Goal: Task Accomplishment & Management: Manage account settings

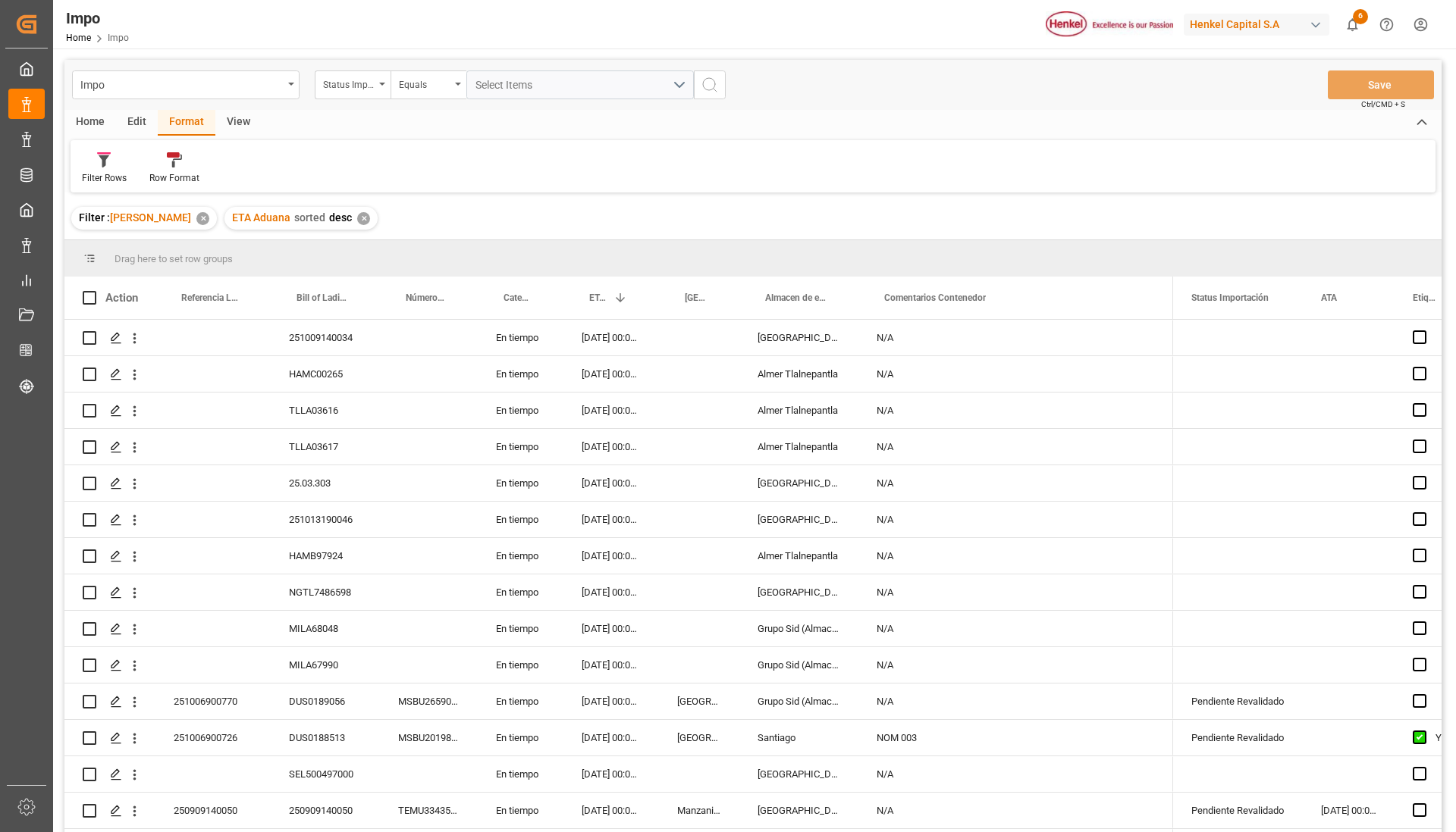
scroll to position [398, 0]
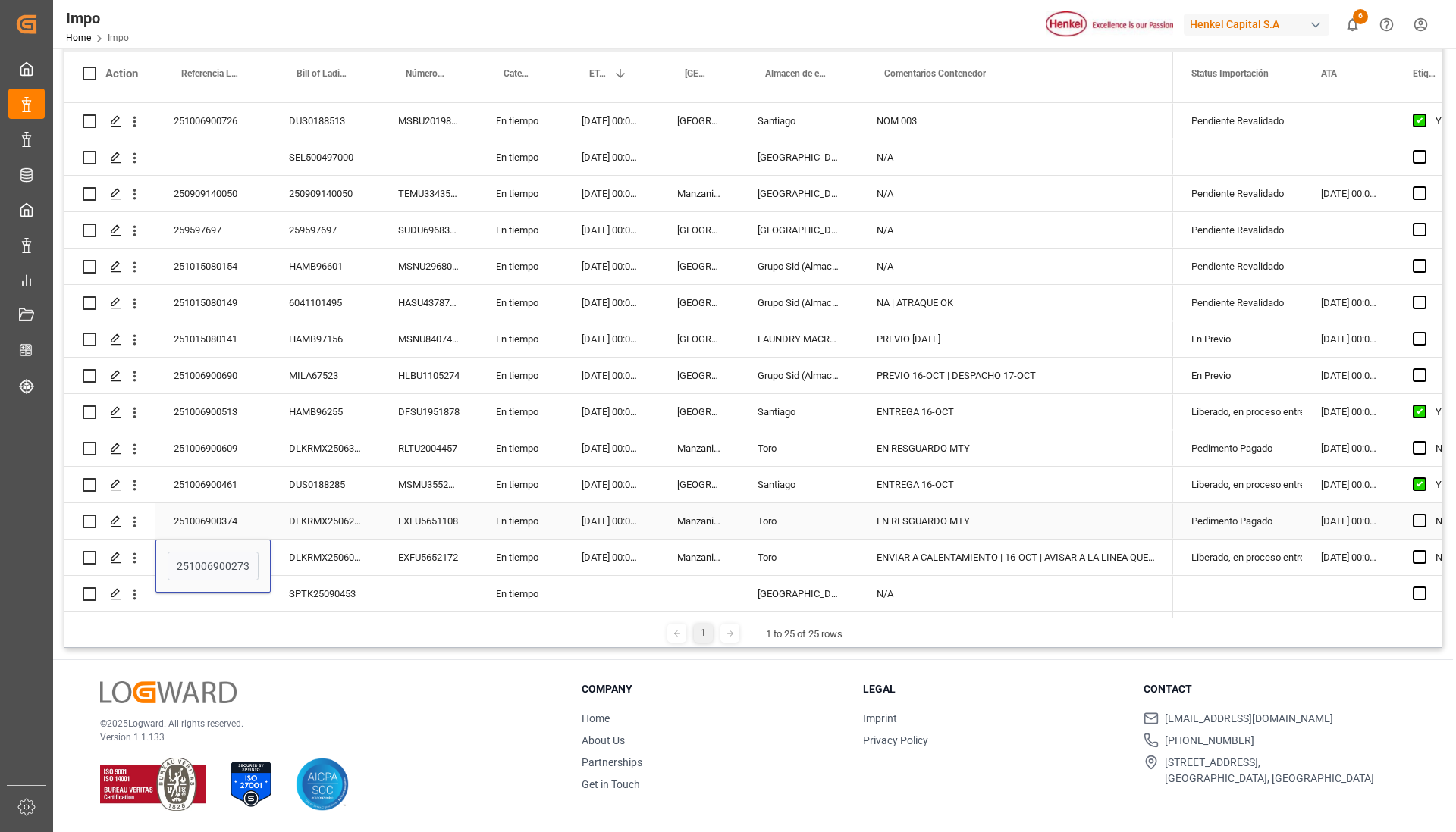
click at [929, 513] on div "EN RESGUARDO MTY" at bounding box center [1015, 521] width 314 height 36
click at [916, 441] on div "EN RESGUARDO MTY" at bounding box center [1015, 448] width 314 height 36
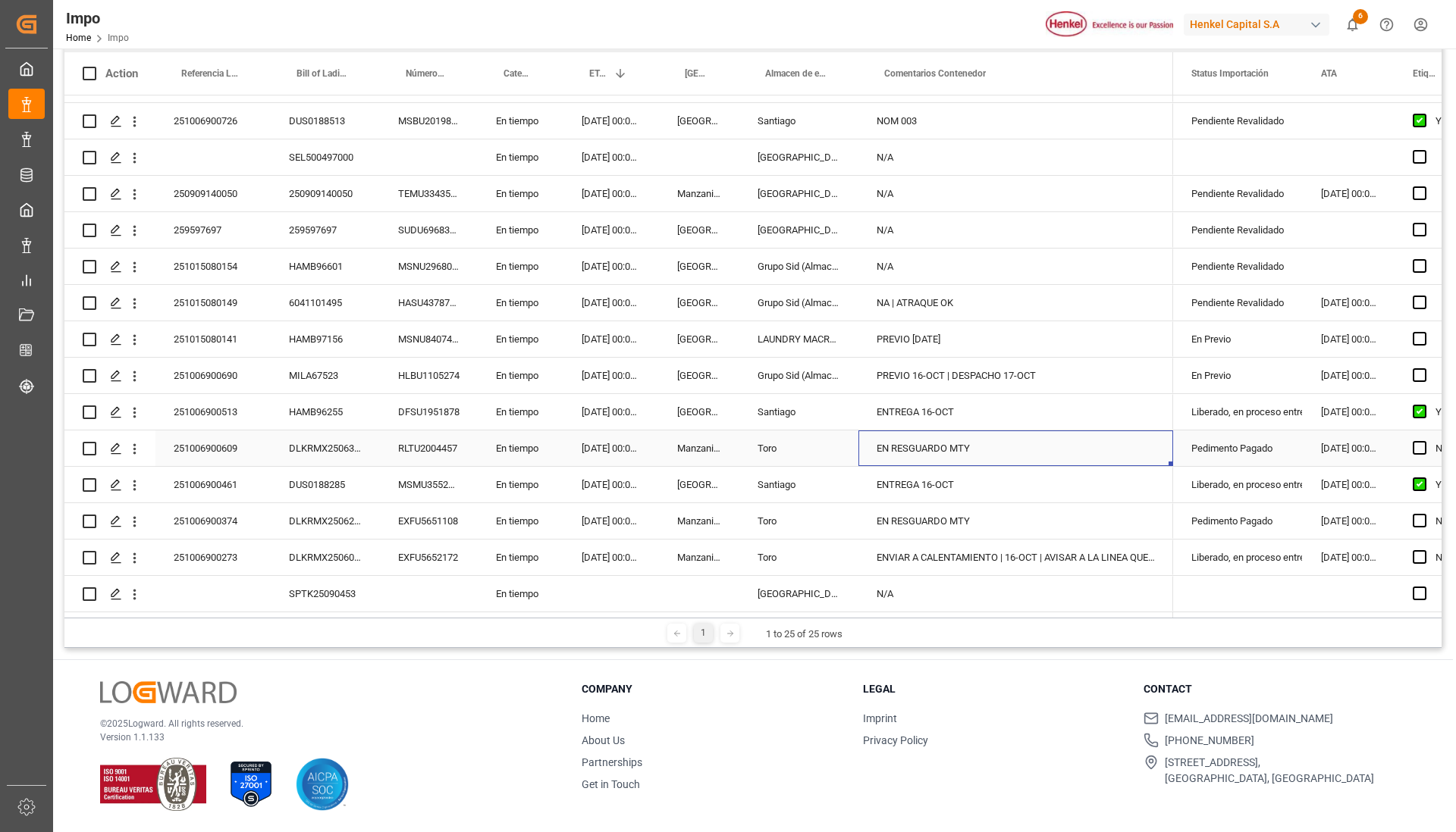
click at [224, 449] on div "251006900609" at bounding box center [213, 448] width 115 height 36
click at [226, 522] on div "251006900374" at bounding box center [213, 521] width 115 height 36
click at [957, 592] on div "N/A" at bounding box center [1015, 593] width 314 height 36
click at [201, 549] on div "251006900273" at bounding box center [213, 557] width 115 height 36
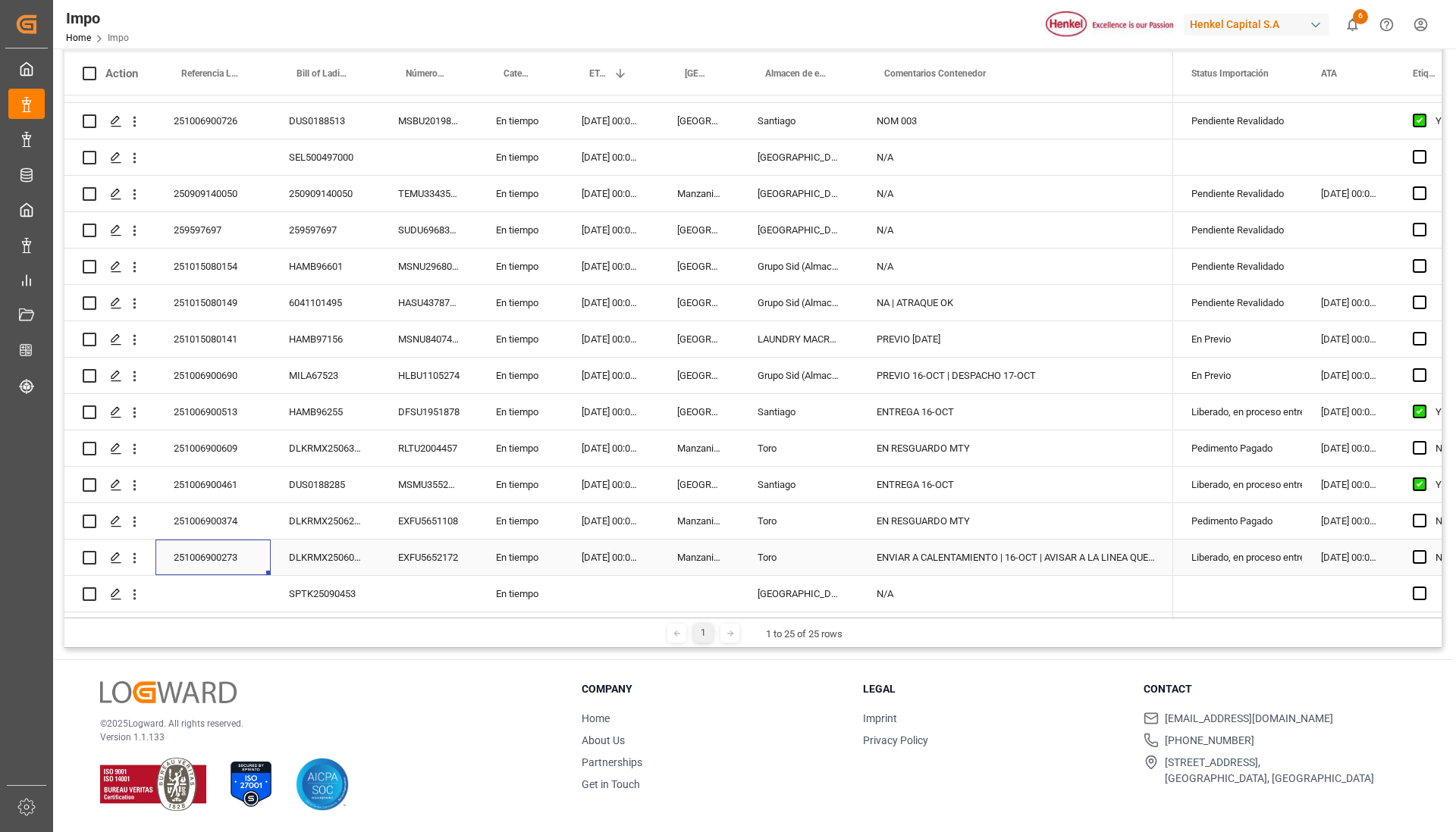
click at [201, 549] on div "251006900273" at bounding box center [213, 557] width 115 height 36
click at [220, 557] on input "251006900273" at bounding box center [213, 566] width 91 height 29
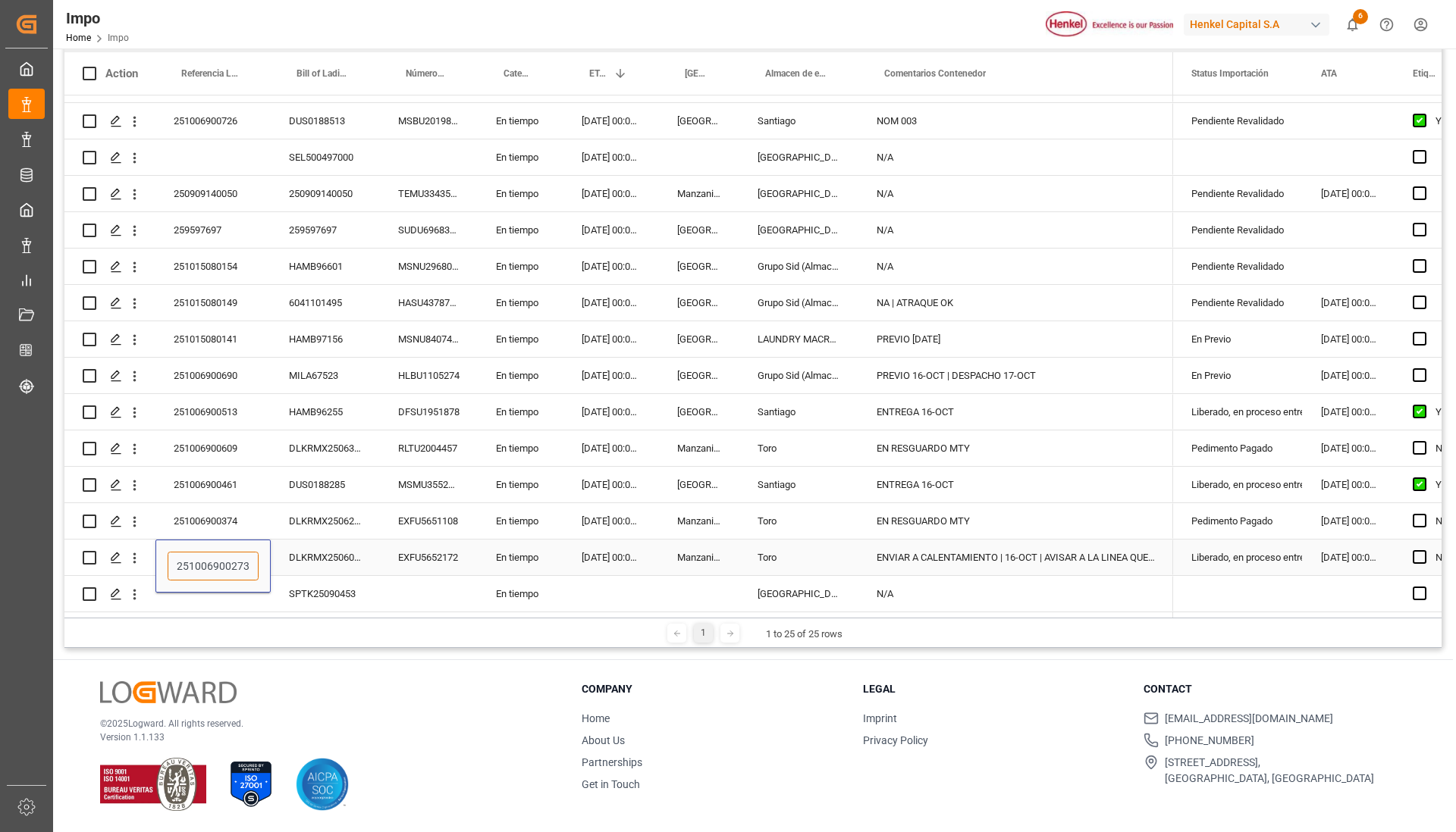
click at [220, 557] on input "251006900273" at bounding box center [213, 566] width 91 height 29
click at [316, 564] on div "DLKRMX2506063" at bounding box center [325, 557] width 109 height 36
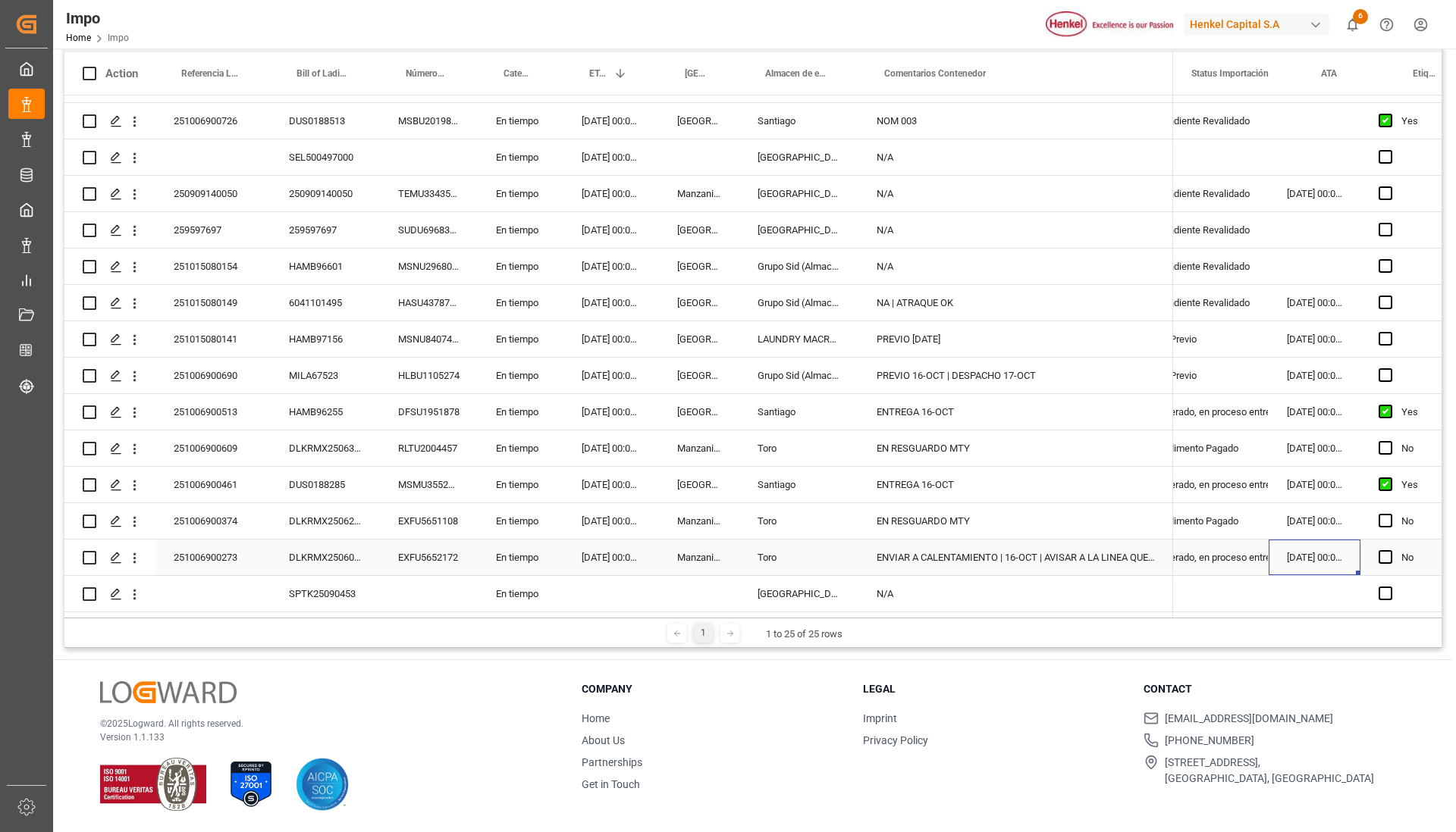
scroll to position [0, 34]
click at [479, 806] on div at bounding box center [322, 785] width 443 height 53
click at [1396, 544] on div "Press SPACE to select this row." at bounding box center [1390, 558] width 23 height 35
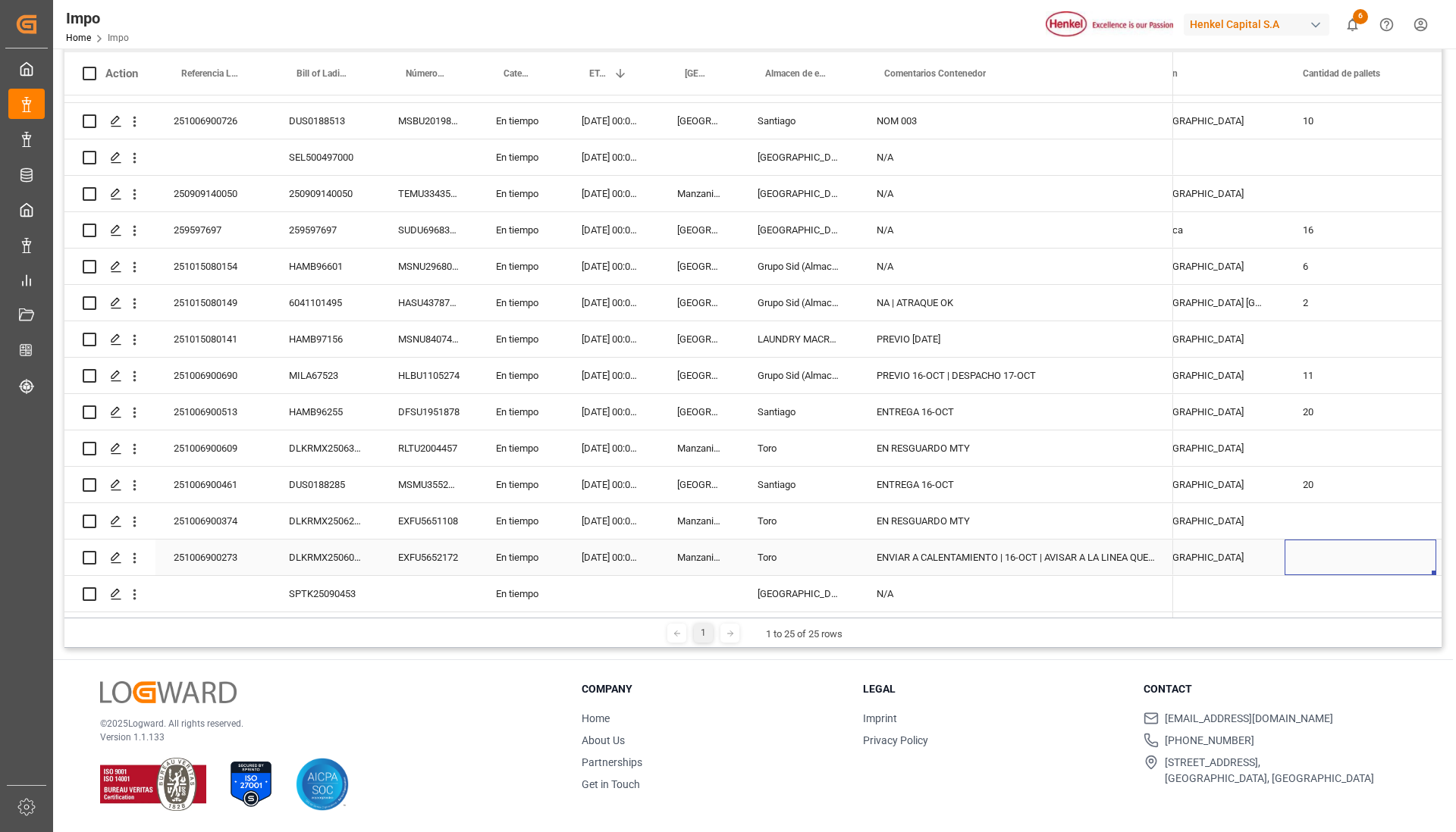
scroll to position [0, 0]
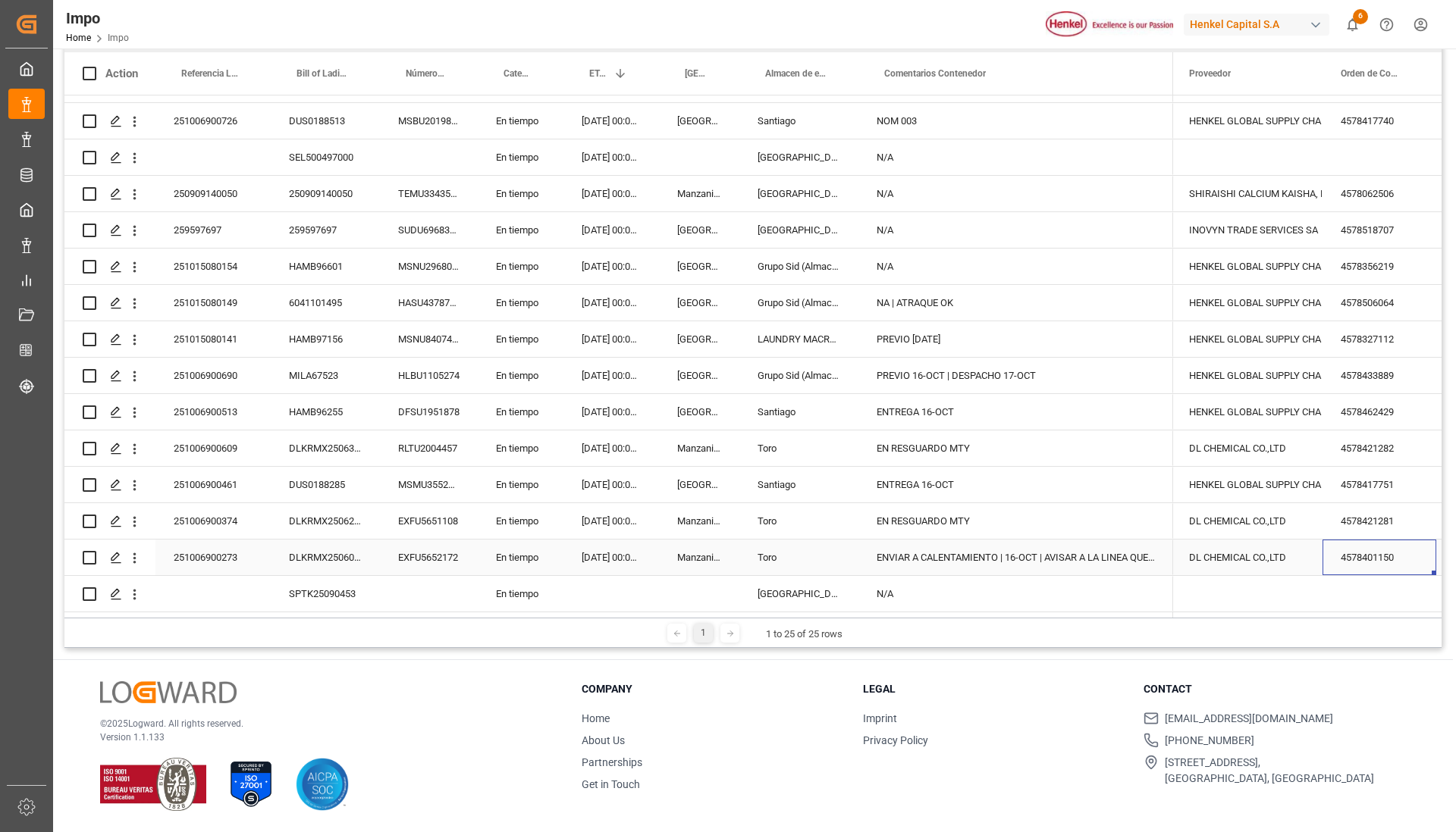
click at [1356, 545] on div "4578401150" at bounding box center [1379, 557] width 113 height 36
click at [1368, 555] on div "4578401150" at bounding box center [1379, 557] width 113 height 36
click at [1357, 550] on div "4578401150" at bounding box center [1379, 557] width 113 height 36
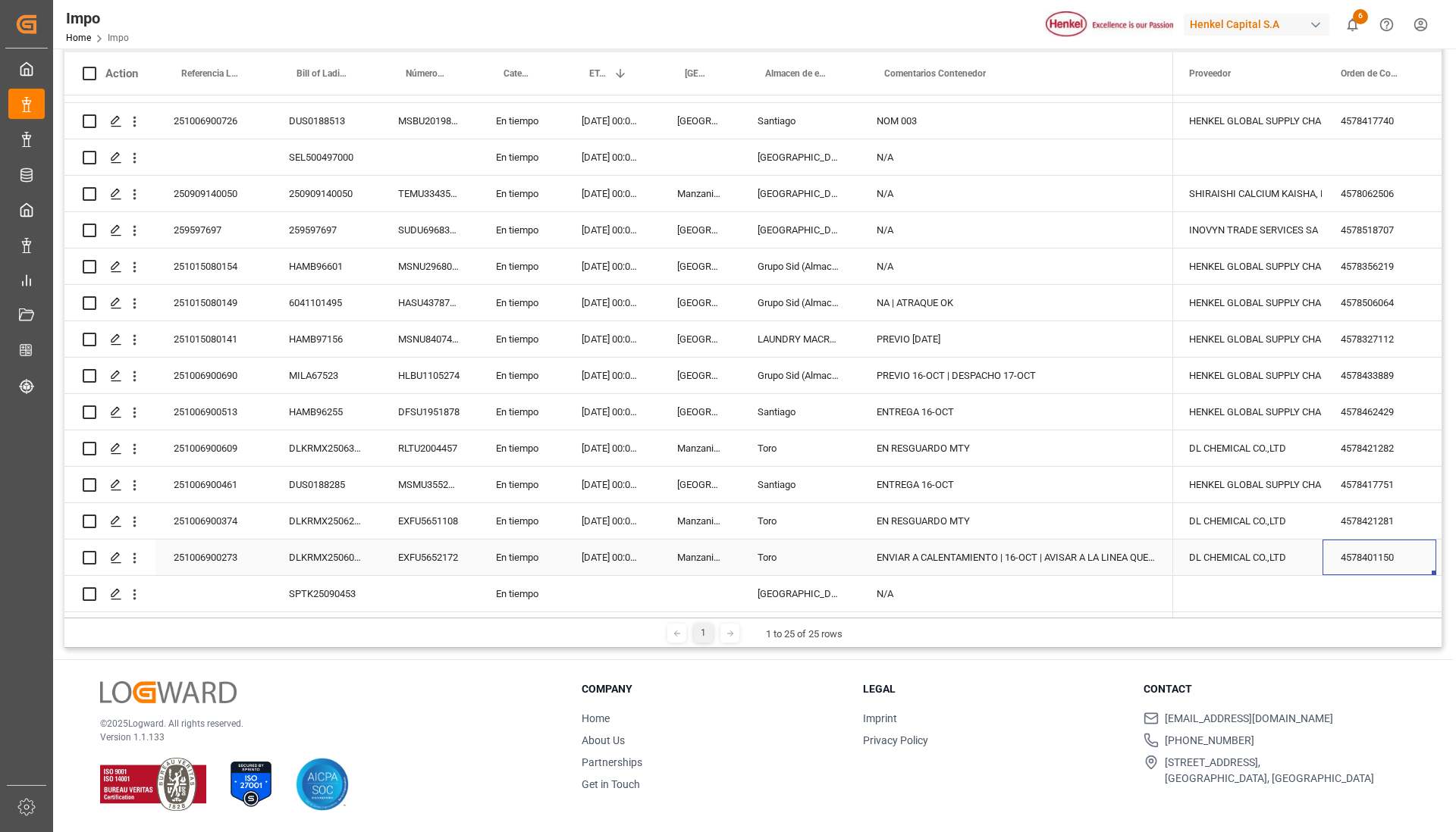
click at [1357, 550] on div "4578401150" at bounding box center [1379, 557] width 113 height 36
click at [1370, 545] on div "4578401150" at bounding box center [1379, 557] width 113 height 36
drag, startPoint x: 1375, startPoint y: 554, endPoint x: 1361, endPoint y: 554, distance: 14.0
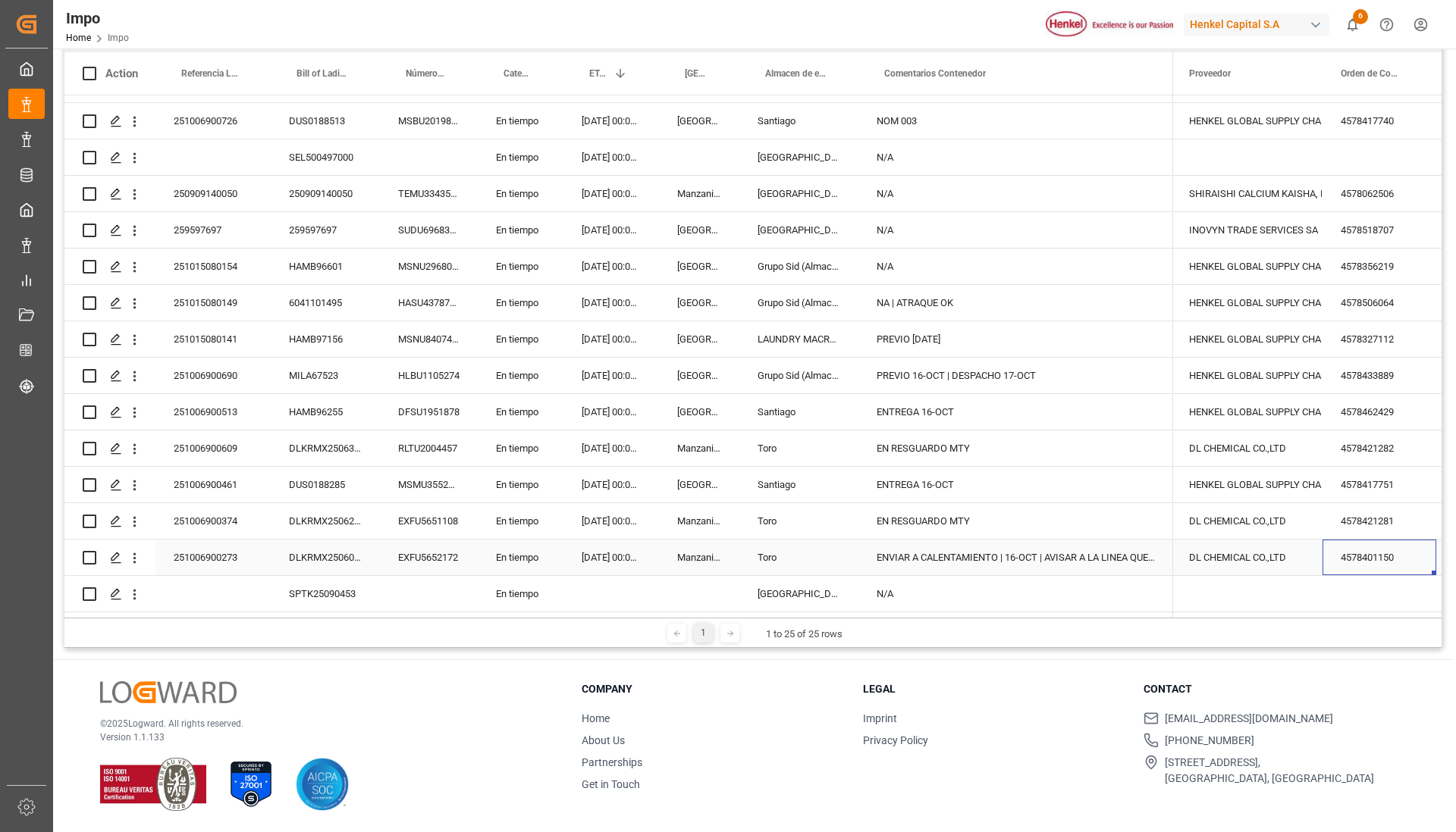
click at [1361, 554] on div "4578401150" at bounding box center [1379, 557] width 113 height 36
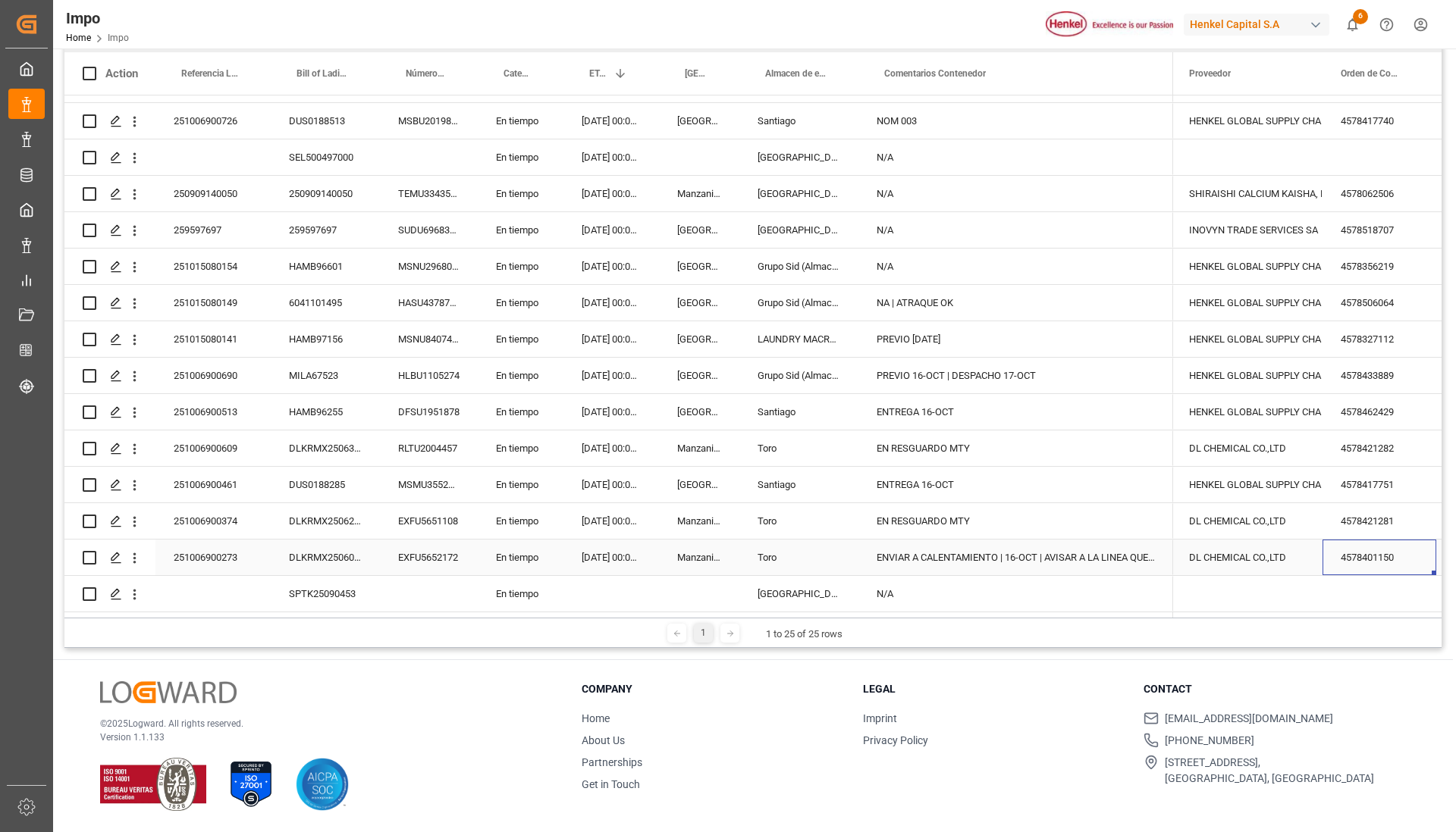
click at [1361, 554] on div "4578401150" at bounding box center [1379, 557] width 113 height 36
click at [1260, 541] on div "DL CHEMICAL CO.,LTD" at bounding box center [1246, 558] width 115 height 35
click at [1238, 542] on div "DL CHEMICAL CO.,LTD" at bounding box center [1246, 558] width 115 height 35
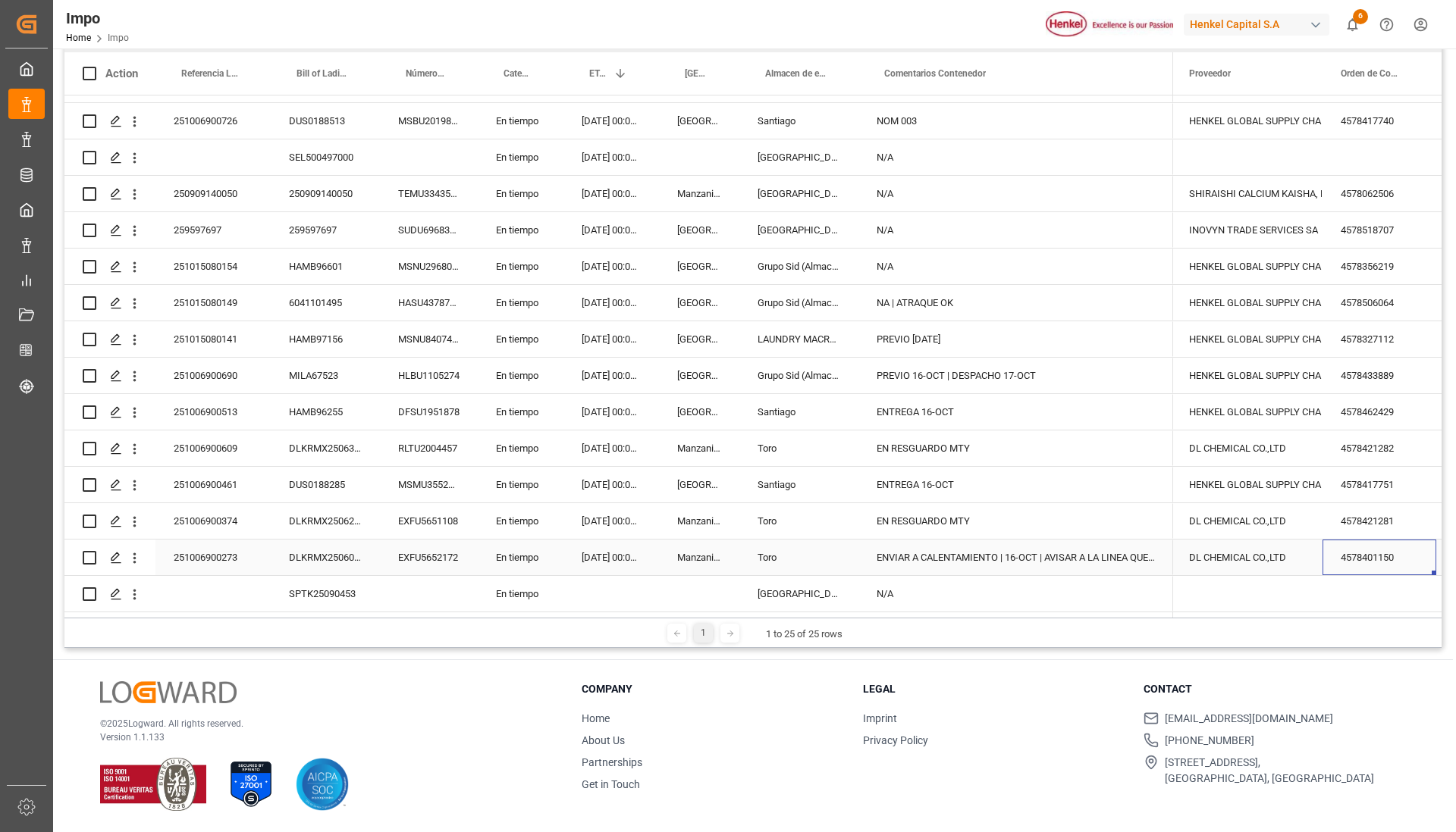
click at [1368, 558] on div "4578401150" at bounding box center [1379, 557] width 113 height 36
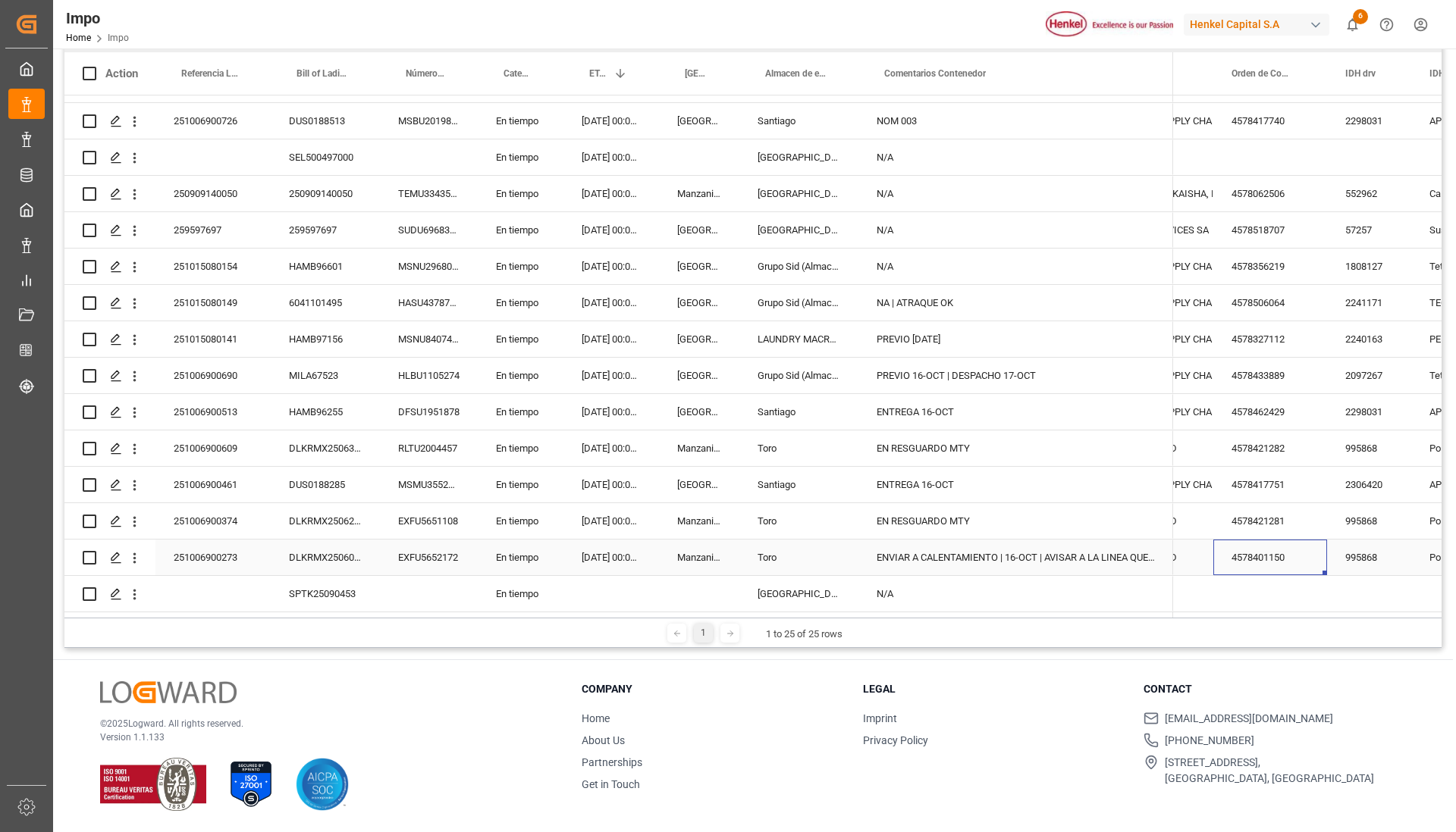
click at [1277, 545] on div "4578401150" at bounding box center [1269, 557] width 113 height 36
drag, startPoint x: 1295, startPoint y: 553, endPoint x: 1244, endPoint y: 555, distance: 51.0
click at [1244, 555] on div "4578401150" at bounding box center [1269, 557] width 113 height 36
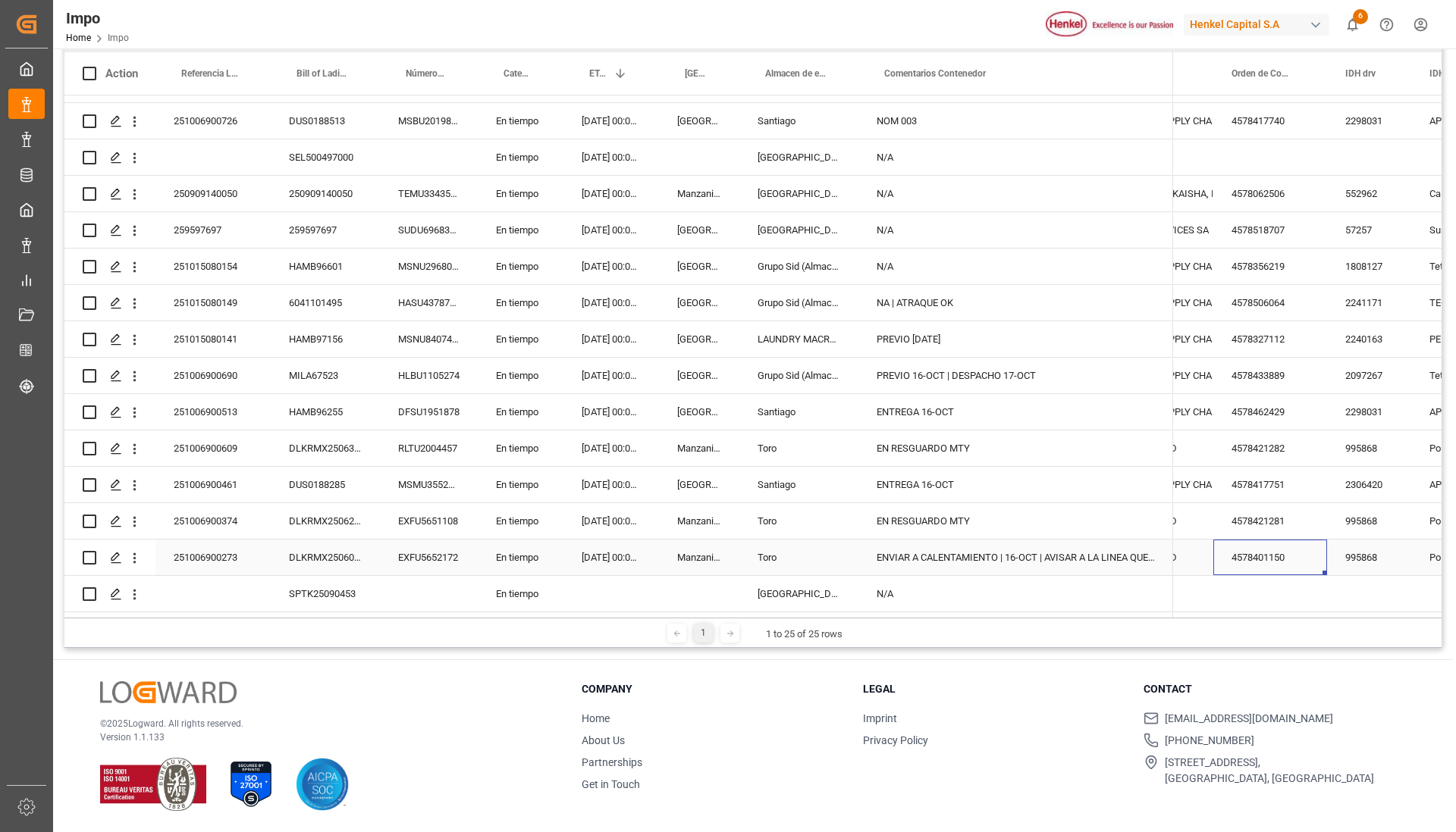
click at [1244, 555] on div "4578401150" at bounding box center [1269, 557] width 113 height 36
click at [1375, 480] on div "2306420" at bounding box center [1368, 485] width 84 height 36
click at [1266, 544] on div "4578401150" at bounding box center [1269, 557] width 113 height 36
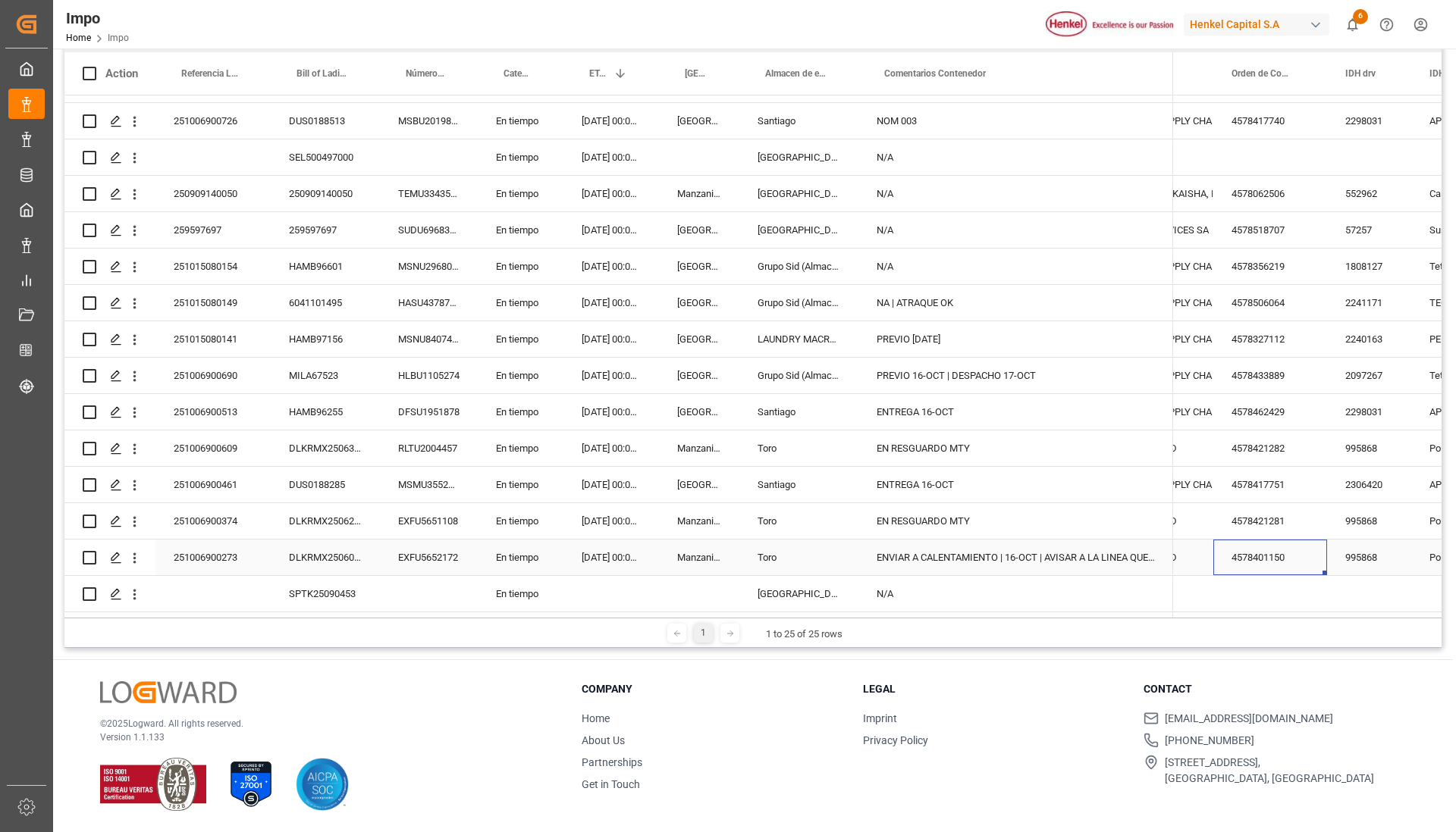
click at [1266, 544] on div "4578401150" at bounding box center [1269, 557] width 113 height 36
click at [1245, 550] on div "4578401150" at bounding box center [1269, 557] width 113 height 36
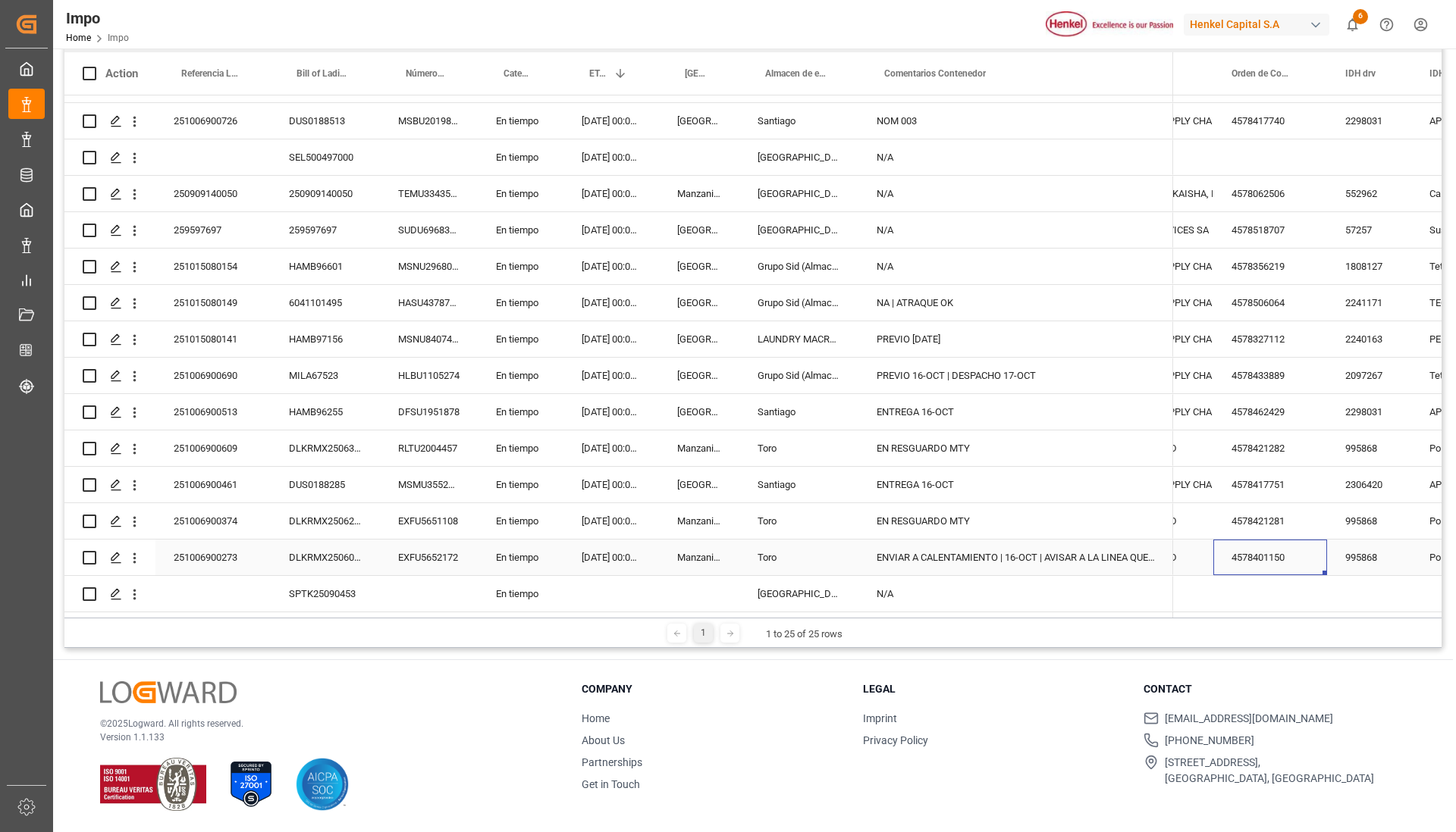
click at [1245, 550] on div "4578401150" at bounding box center [1269, 557] width 113 height 36
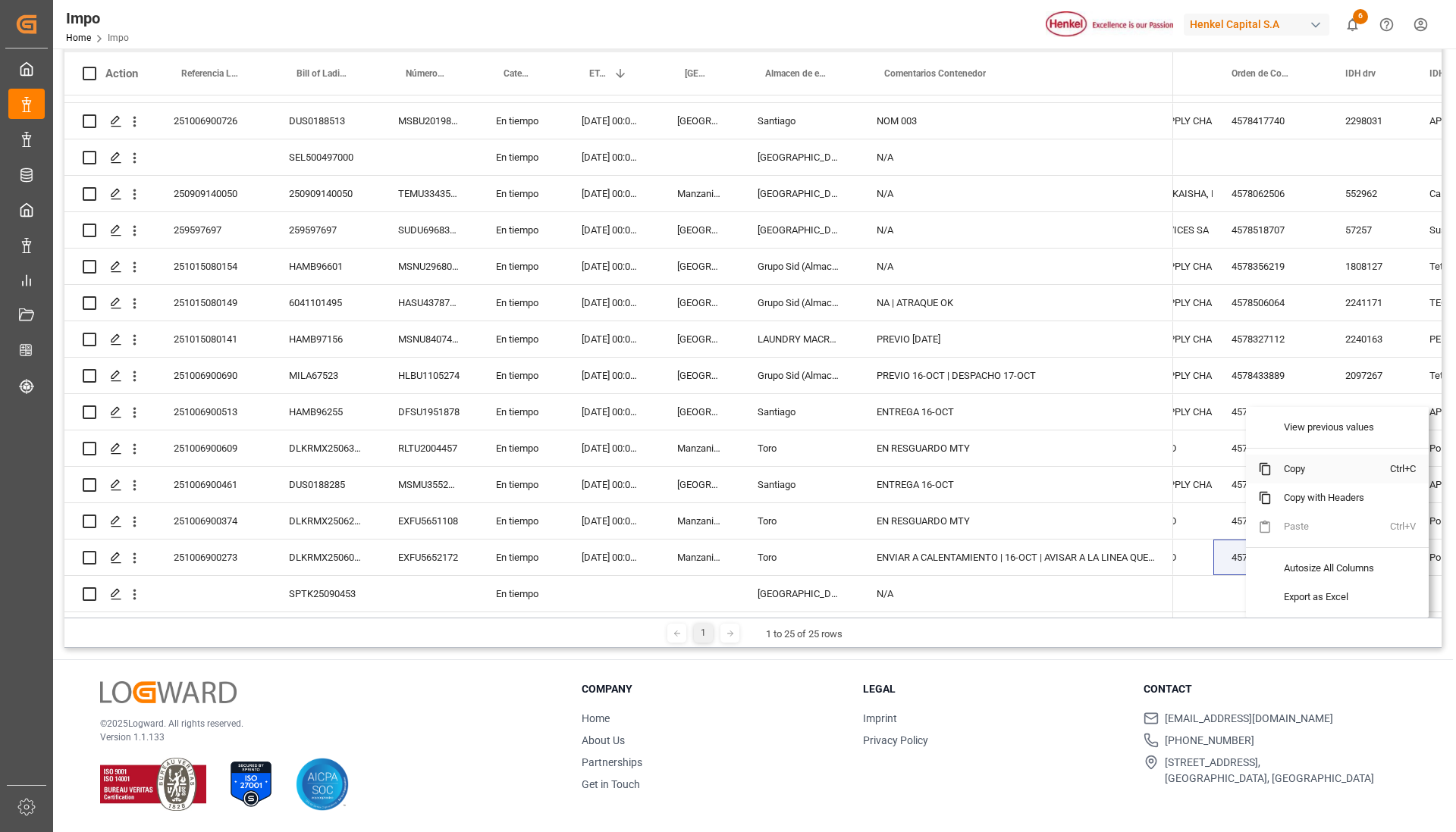
click at [1308, 480] on span "Copy" at bounding box center [1331, 469] width 118 height 29
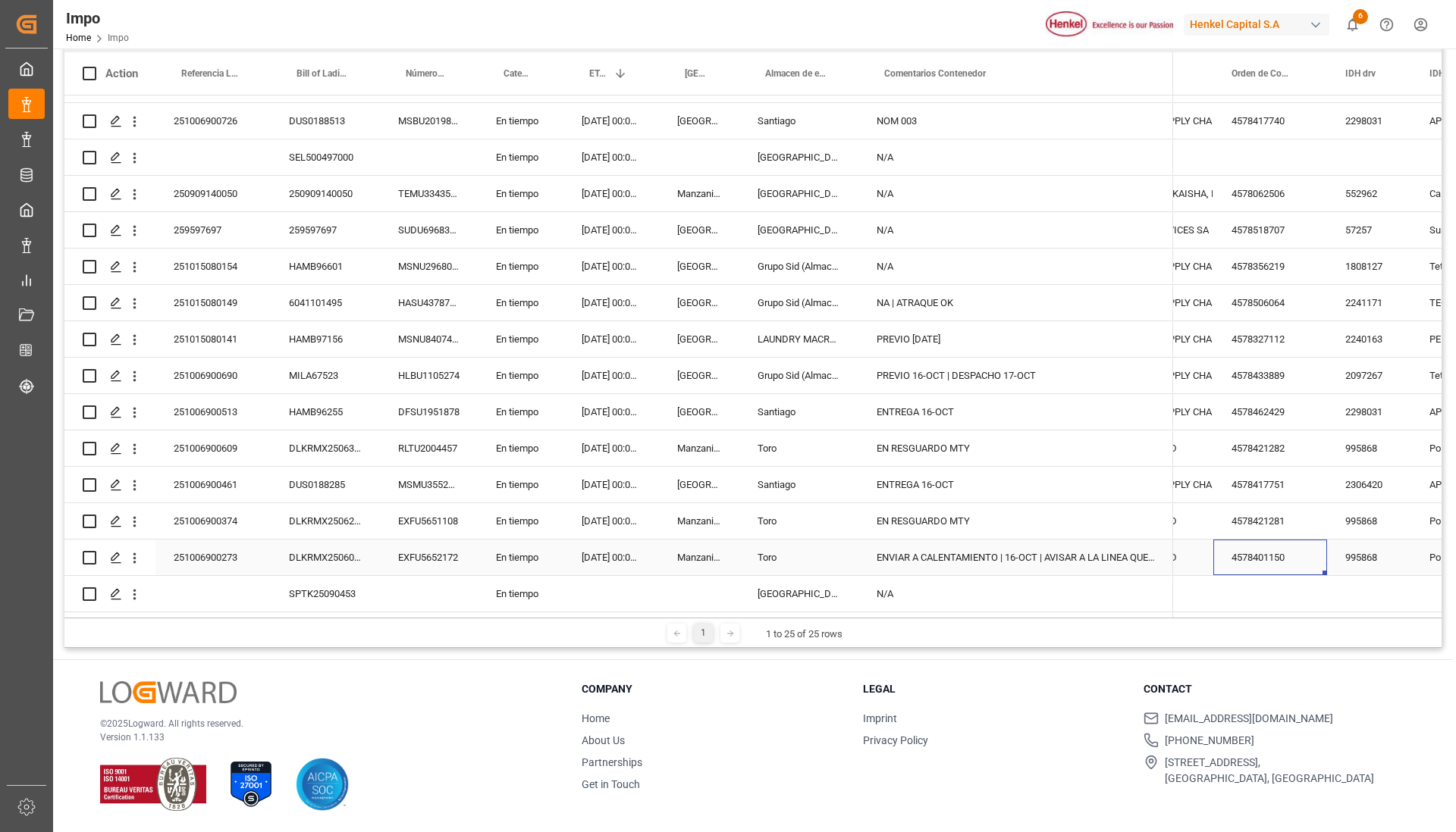
click at [1252, 545] on div "4578401150" at bounding box center [1269, 557] width 113 height 36
click at [1305, 468] on span "Copy" at bounding box center [1338, 469] width 118 height 29
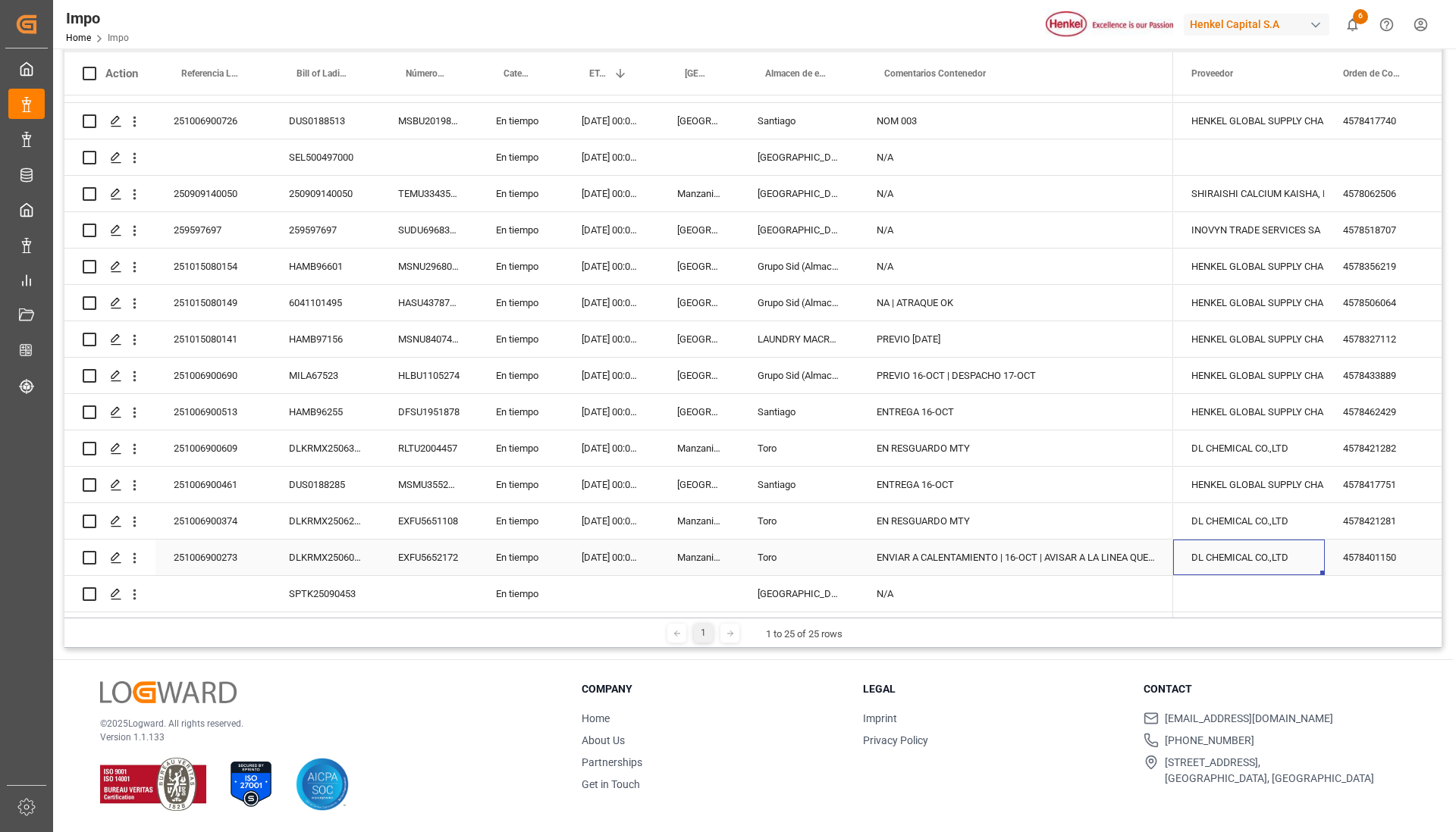
scroll to position [0, 553]
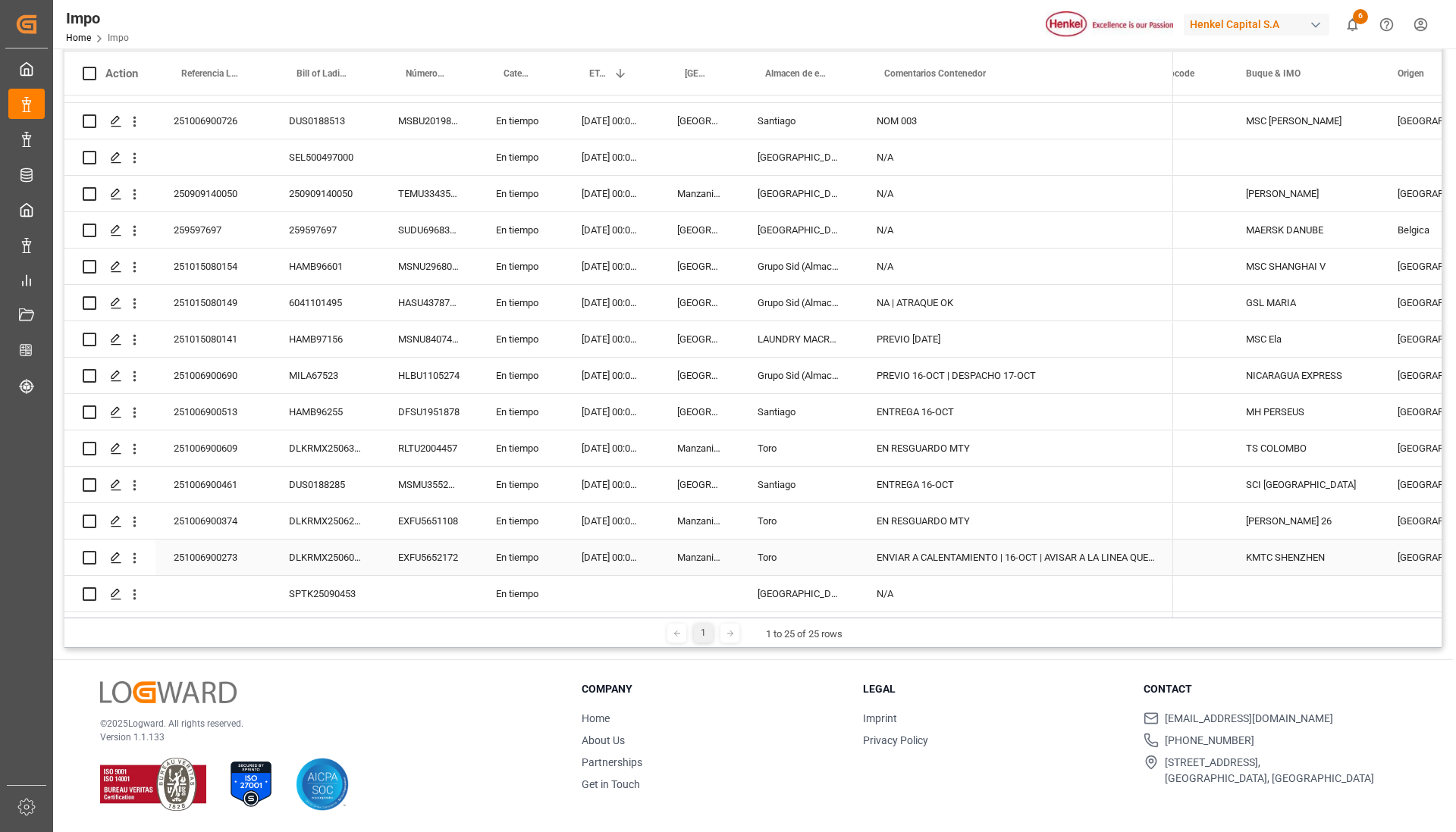
click at [186, 554] on div "251006900273" at bounding box center [213, 557] width 115 height 36
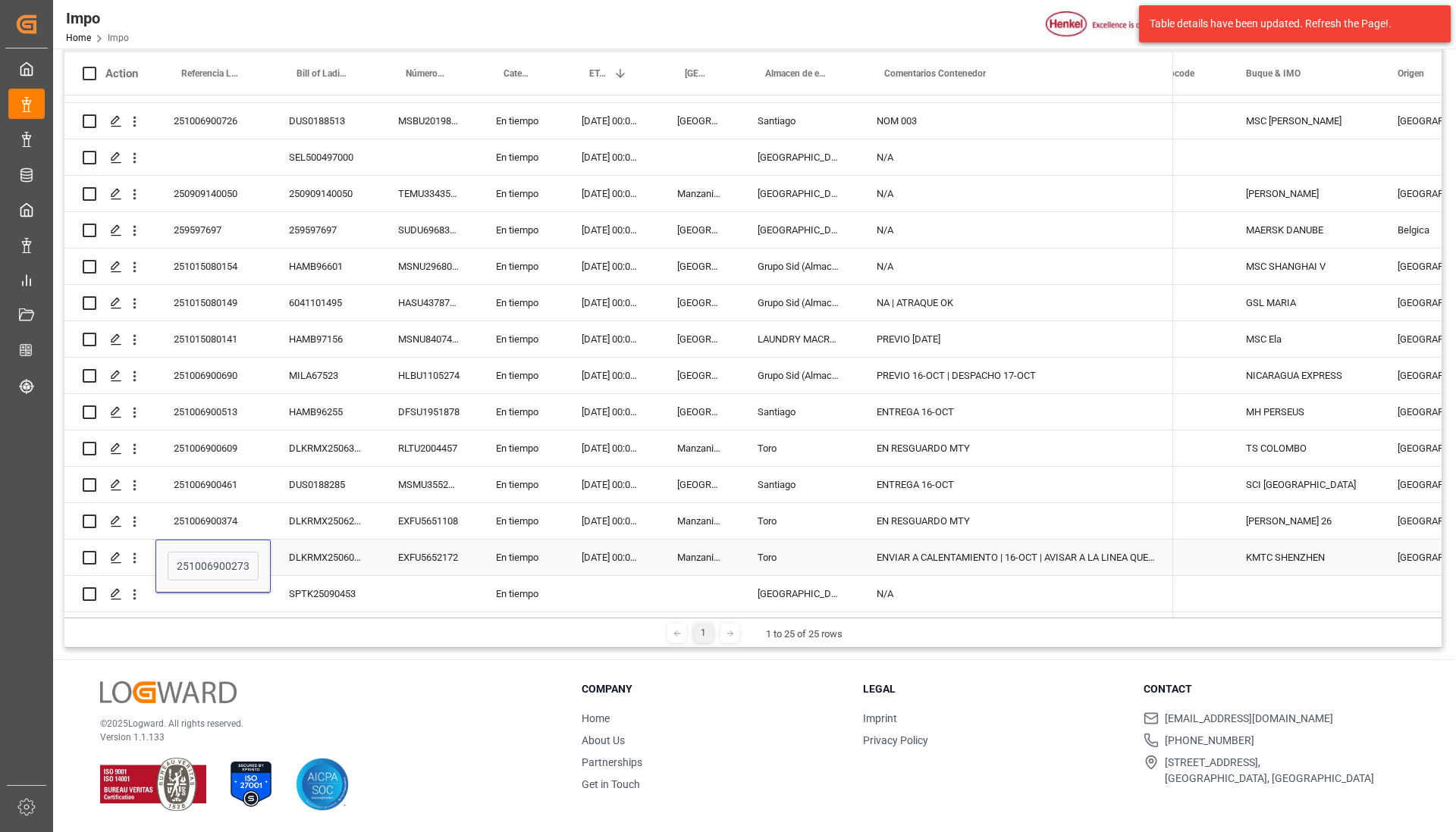
click at [925, 545] on div "ENVIAR A CALENTAMIENTO | 16-OCT | AVISAR A LA LINEA QUE SE QUEDARA FIN DE SEMANA" at bounding box center [1015, 557] width 314 height 36
click at [1145, 503] on div "EN RESGUARDO MTY" at bounding box center [1015, 521] width 314 height 36
click at [1029, 545] on div "ENVIAR A CALENTAMIENTO | 16-OCT | AVISAR A LA LINEA QUE SE QUEDARA FIN DE SEMANA" at bounding box center [1015, 557] width 314 height 36
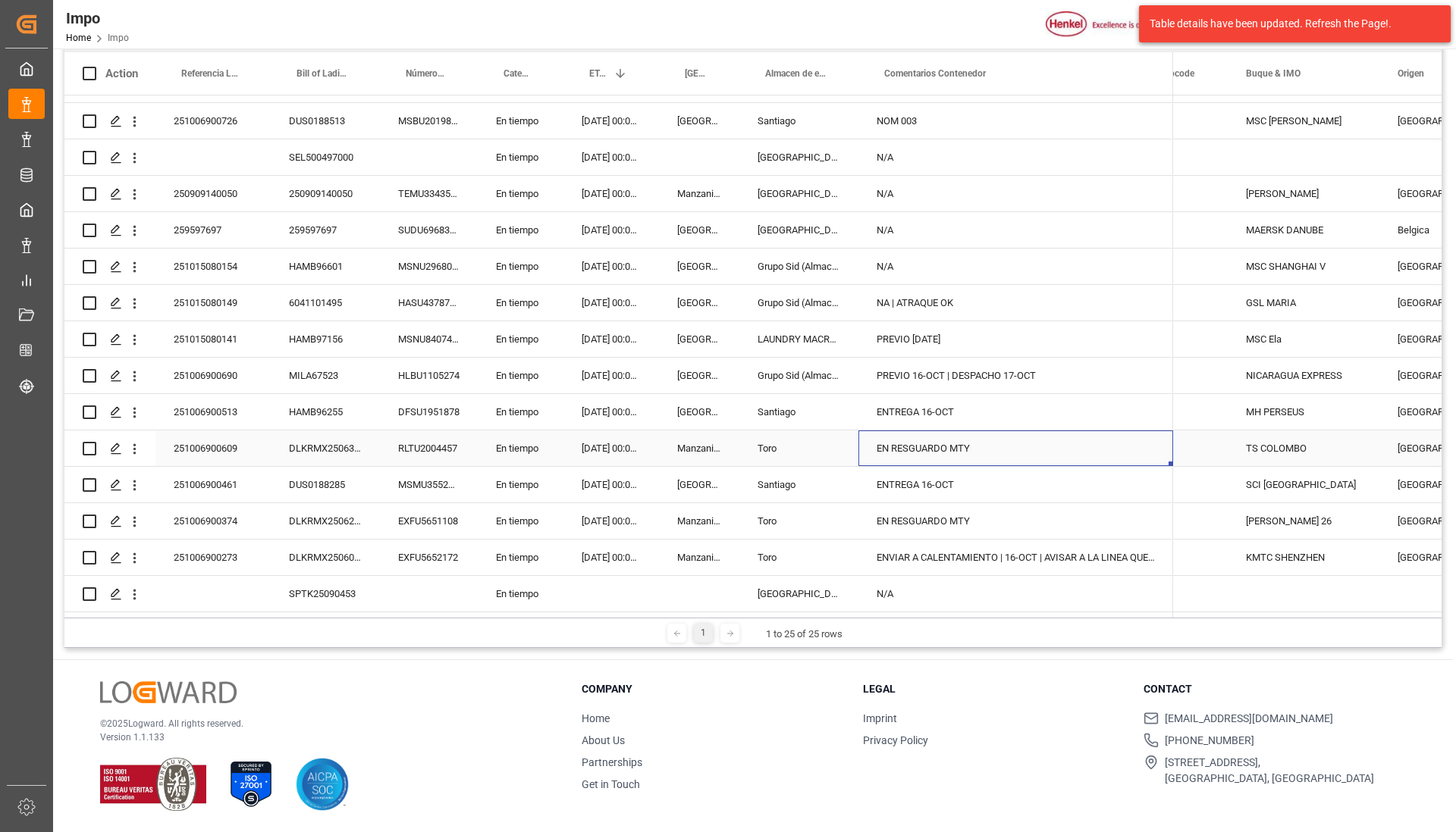
click at [1014, 447] on div "EN RESGUARDO MTY" at bounding box center [1015, 448] width 314 height 36
click at [938, 540] on div "ENVIAR A CALENTAMIENTO | 16-OCT | AVISAR A LA LINEA QUE SE QUEDARA FIN DE SEMANA" at bounding box center [1015, 557] width 314 height 36
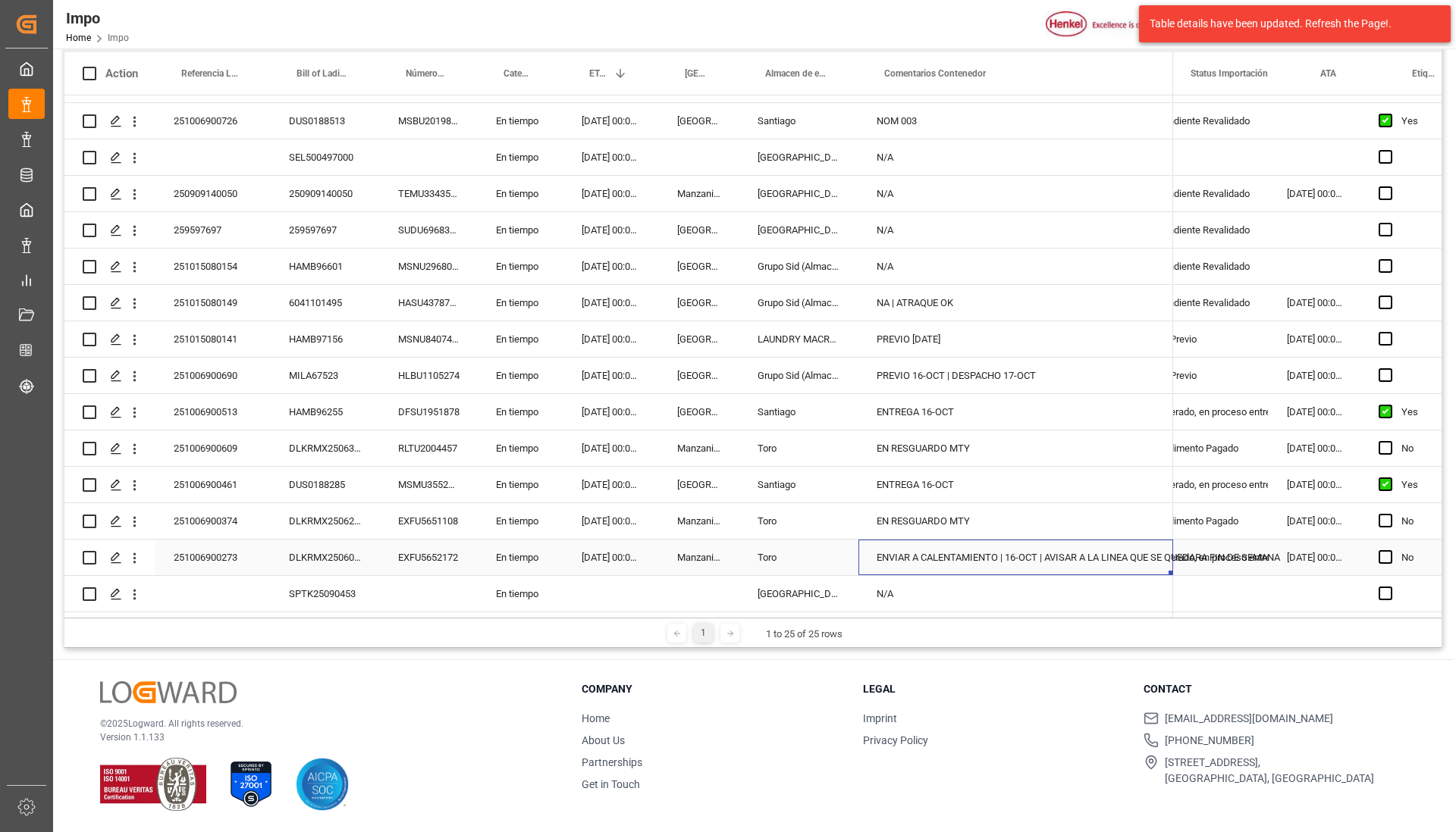
scroll to position [0, 1]
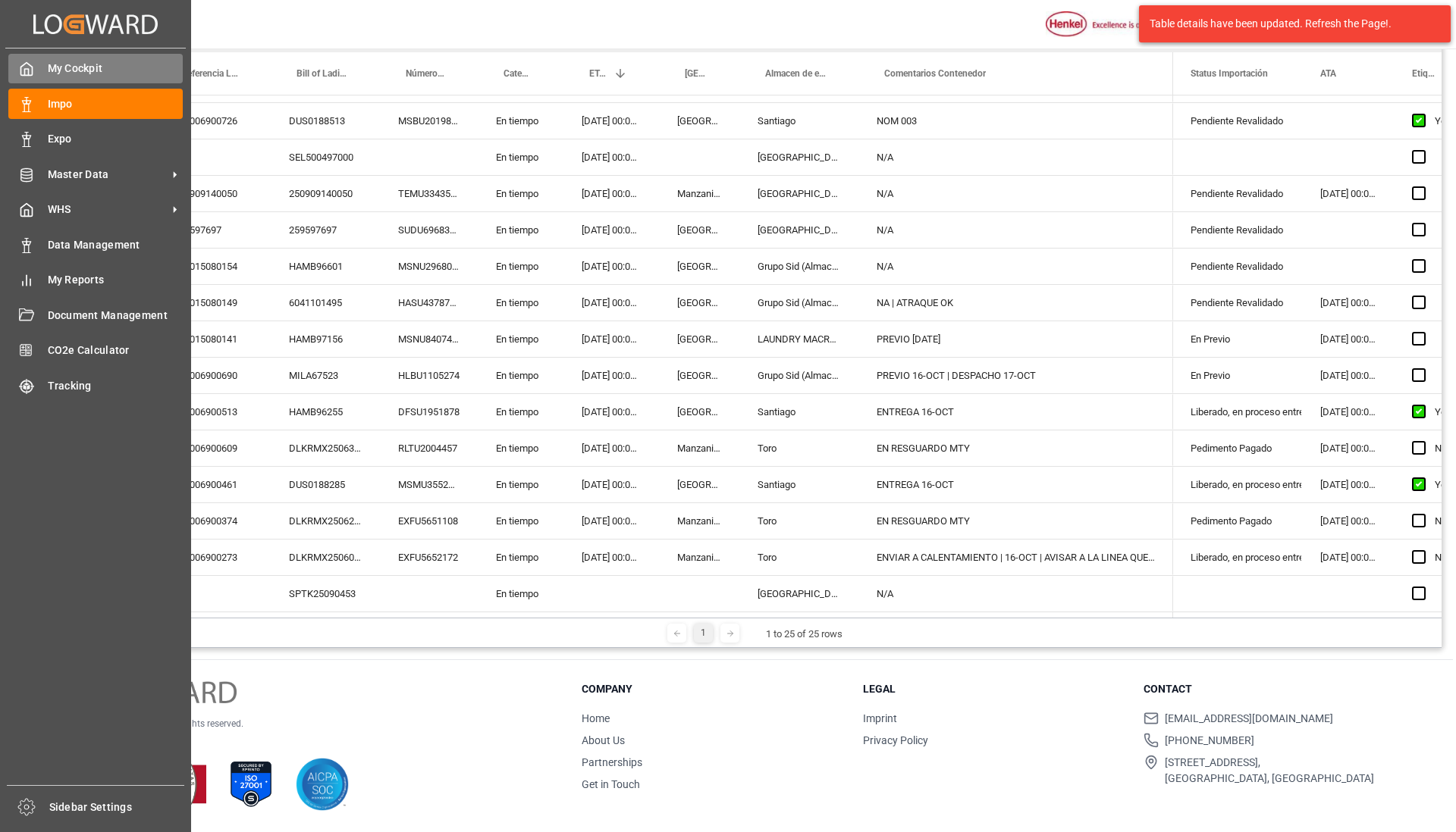
click at [59, 72] on span "My Cockpit" at bounding box center [115, 68] width 135 height 16
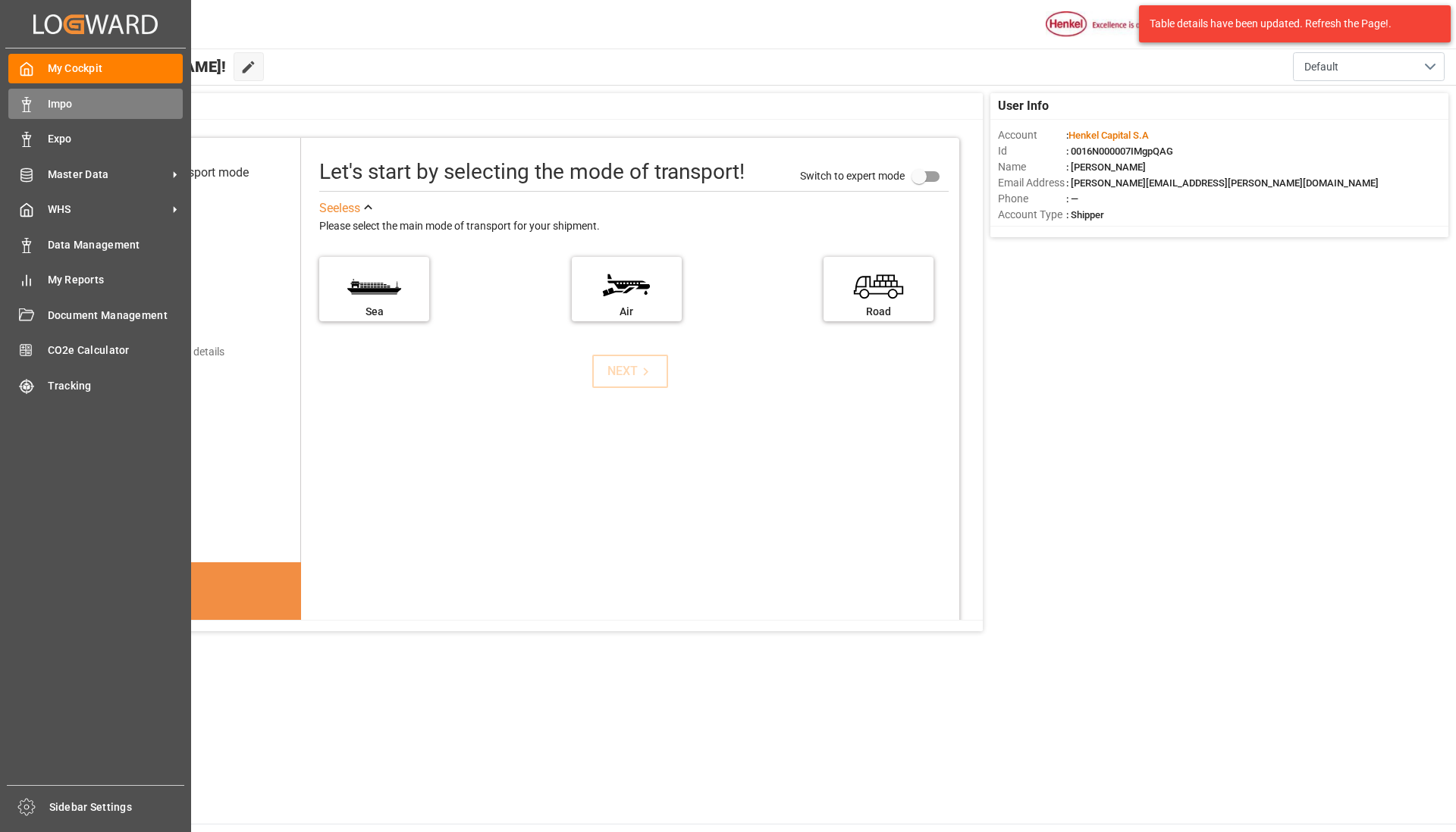
click at [79, 107] on span "Impo" at bounding box center [115, 103] width 135 height 16
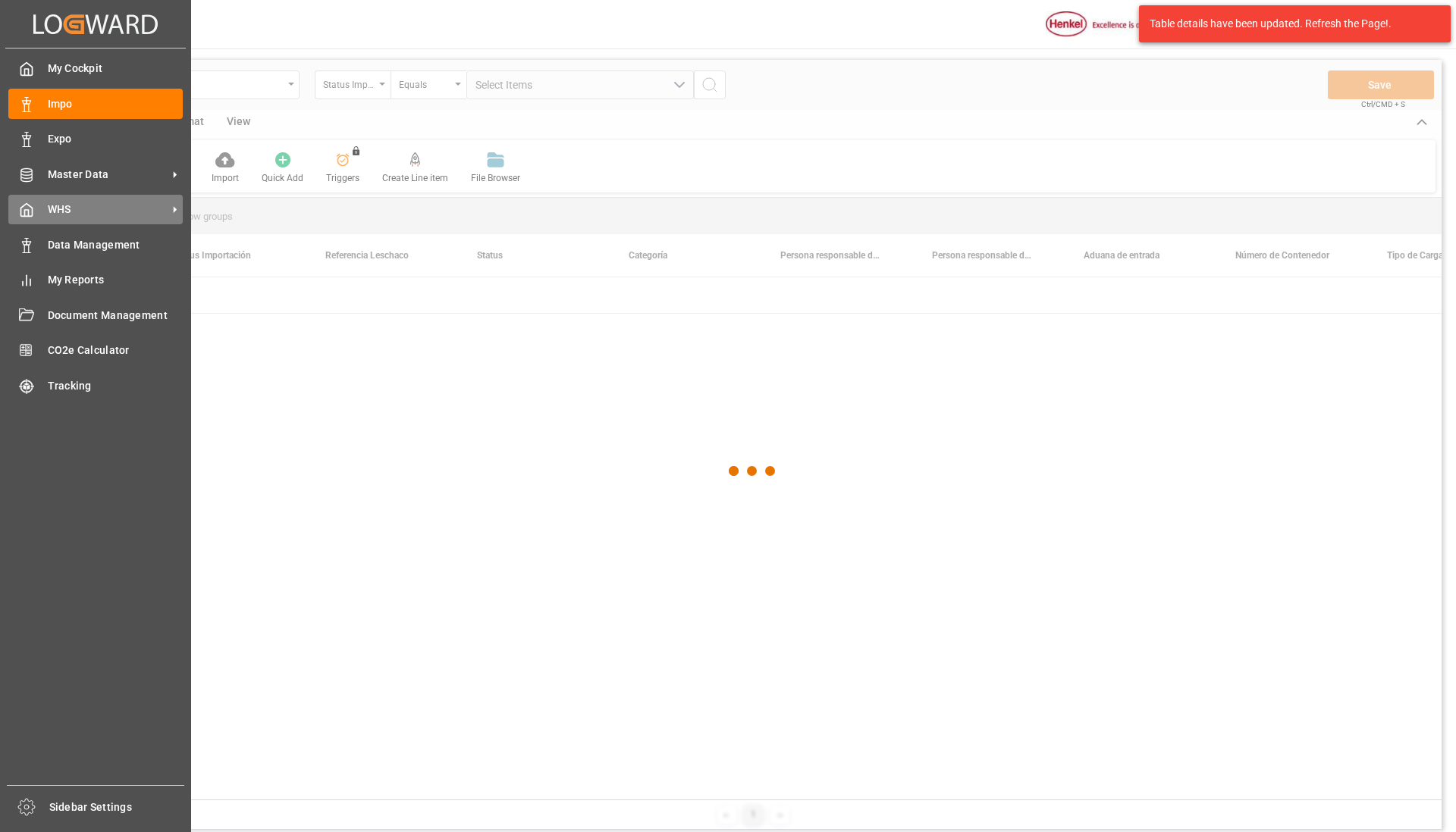
click at [160, 207] on span "WHS" at bounding box center [108, 209] width 120 height 16
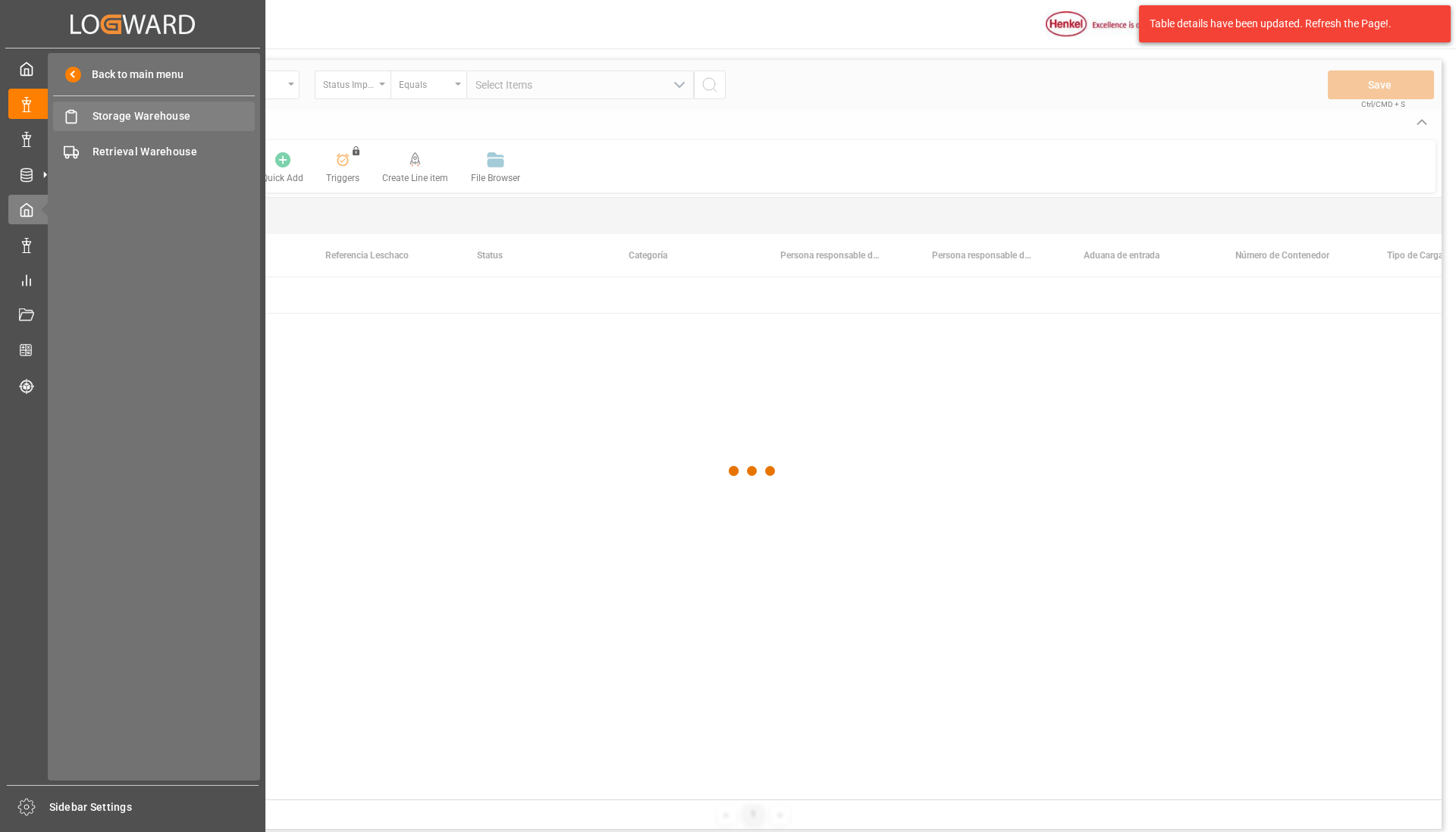
click at [156, 122] on span "Storage Warehouse" at bounding box center [173, 116] width 163 height 16
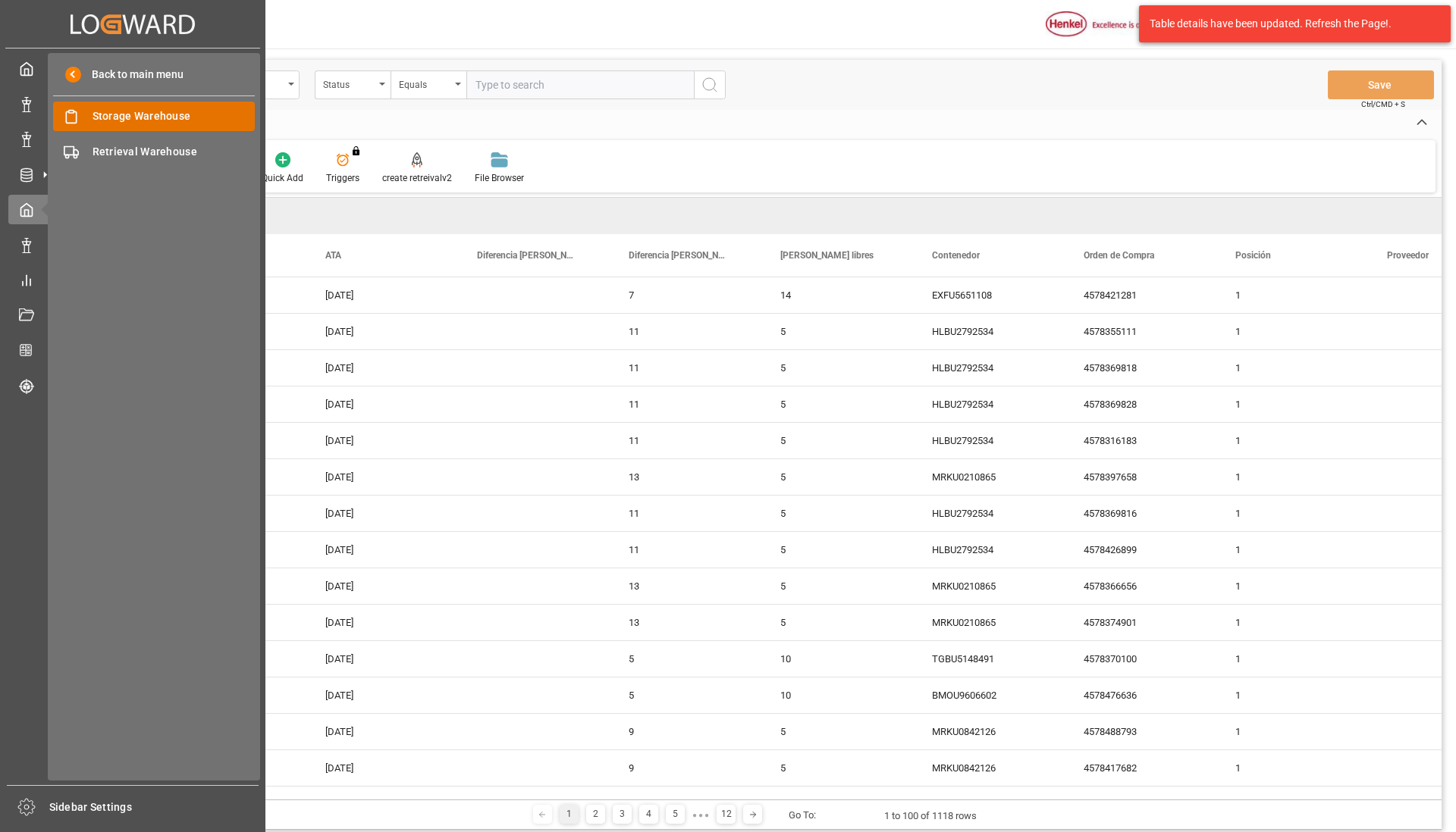
click at [167, 120] on span "Storage Warehouse" at bounding box center [173, 116] width 163 height 16
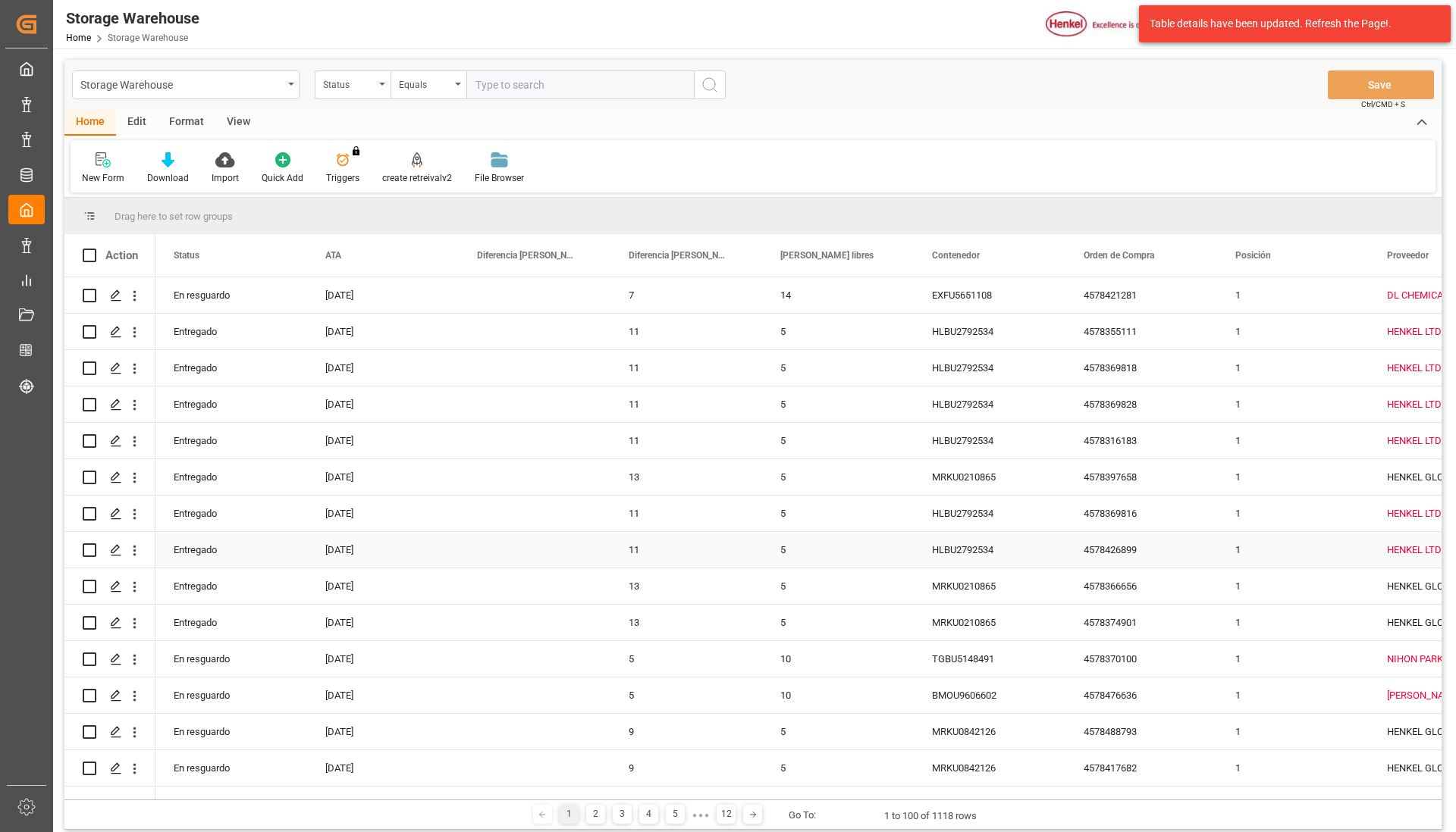
click at [413, 560] on div "[DATE]" at bounding box center [382, 550] width 152 height 36
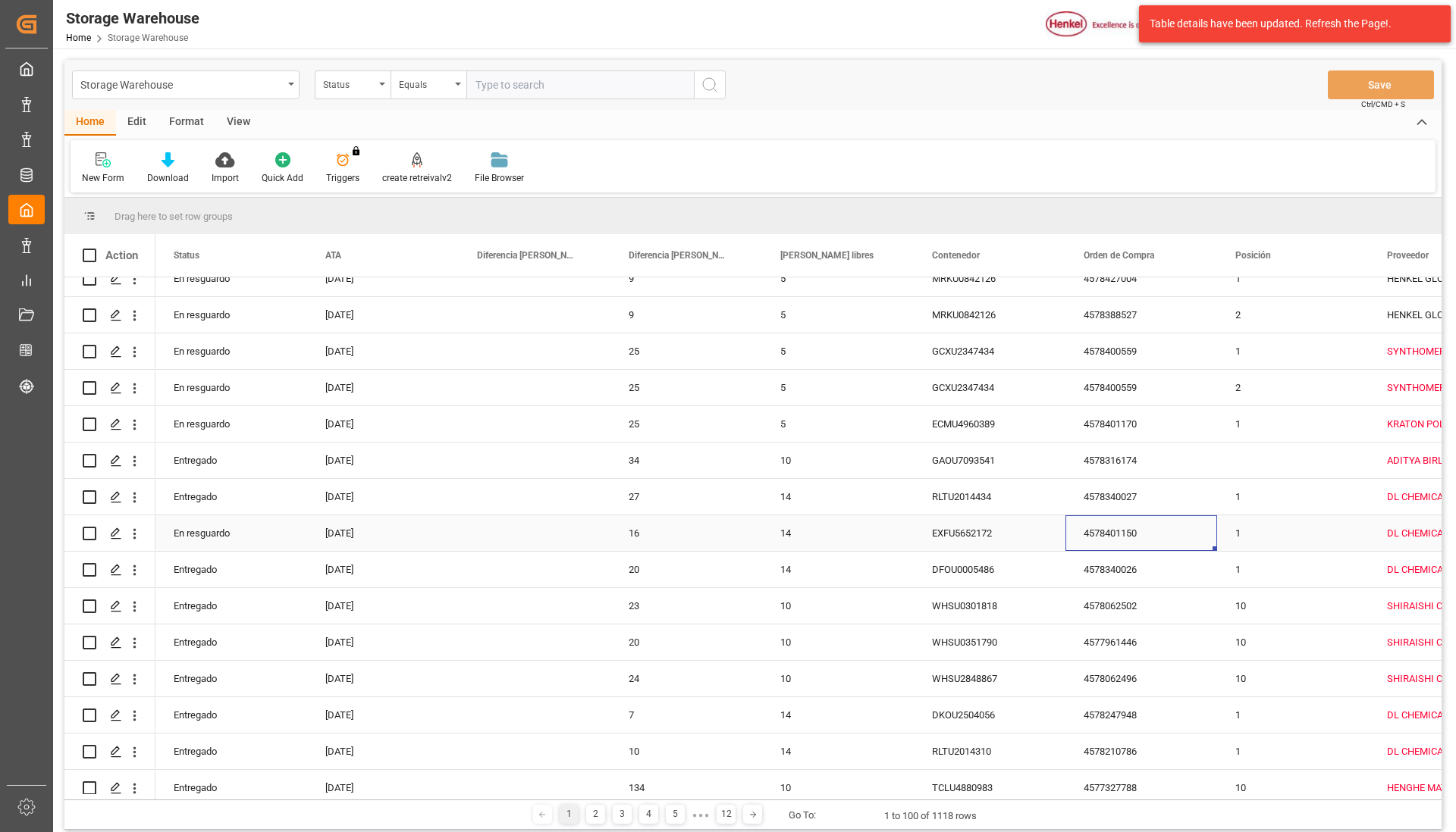
click at [1143, 531] on div "4578401150" at bounding box center [1141, 533] width 152 height 36
click at [1266, 520] on div "1" at bounding box center [1293, 533] width 152 height 36
click at [1156, 528] on div "4578401150" at bounding box center [1141, 533] width 152 height 36
click at [1128, 251] on span "Orden de Compra" at bounding box center [1119, 256] width 71 height 11
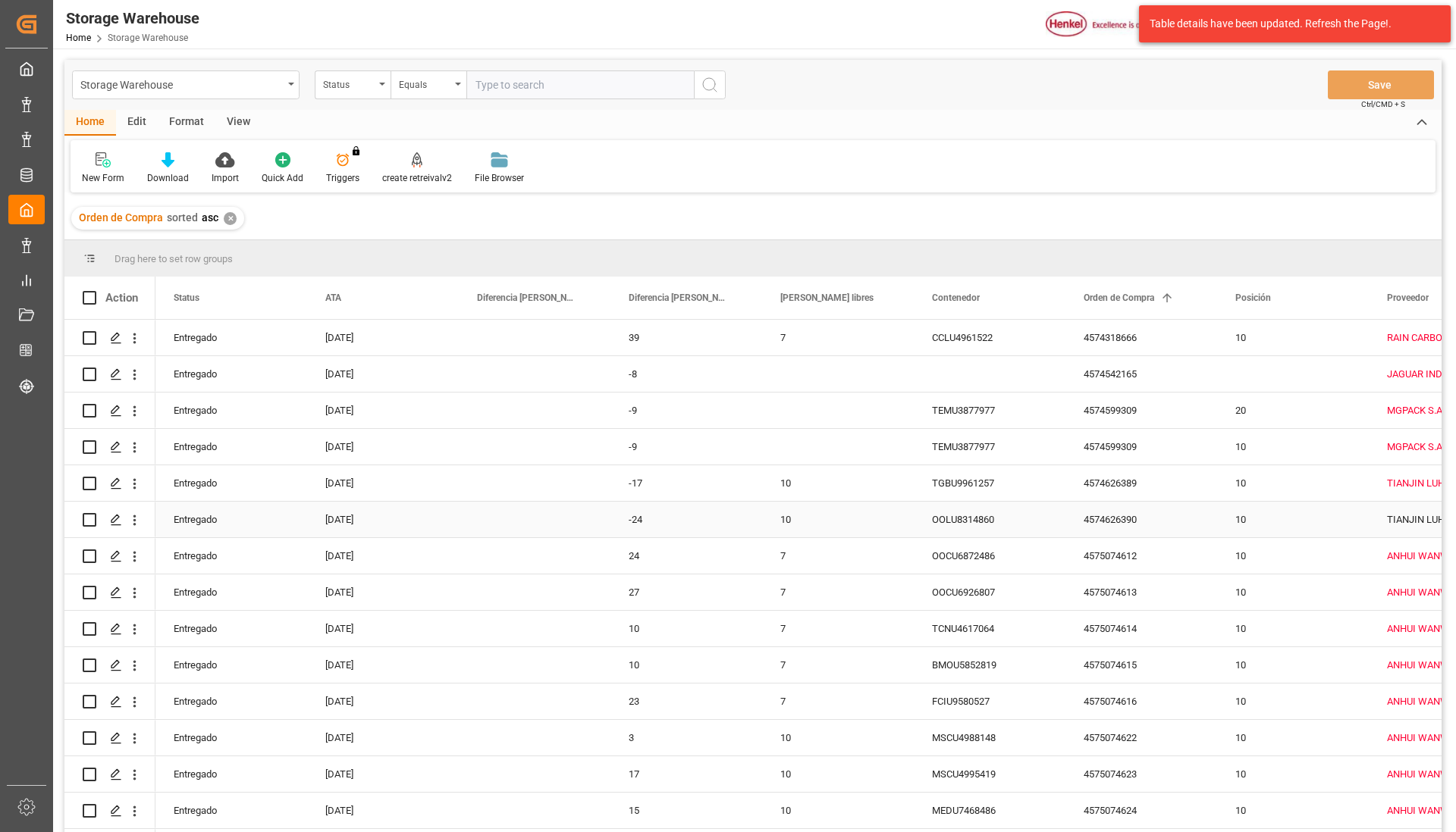
click at [898, 516] on div "10" at bounding box center [838, 520] width 152 height 36
click at [888, 447] on div "Press SPACE to select this row." at bounding box center [838, 447] width 152 height 36
click at [687, 447] on div "-9" at bounding box center [686, 447] width 152 height 36
click at [547, 447] on div "Press SPACE to select this row." at bounding box center [534, 447] width 152 height 36
click at [1128, 302] on span "Orden de Compra" at bounding box center [1119, 299] width 71 height 11
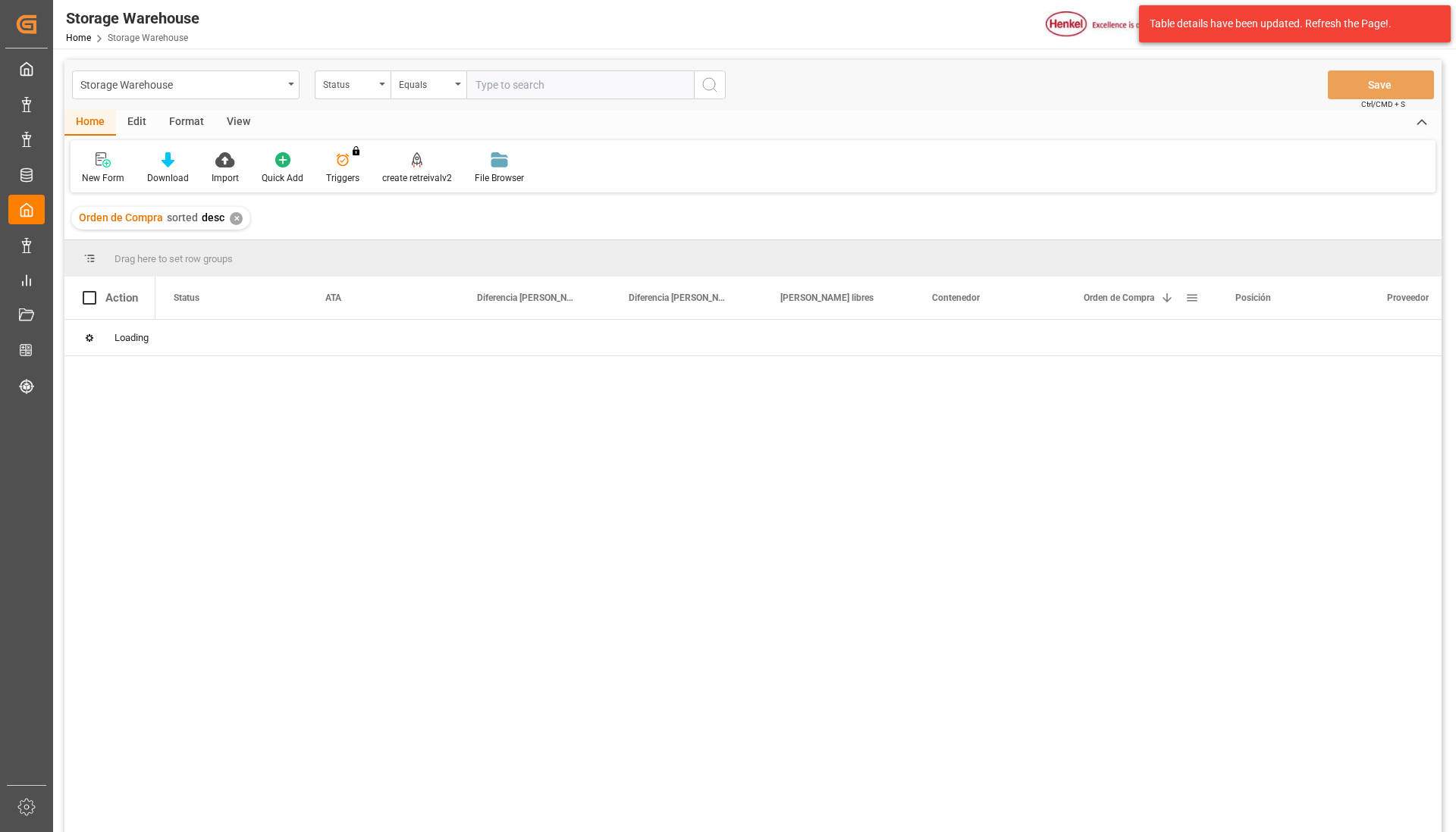
click at [1196, 303] on span at bounding box center [1192, 298] width 14 height 14
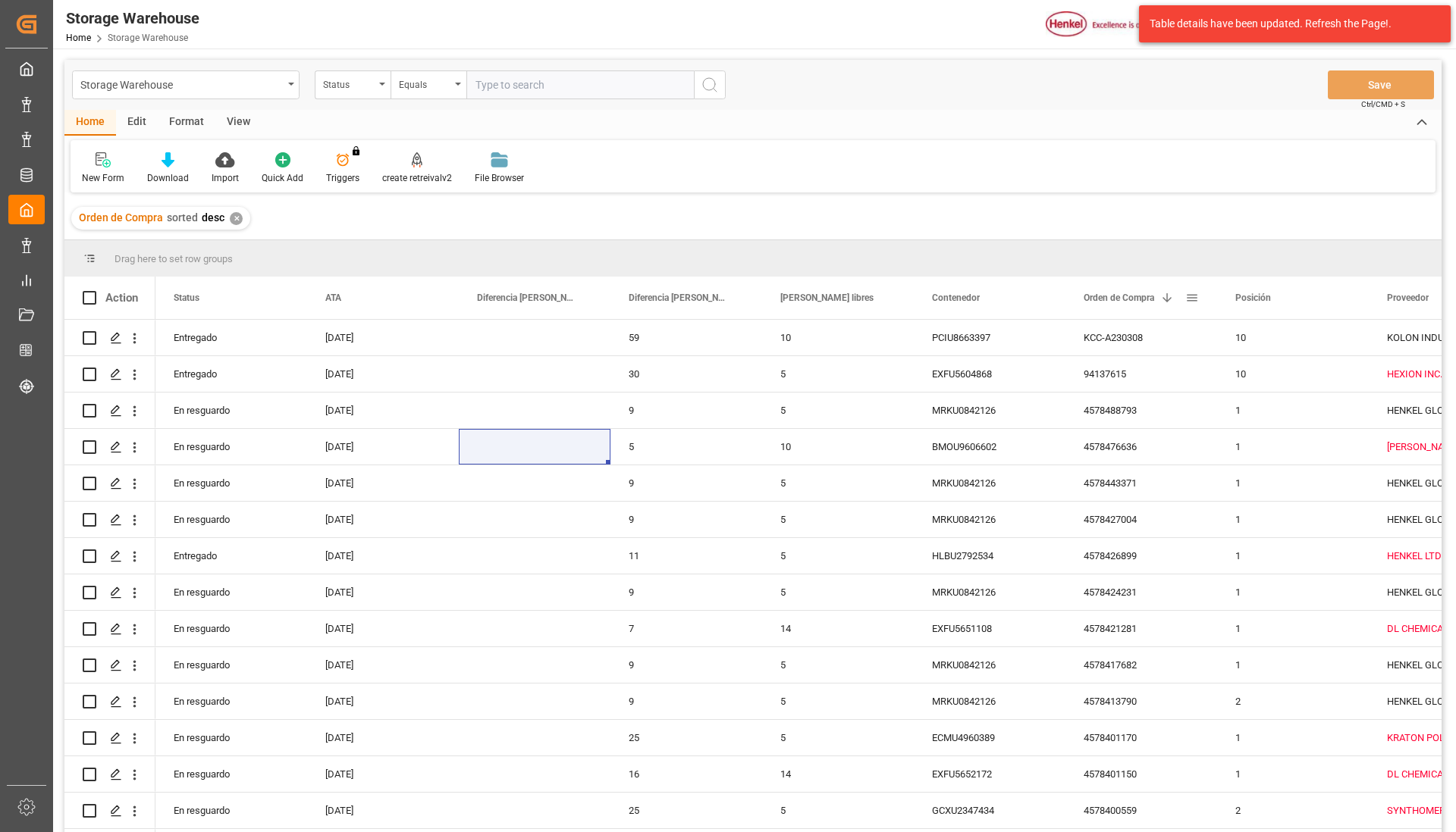
click at [1192, 306] on div "Orden de Compra 1" at bounding box center [1141, 298] width 115 height 42
click at [1192, 299] on span at bounding box center [1192, 298] width 14 height 14
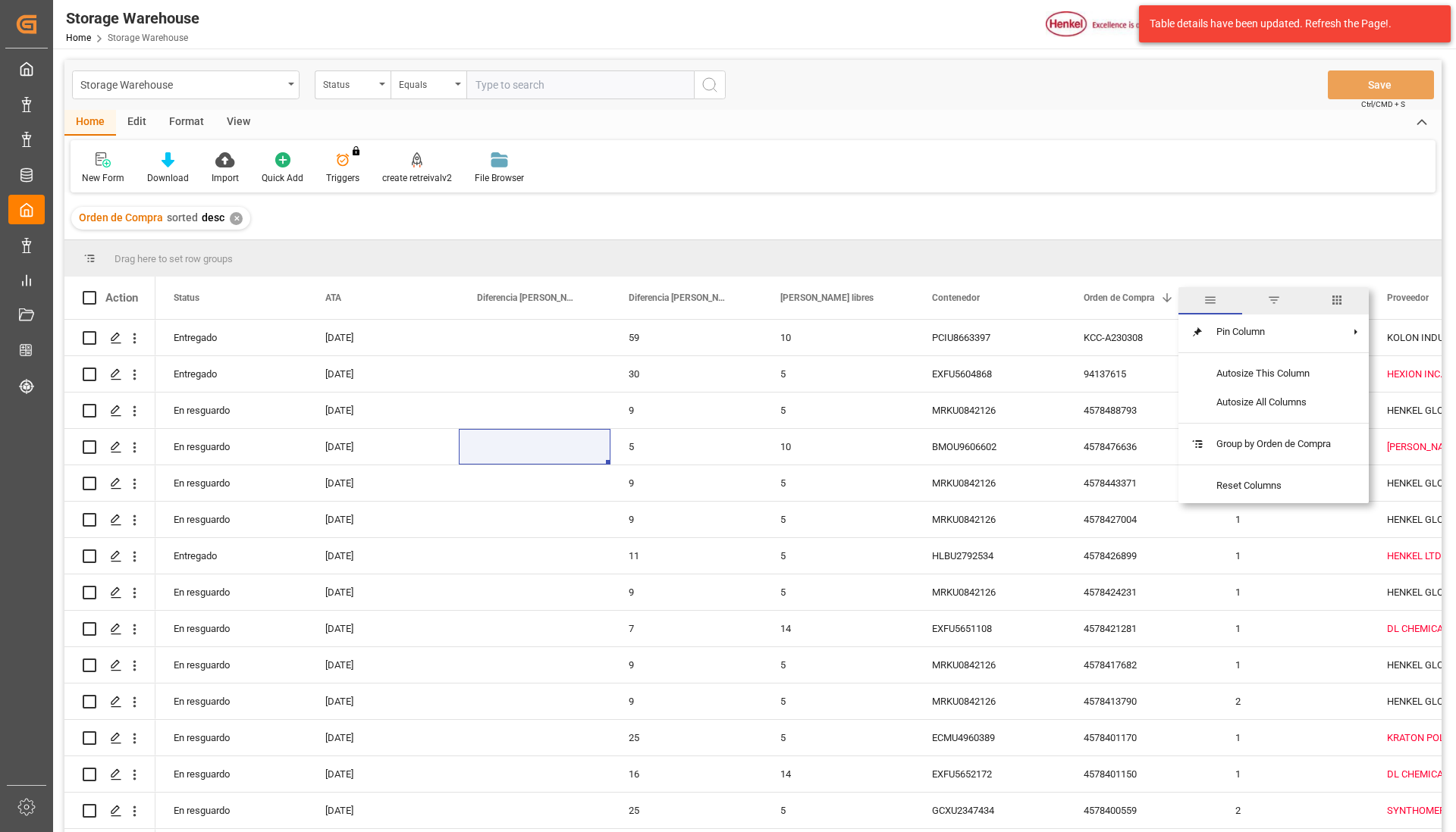
click at [1280, 305] on span "filter" at bounding box center [1274, 299] width 14 height 14
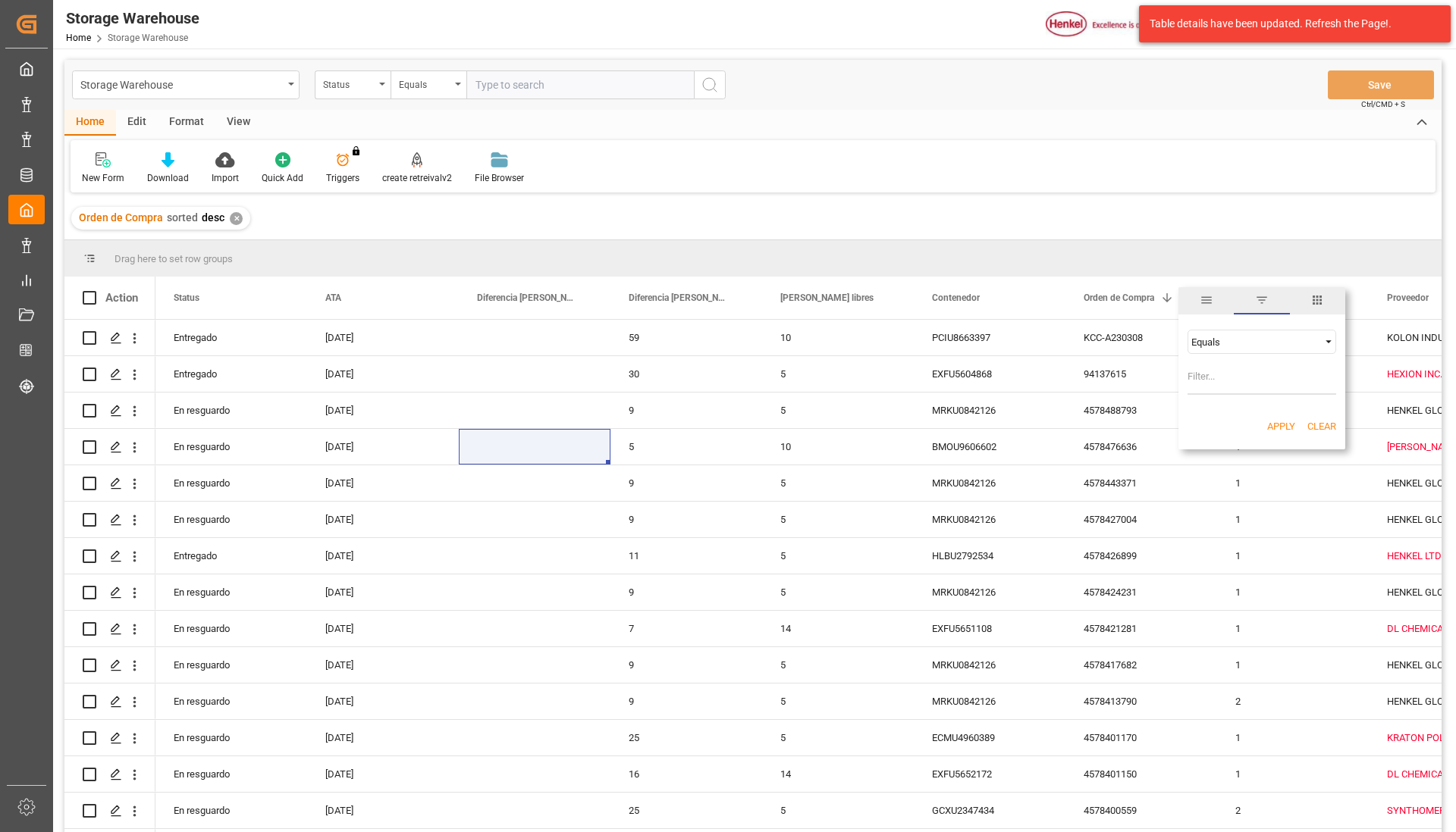
click at [1215, 371] on input "Filter Value" at bounding box center [1262, 380] width 148 height 30
type input "4578401150"
click at [1269, 428] on button "Apply" at bounding box center [1281, 427] width 28 height 15
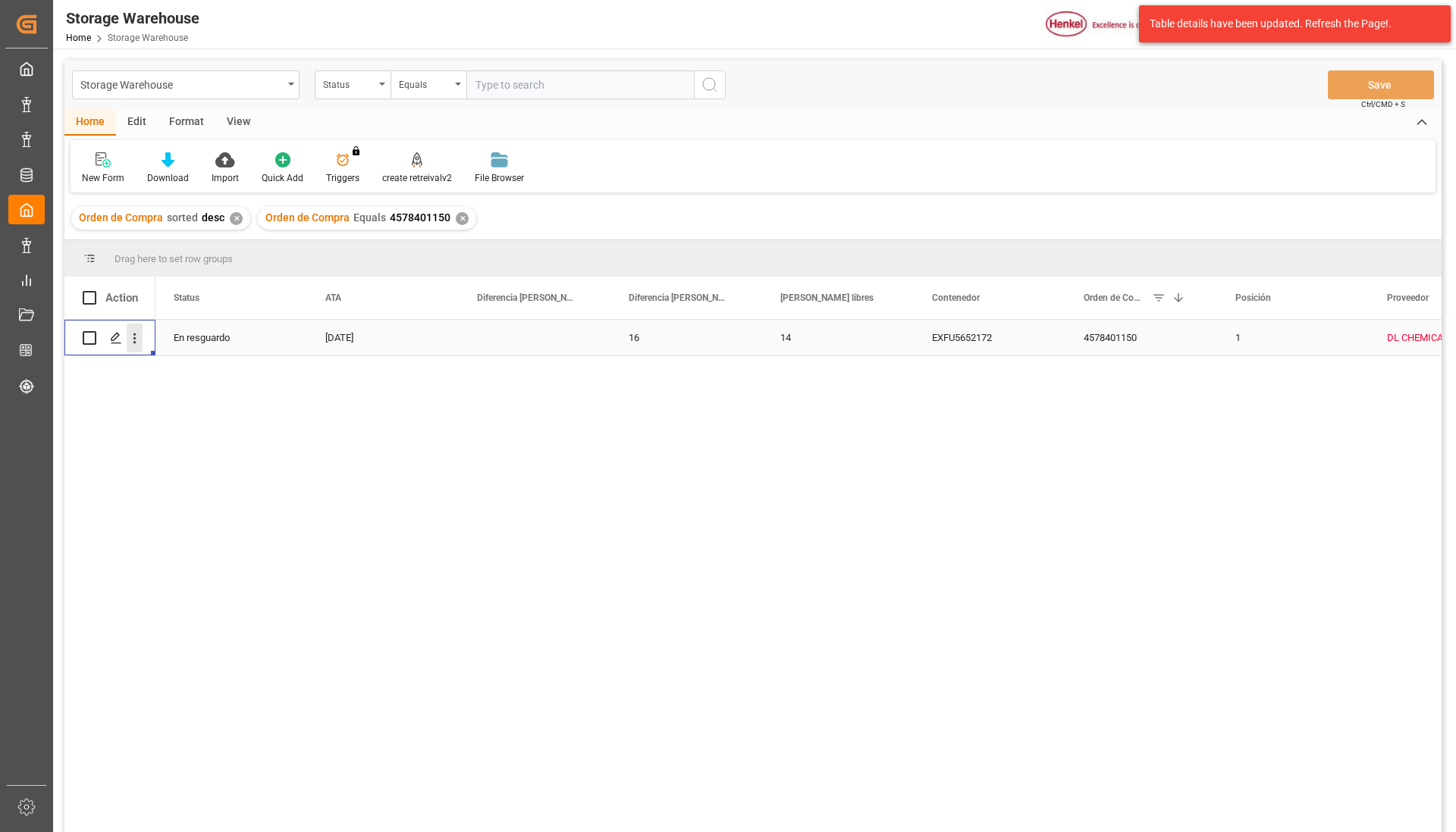
click at [130, 343] on icon "open menu" at bounding box center [134, 338] width 16 height 16
click at [200, 368] on span "Open in new tab" at bounding box center [234, 369] width 138 height 16
click at [135, 338] on icon "open menu" at bounding box center [135, 339] width 3 height 11
click at [204, 379] on div "Open in new tab" at bounding box center [220, 370] width 187 height 32
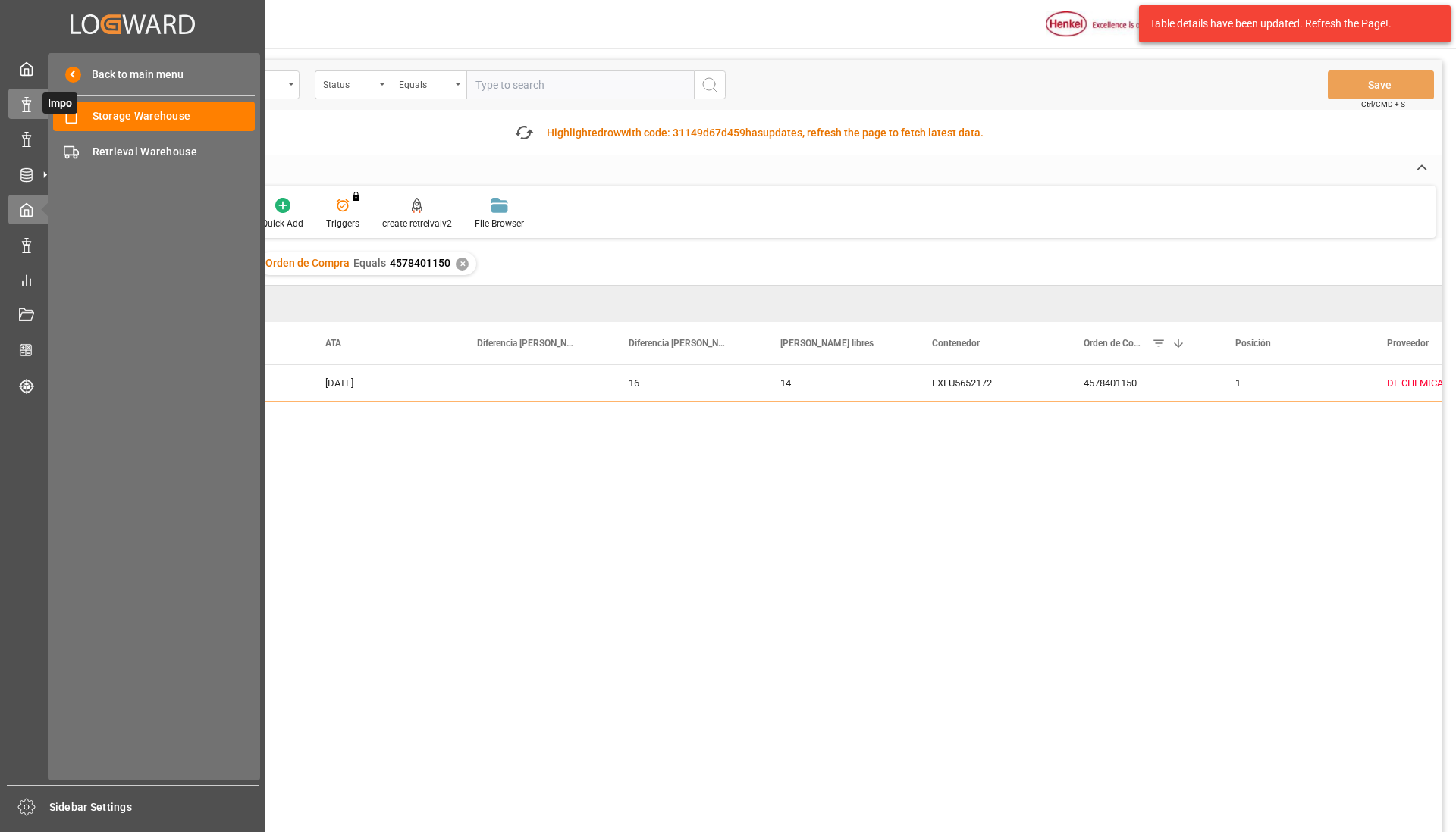
click at [34, 102] on div "Impo Impo" at bounding box center [133, 103] width 249 height 29
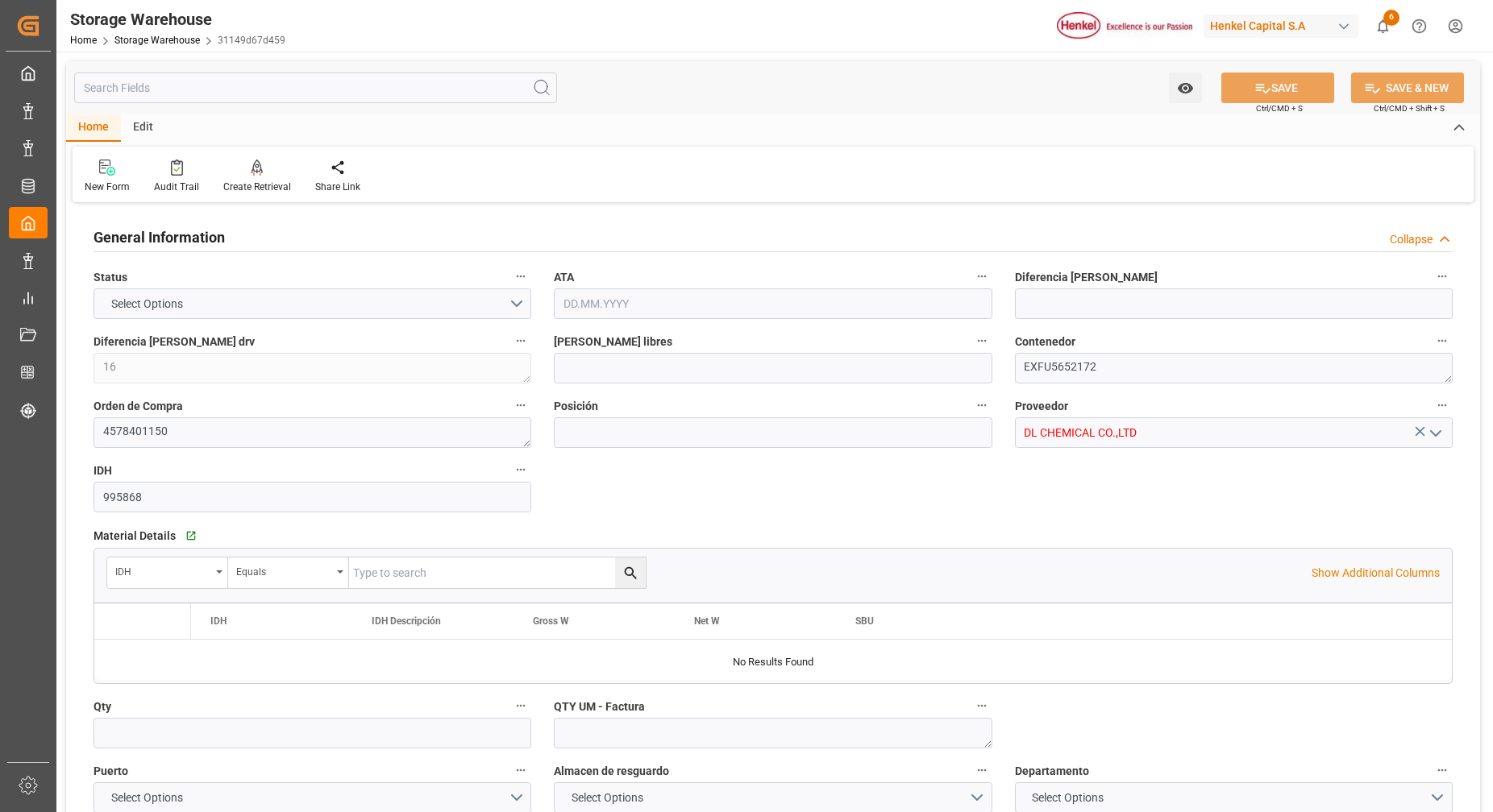
type input "14"
type input "1"
type input "19950"
type input "21"
type input "0"
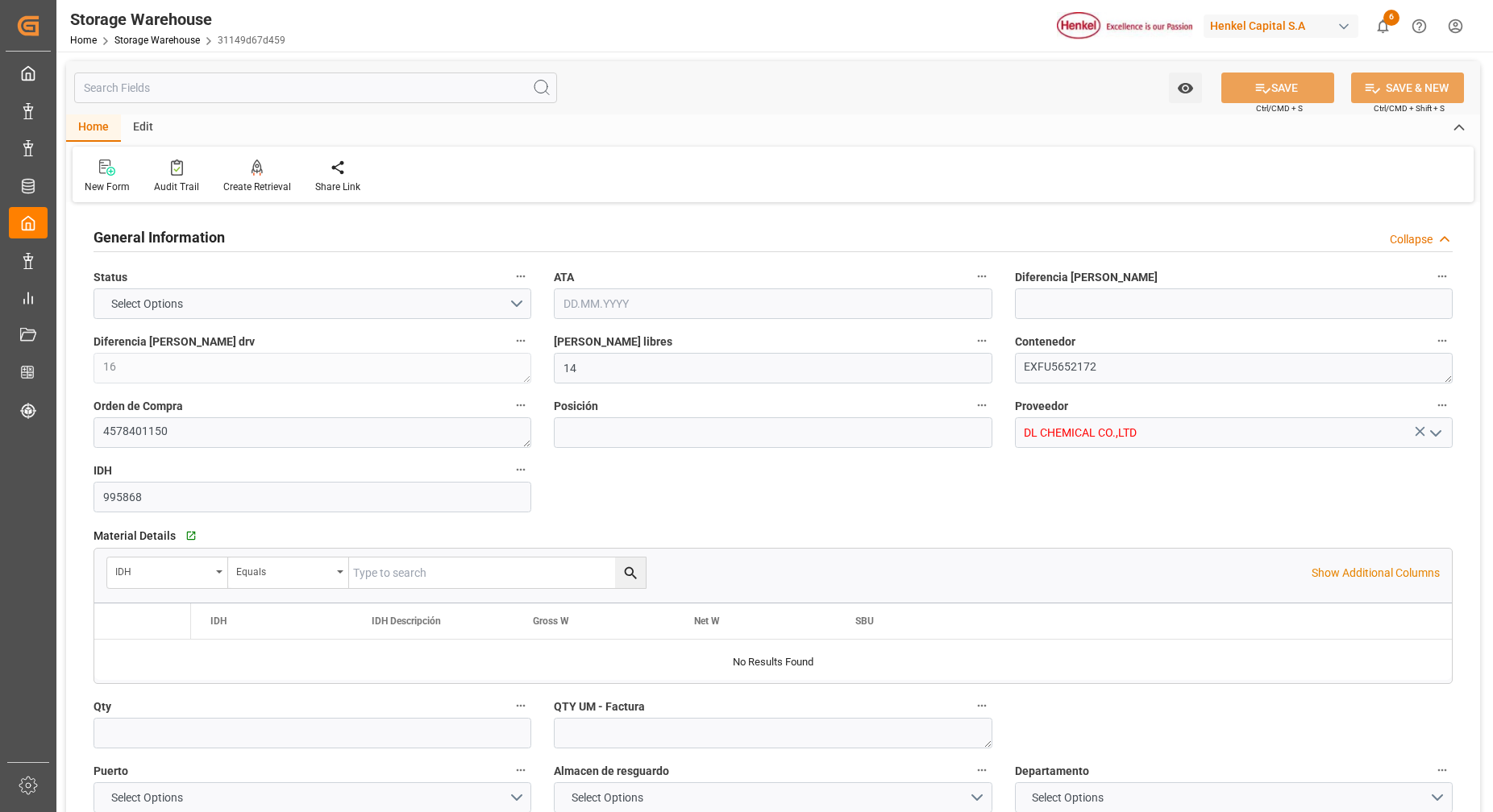
type input "0"
type input "[DATE]"
type input "26.09.2025 21:05"
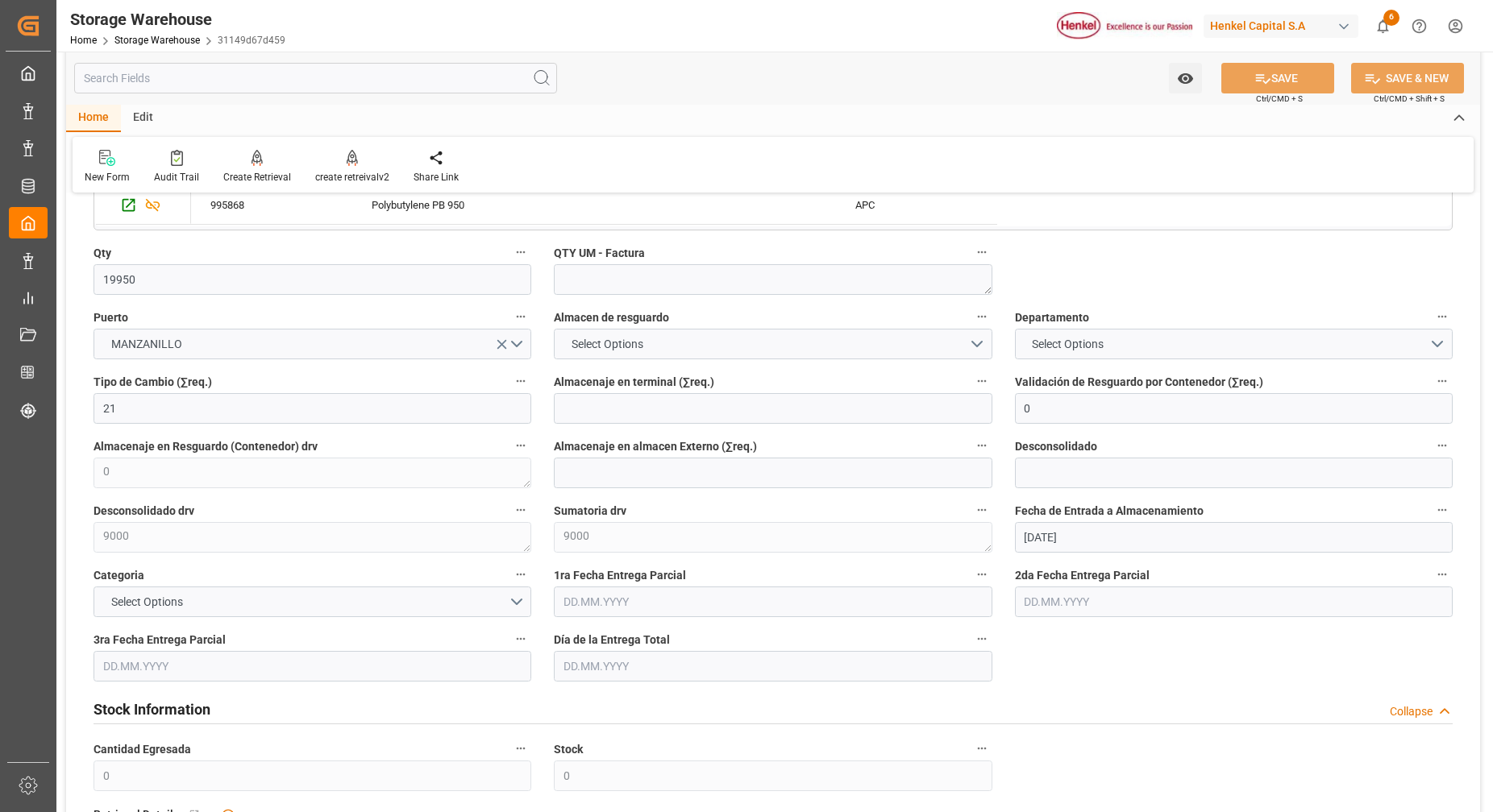
scroll to position [455, 0]
click at [1437, 340] on button "Select Options" at bounding box center [1233, 342] width 438 height 30
click at [1055, 344] on div "LOGÍSTICA INTEGRAL" at bounding box center [1233, 347] width 436 height 34
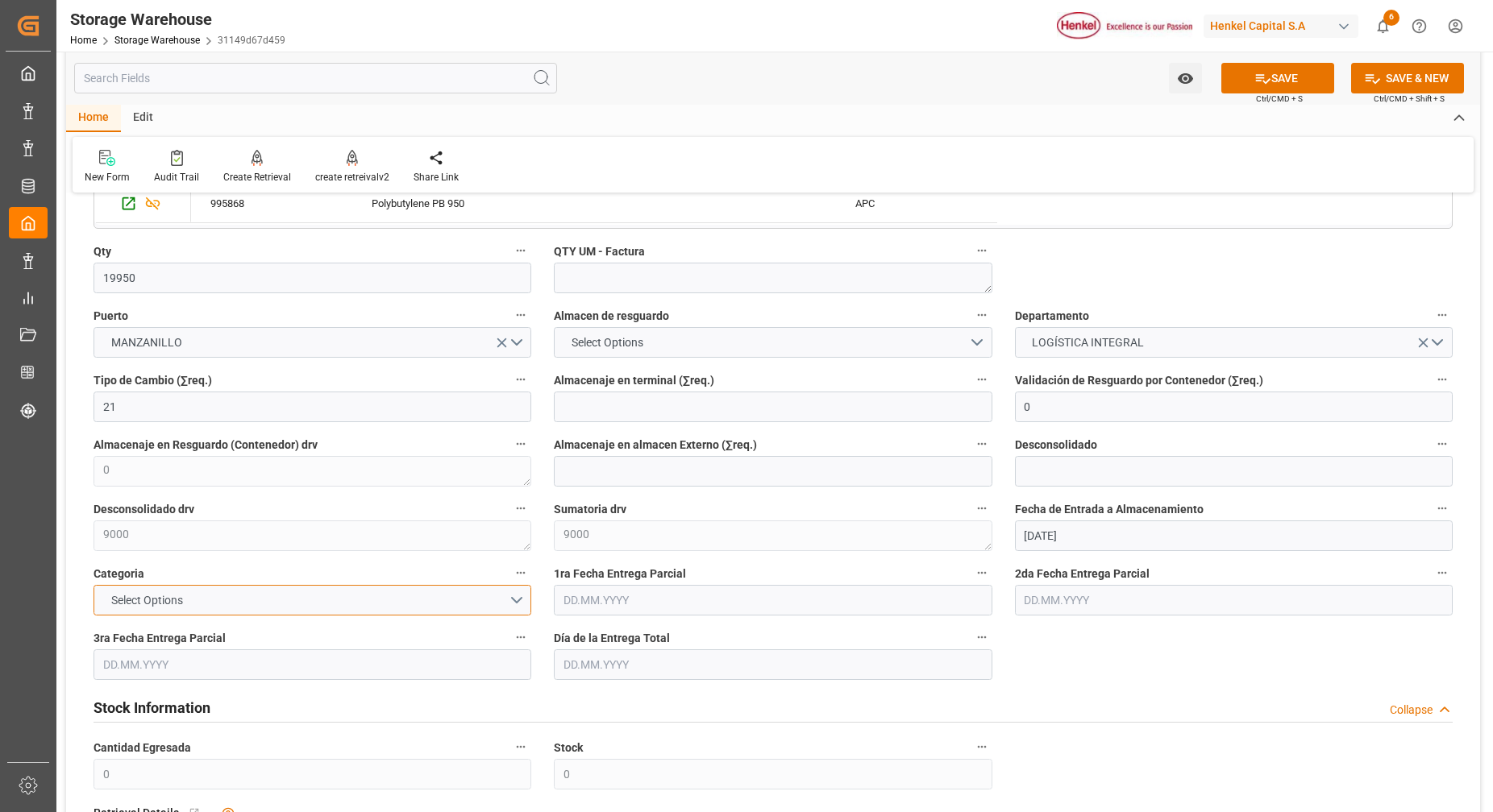
click at [462, 593] on button "Select Options" at bounding box center [312, 599] width 438 height 30
click at [339, 611] on div "URGENTE" at bounding box center [312, 604] width 436 height 34
click at [516, 594] on button "URGENTE" at bounding box center [312, 599] width 438 height 30
click at [289, 637] on div "ORDINARIA" at bounding box center [312, 638] width 436 height 34
click at [1248, 89] on button "SAVE" at bounding box center [1277, 77] width 113 height 30
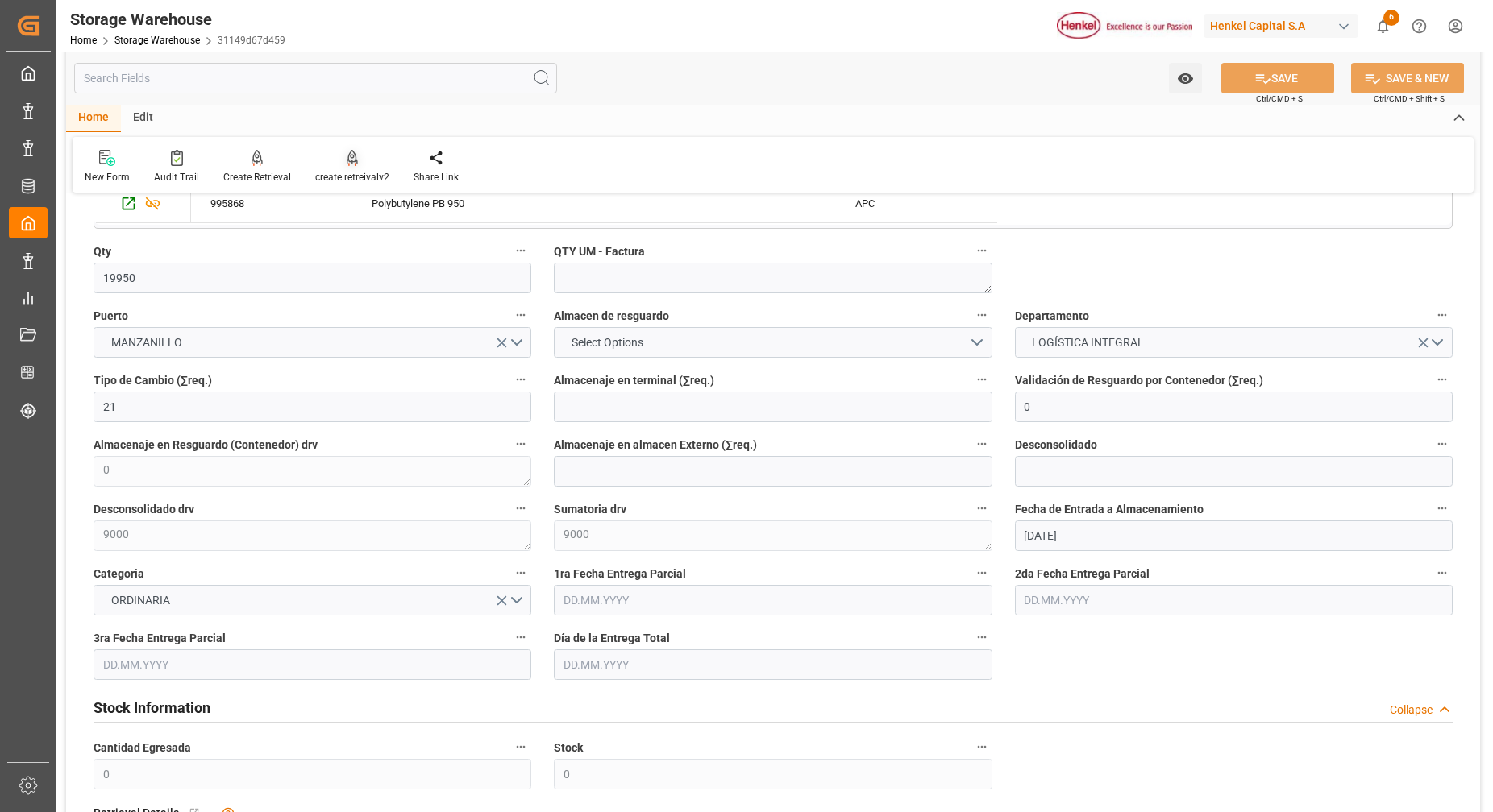
click at [345, 170] on div "create retreivalv2" at bounding box center [353, 177] width 74 height 15
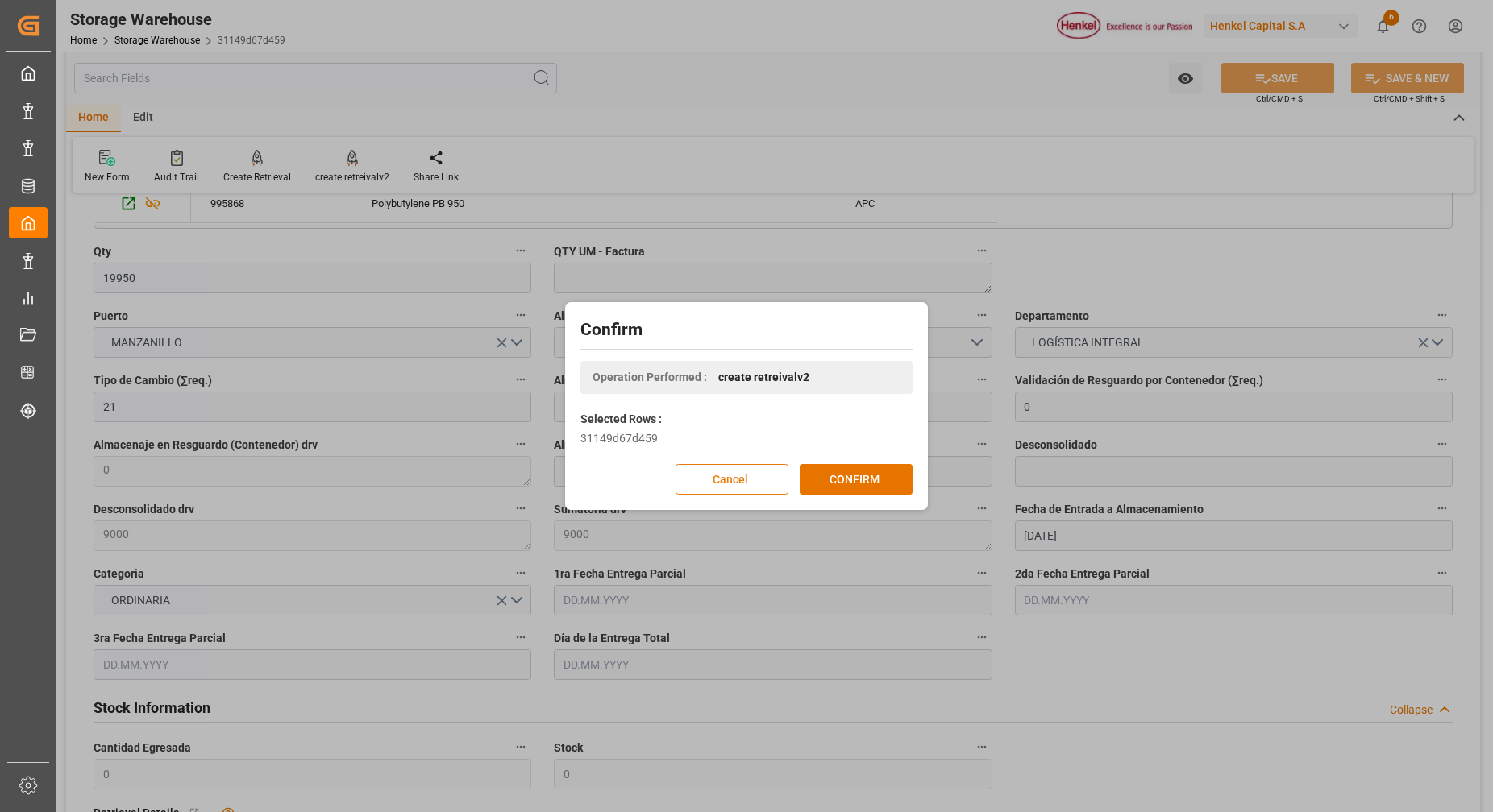
click at [737, 480] on button "Cancel" at bounding box center [732, 479] width 113 height 30
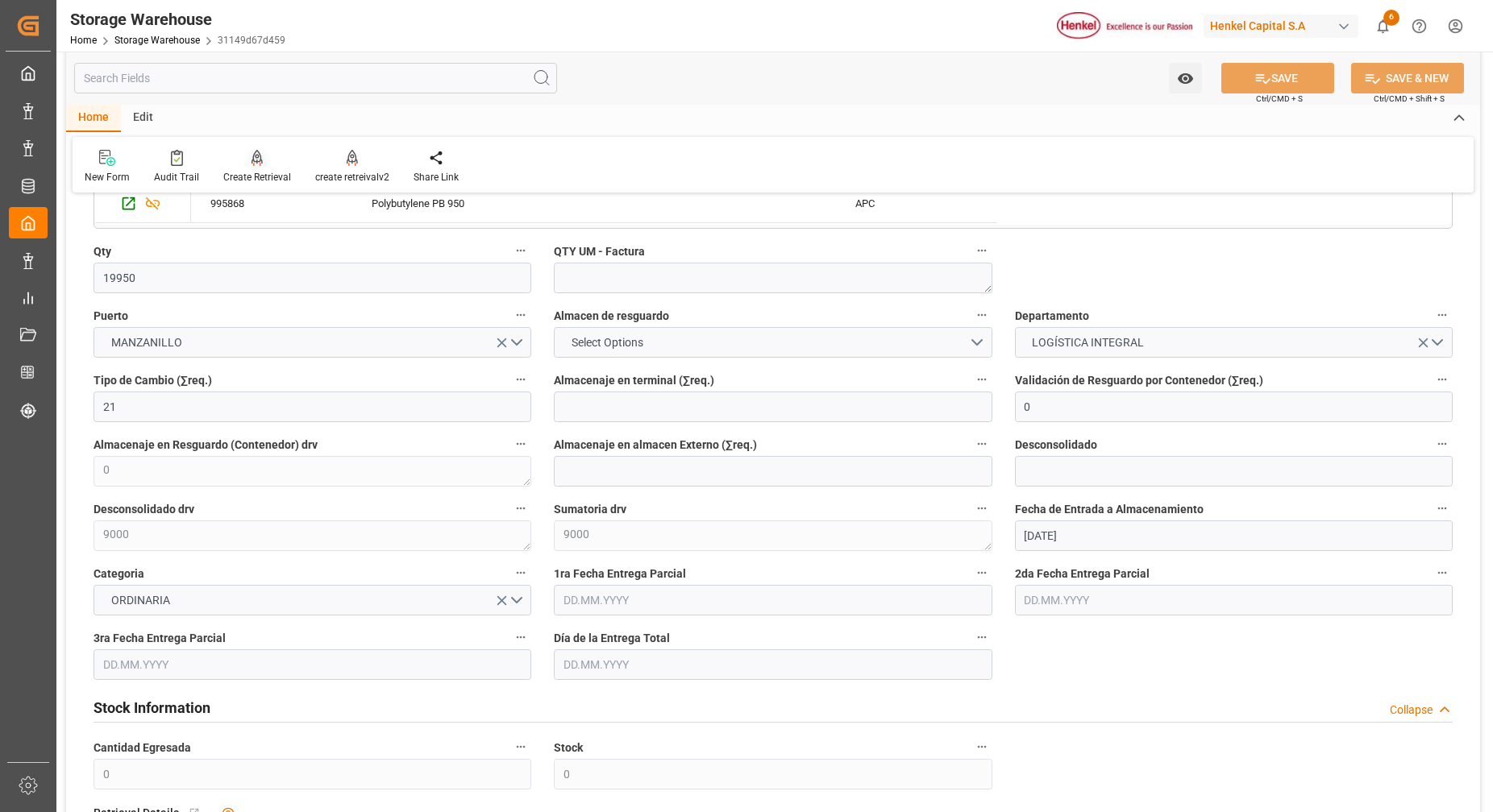
click at [266, 162] on div at bounding box center [257, 157] width 68 height 17
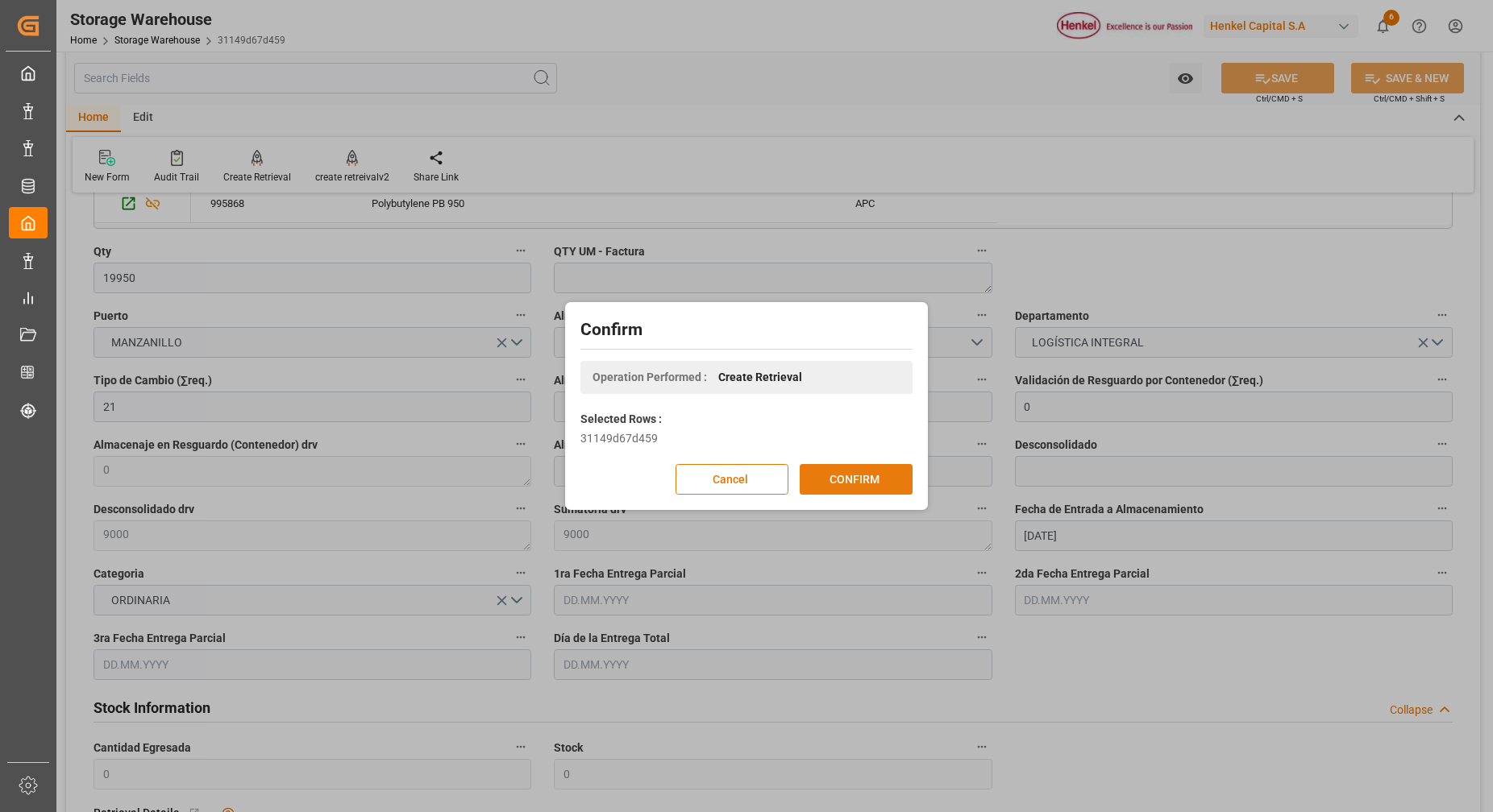
click at [869, 482] on button "CONFIRM" at bounding box center [855, 479] width 113 height 30
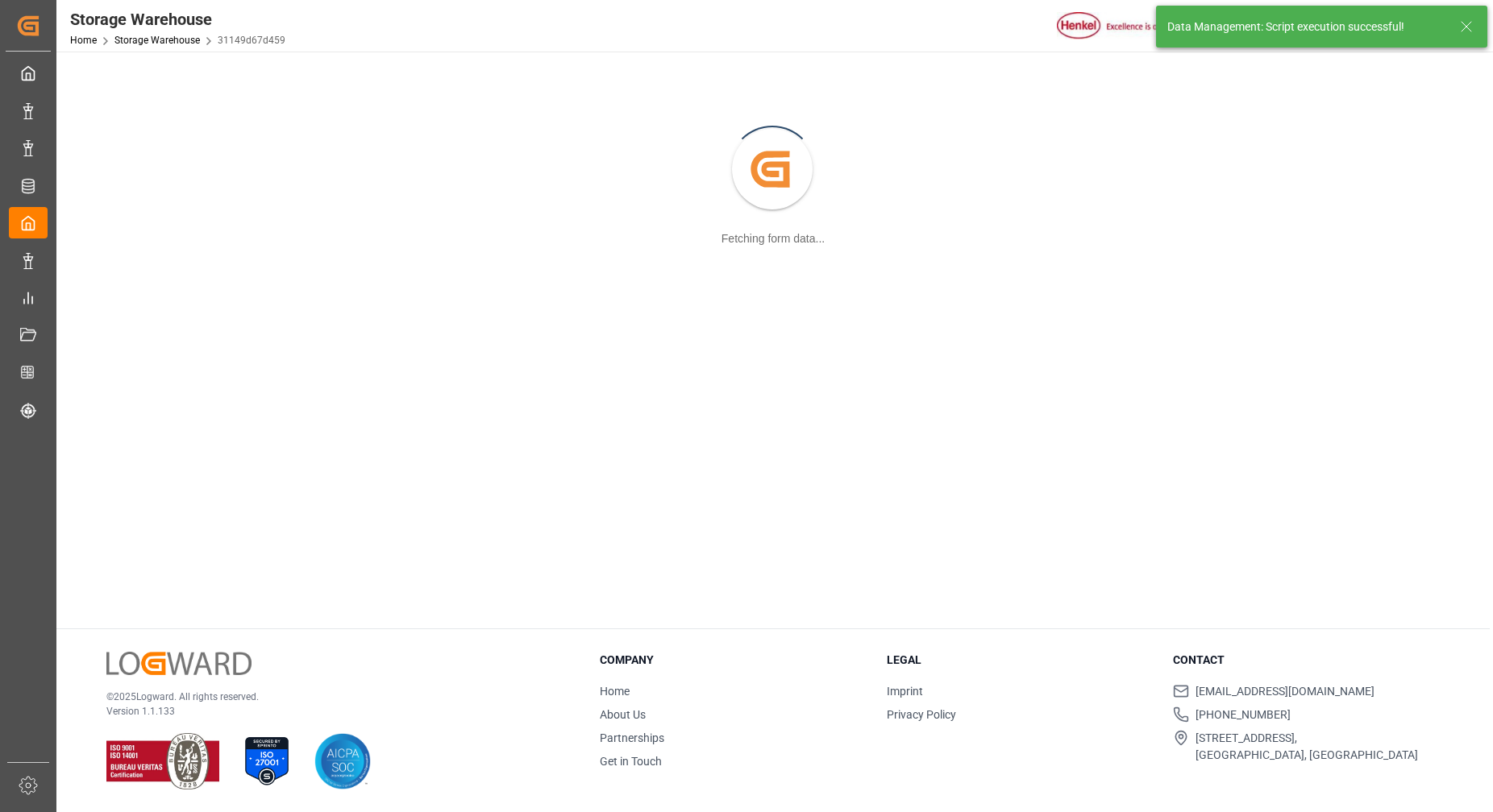
scroll to position [175, 0]
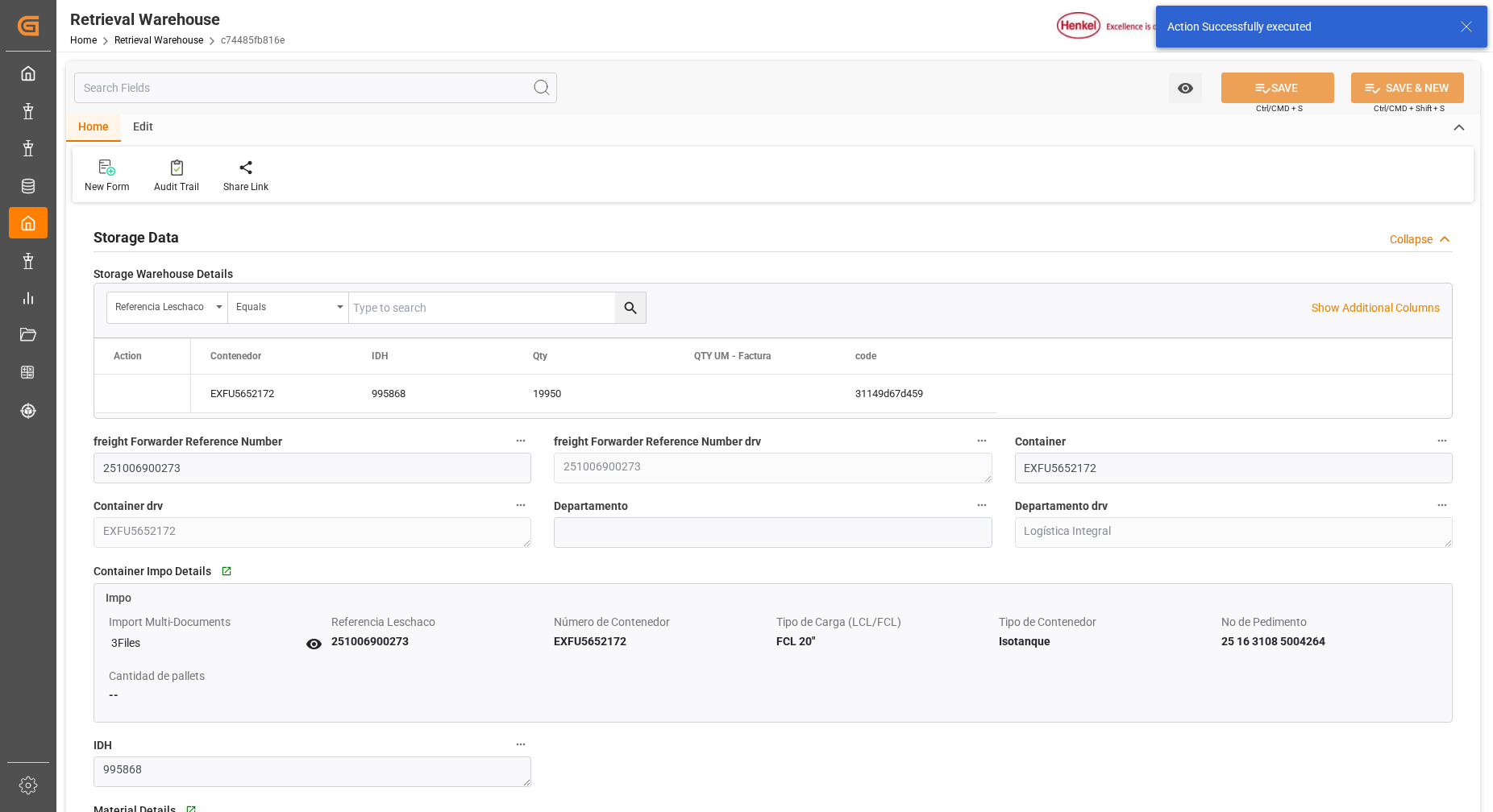
type input "14"
type input "[DATE]"
type input "15.10.2025"
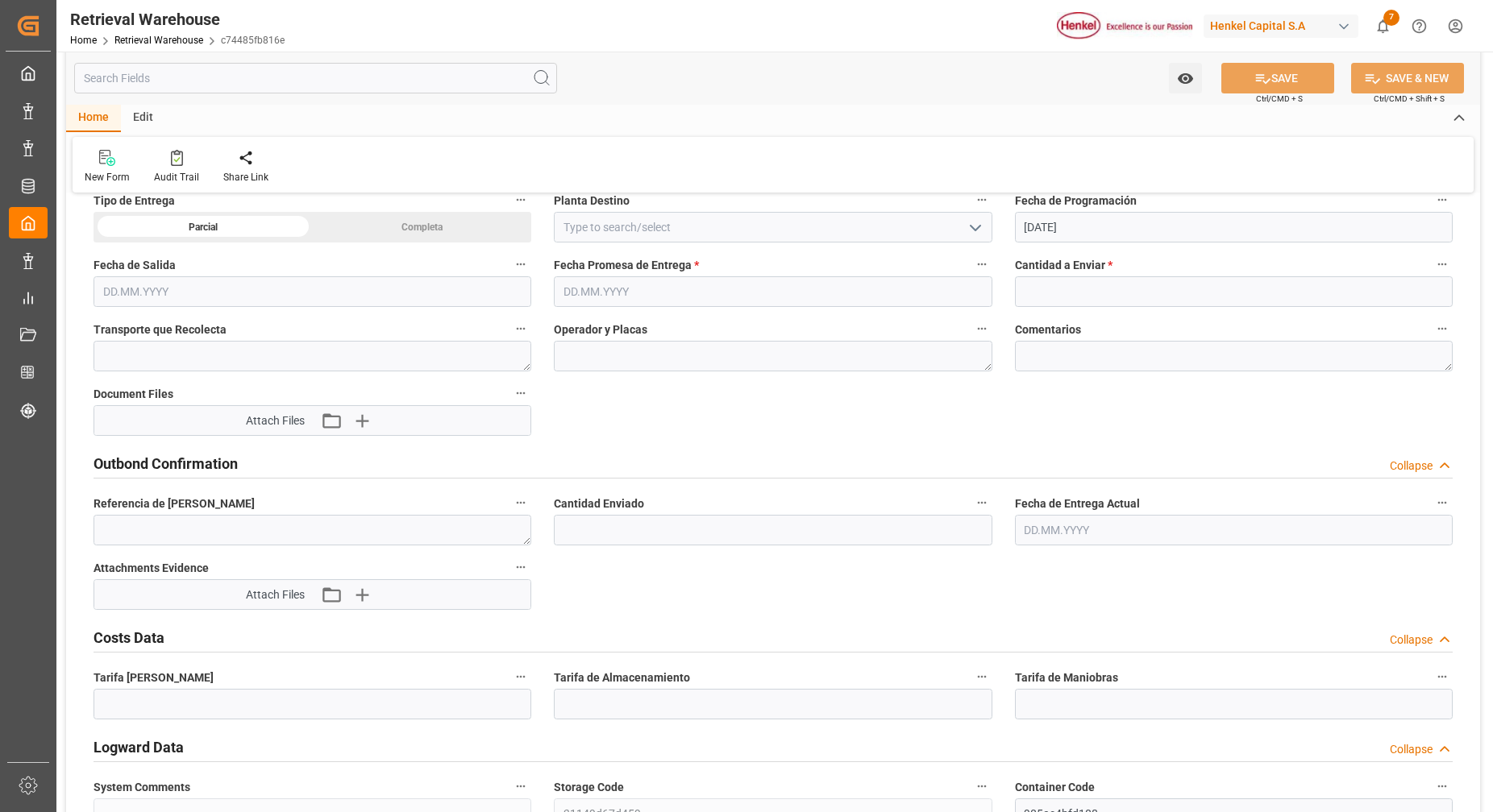
scroll to position [952, 0]
click at [665, 304] on input "text" at bounding box center [772, 294] width 438 height 30
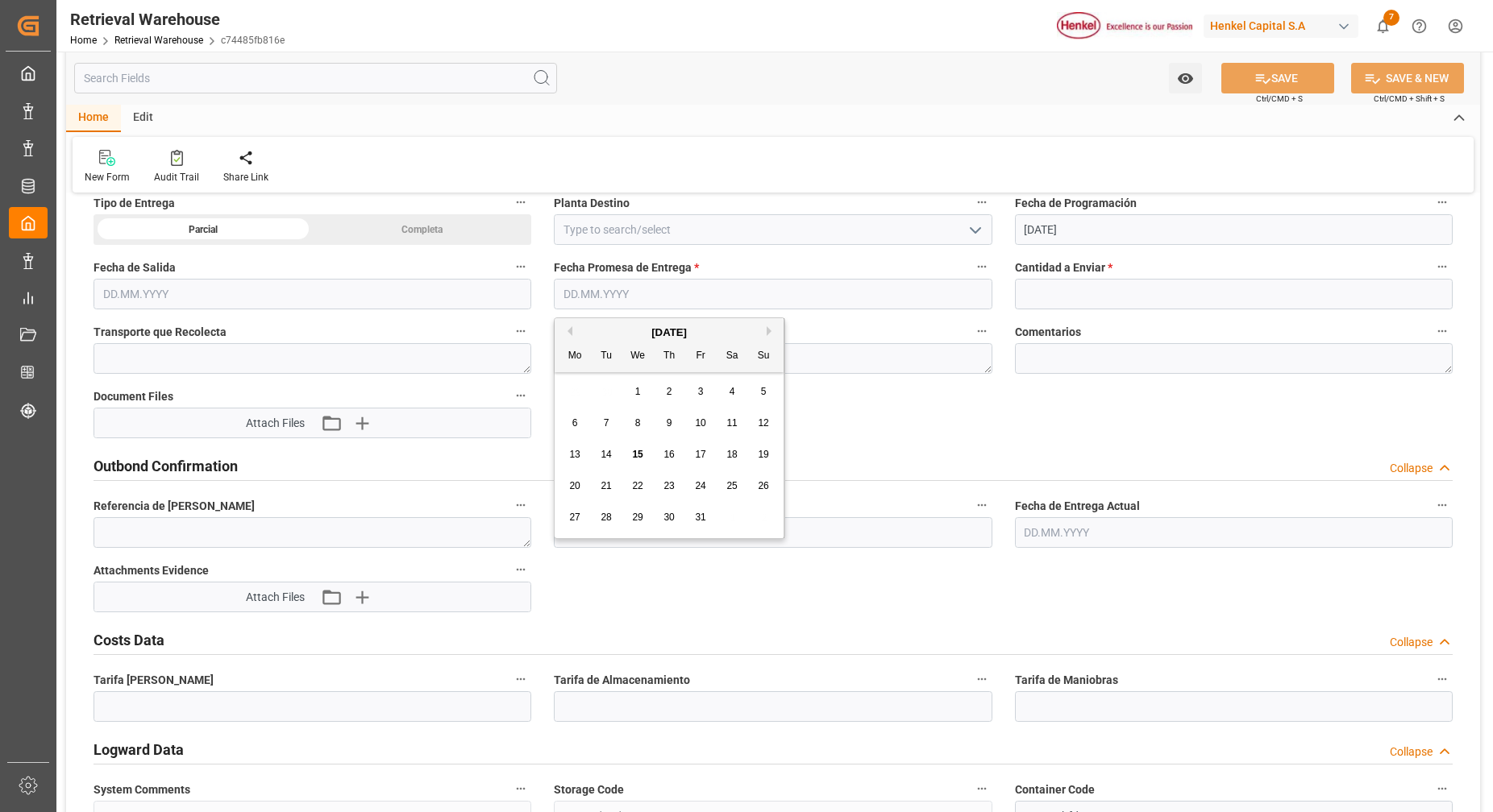
click at [581, 305] on input "text" at bounding box center [772, 294] width 438 height 30
click at [811, 106] on div "Home Edit" at bounding box center [772, 119] width 1414 height 27
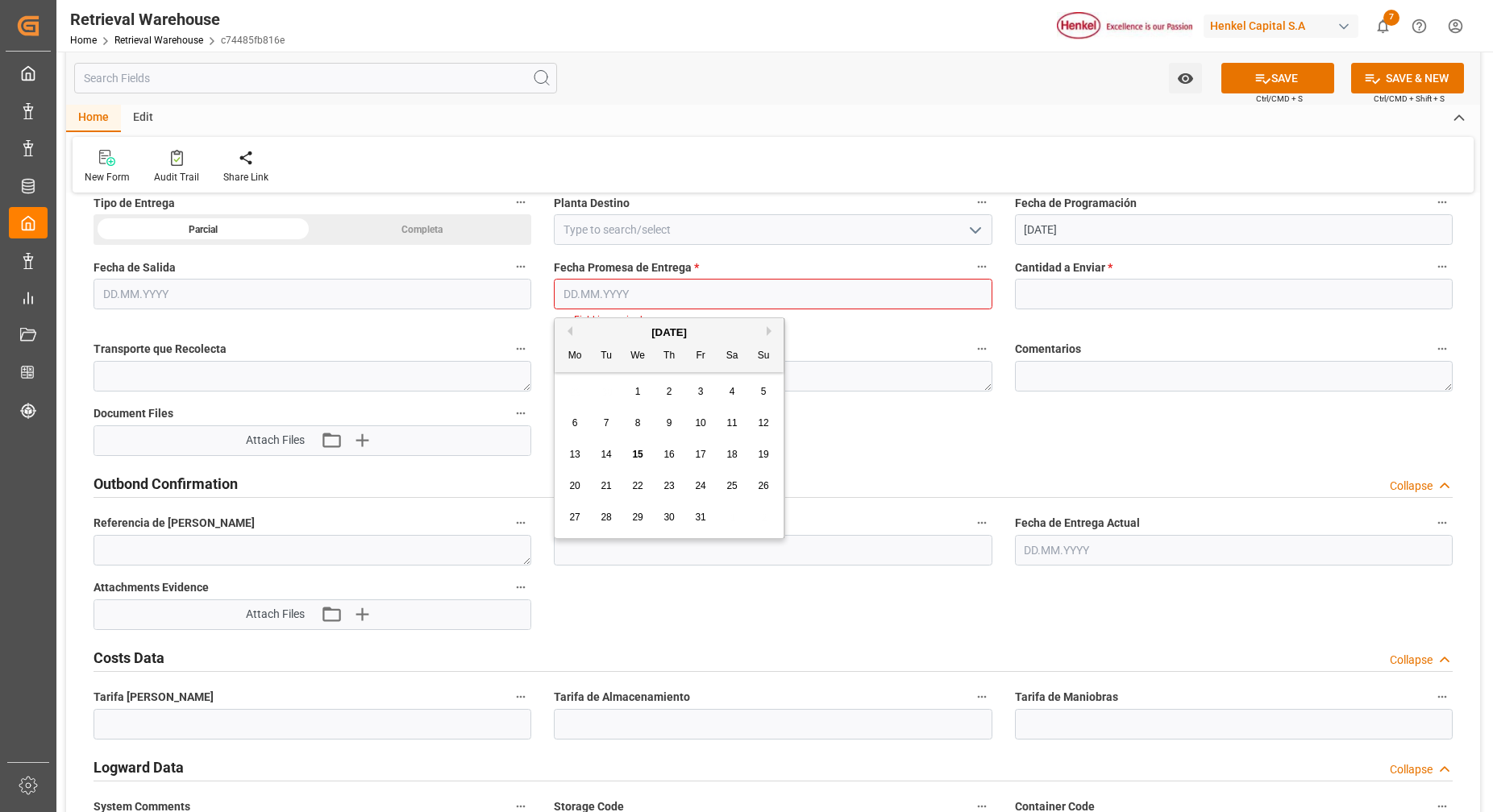
click at [634, 282] on input "text" at bounding box center [772, 294] width 438 height 30
click at [742, 137] on div "New Form Audit Trail Share Link" at bounding box center [773, 165] width 1401 height 56
click at [645, 295] on input "text" at bounding box center [772, 294] width 438 height 30
click at [585, 434] on div "6 7 8 9 10 11 12" at bounding box center [669, 423] width 220 height 31
click at [672, 457] on span "16" at bounding box center [668, 454] width 11 height 12
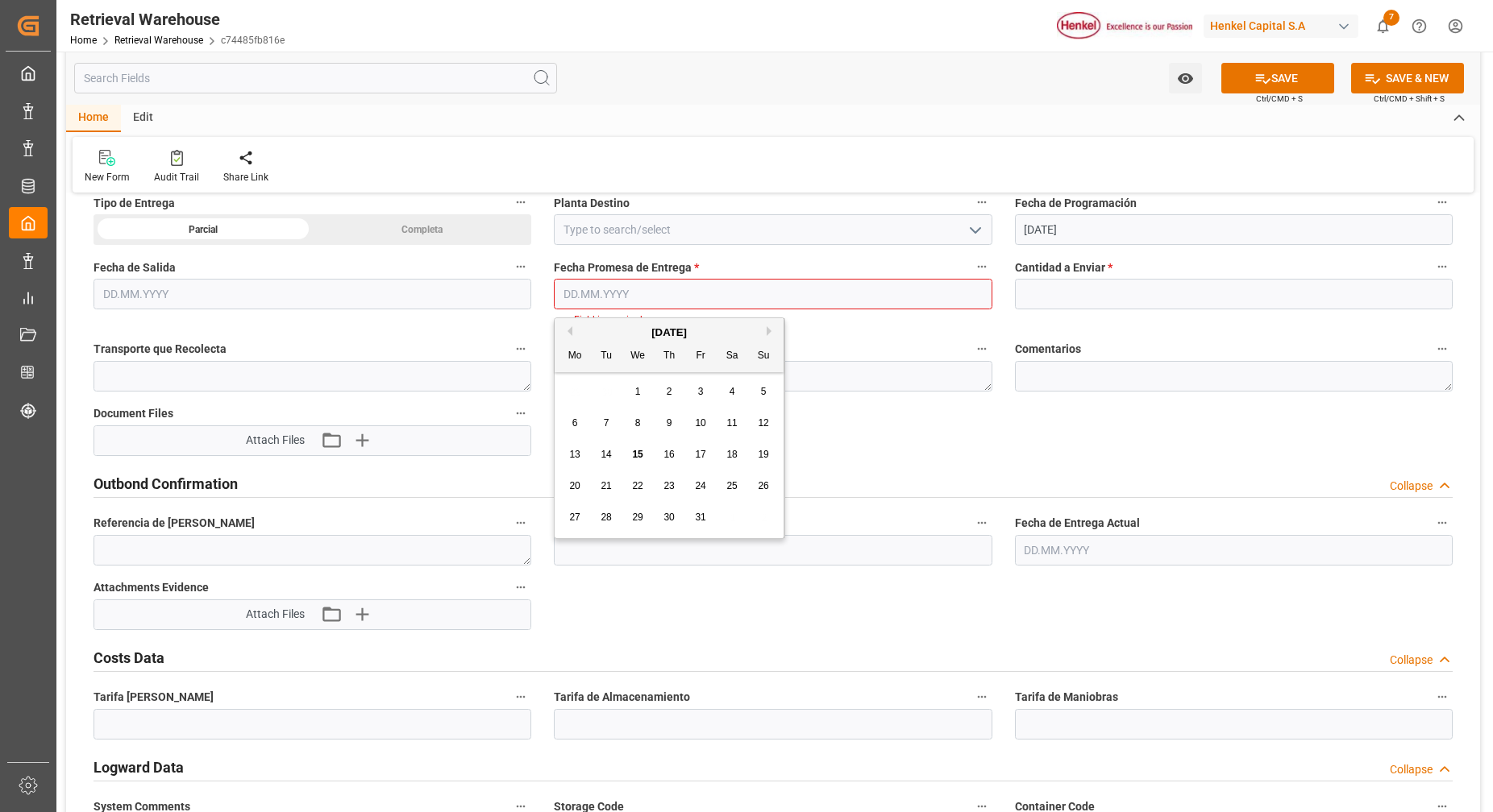
type input "[DATE]"
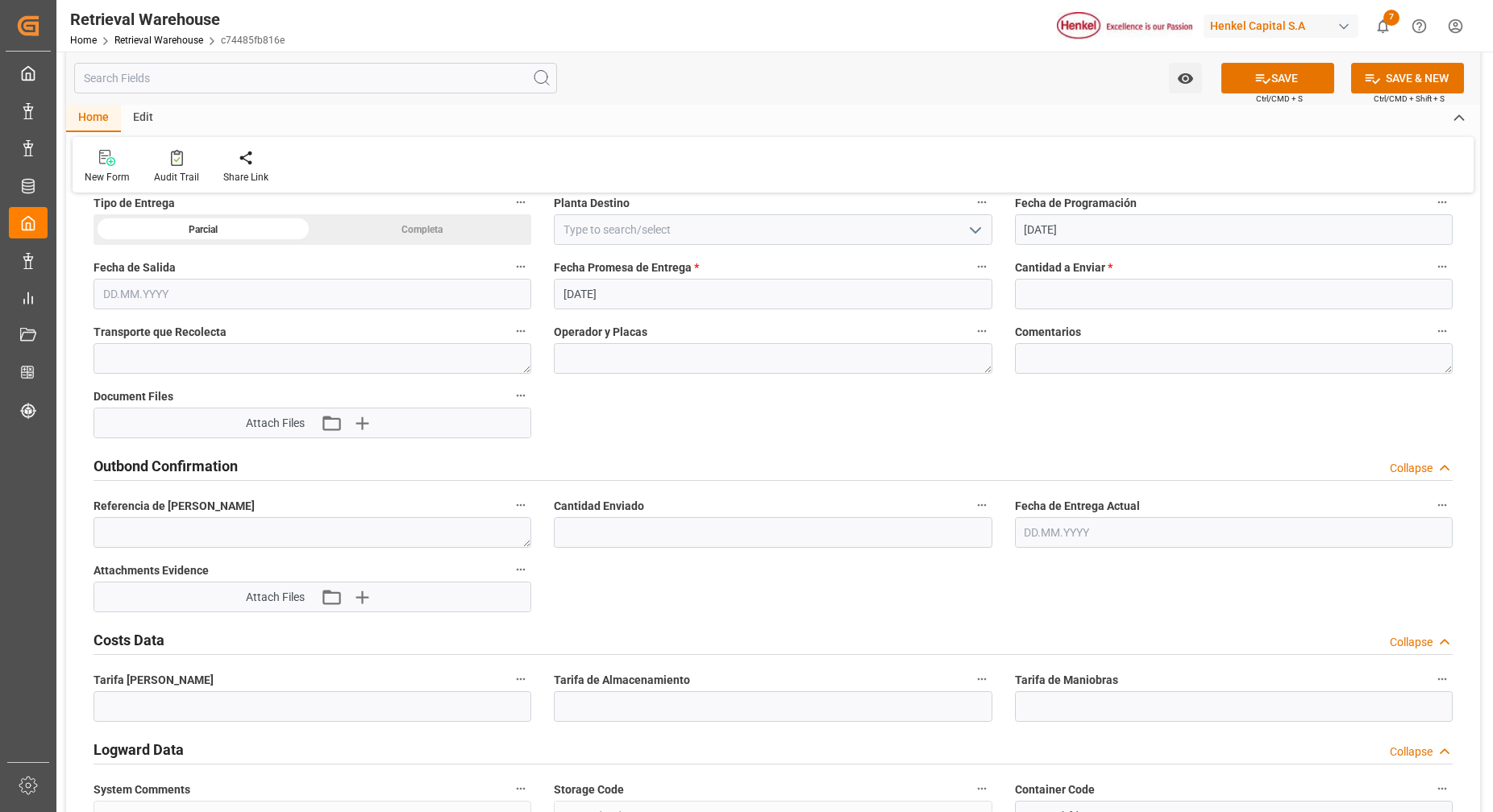
click at [428, 243] on div "Completa" at bounding box center [422, 229] width 219 height 30
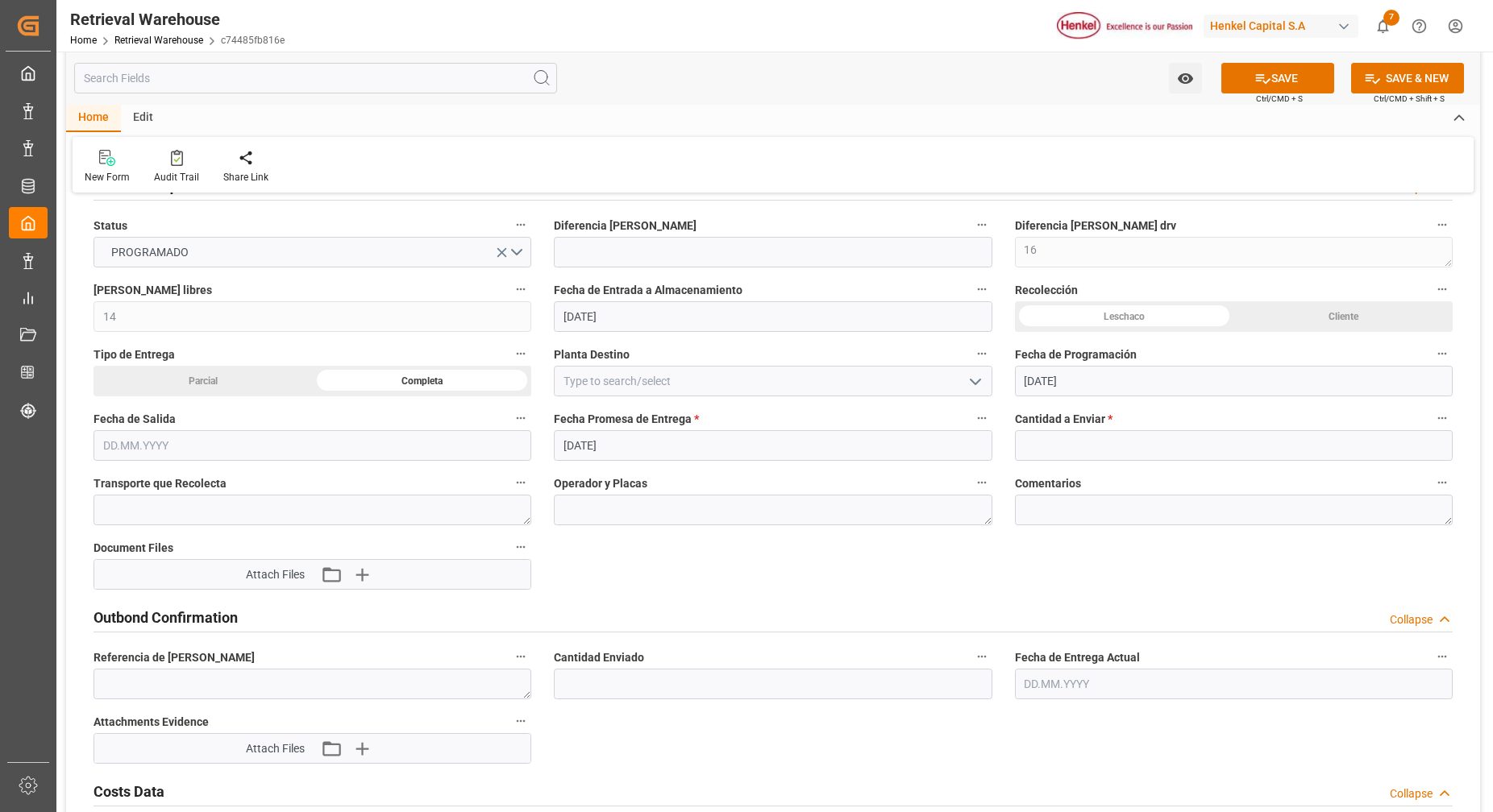
scroll to position [793, 0]
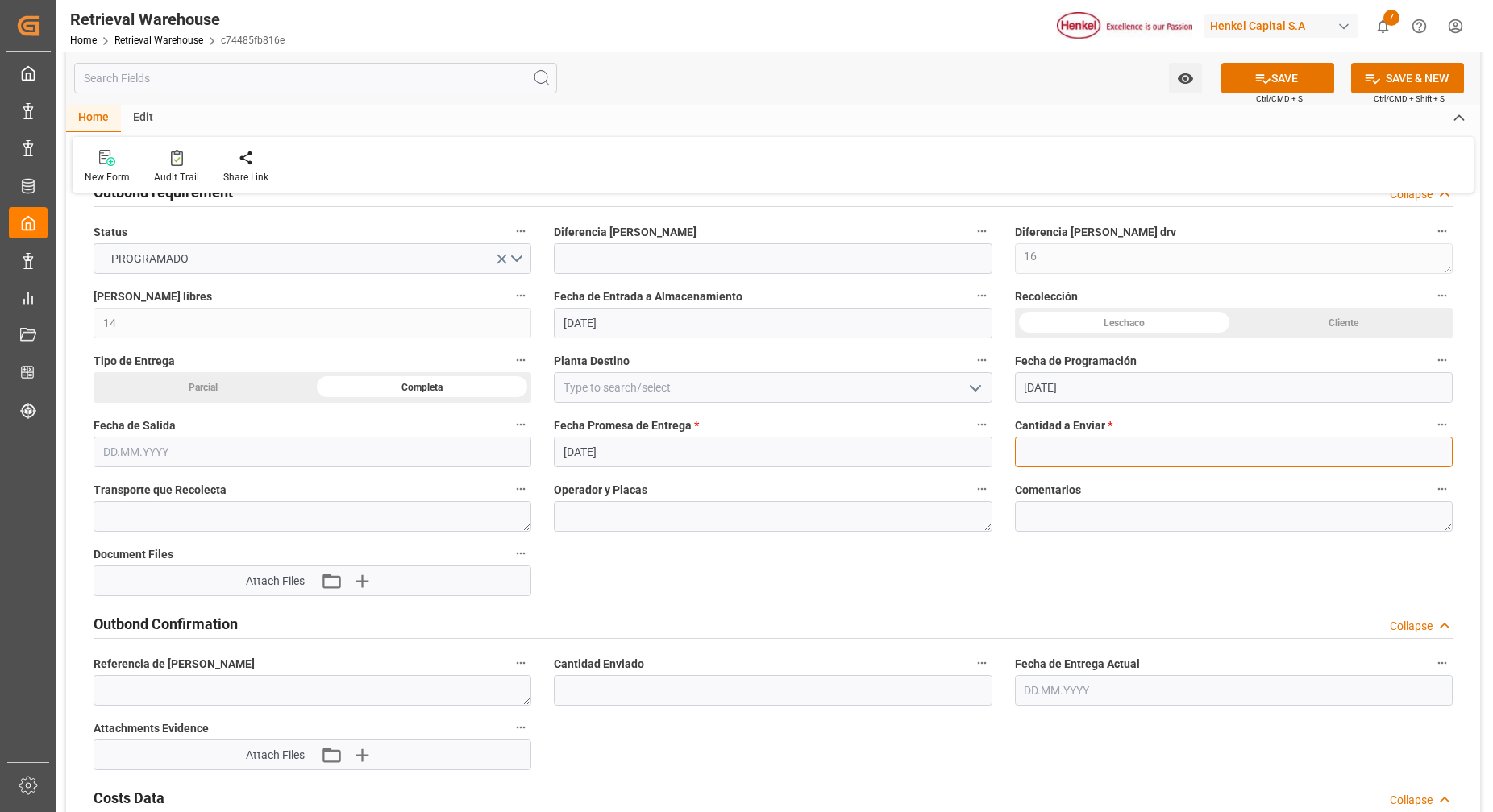
click at [1063, 437] on input "text" at bounding box center [1233, 452] width 438 height 30
type input "19950"
click at [1104, 508] on textarea at bounding box center [1233, 516] width 438 height 30
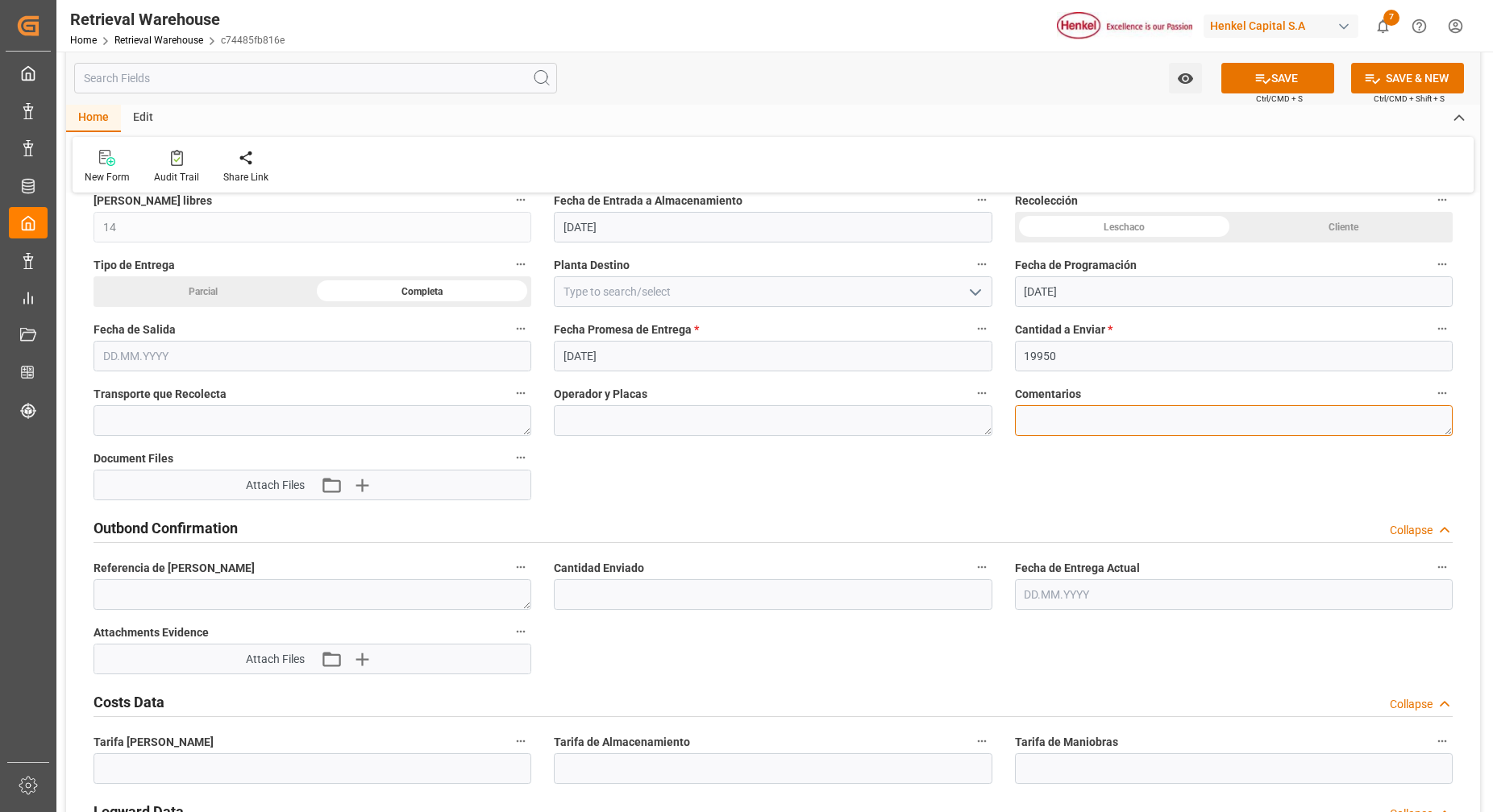
scroll to position [889, 0]
click at [1099, 498] on div "Storage Data Collapse Storage Warehouse Details   Referencia Leschaco Equals Sh…" at bounding box center [772, 149] width 1414 height 1662
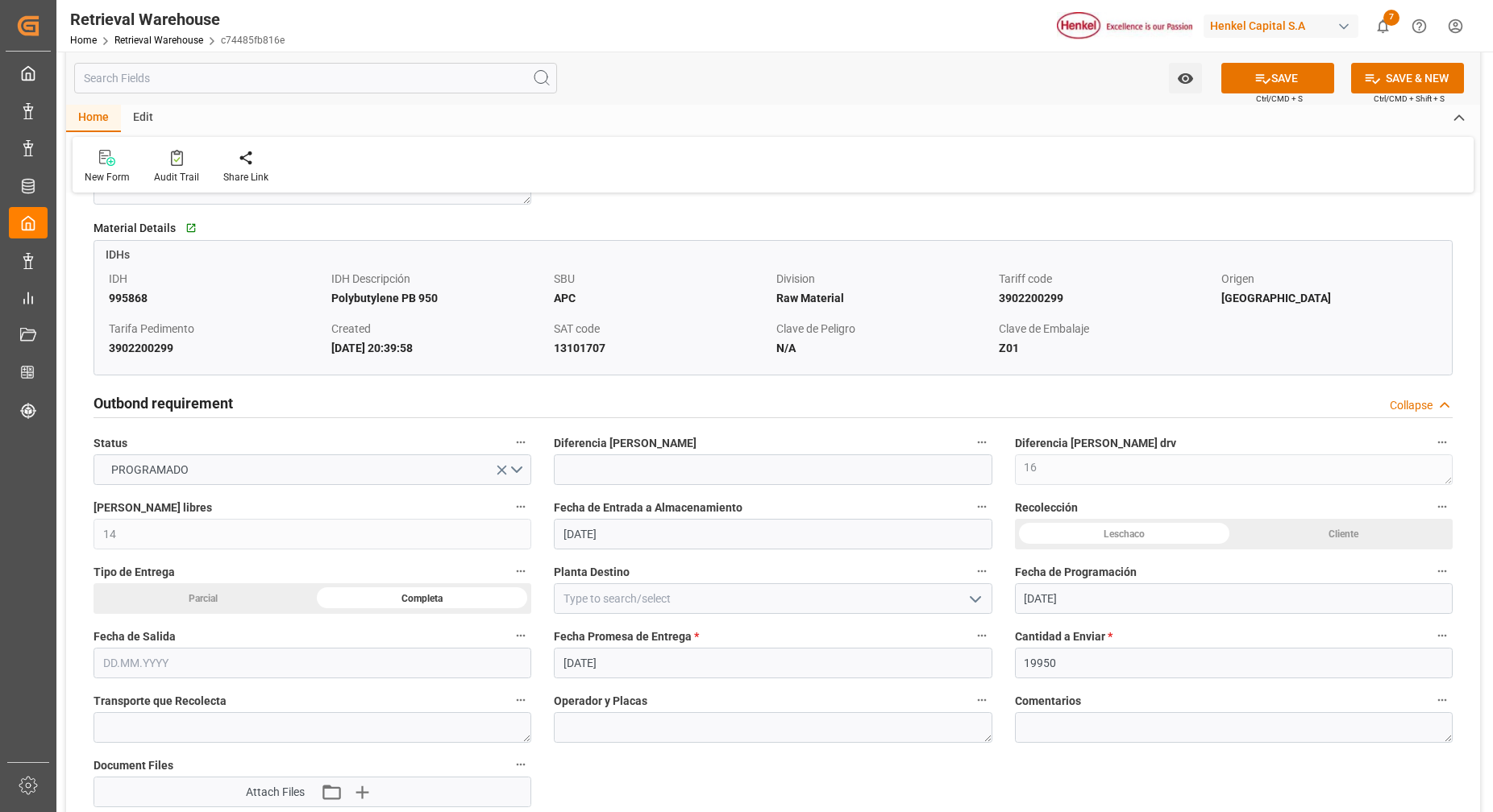
scroll to position [581, 0]
click at [638, 598] on input at bounding box center [772, 599] width 438 height 30
click at [968, 601] on icon "open menu" at bounding box center [976, 601] width 20 height 20
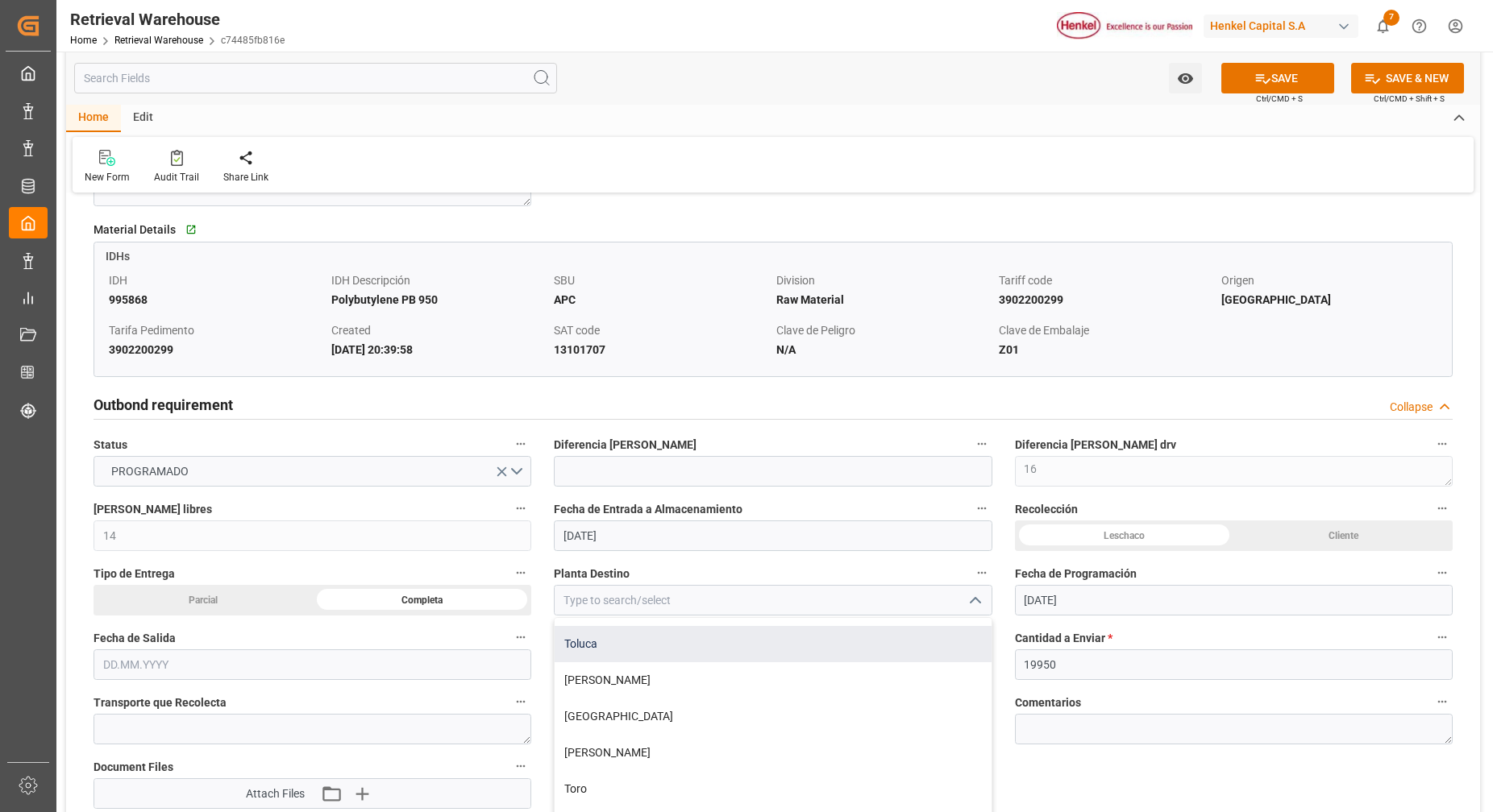
scroll to position [220, 0]
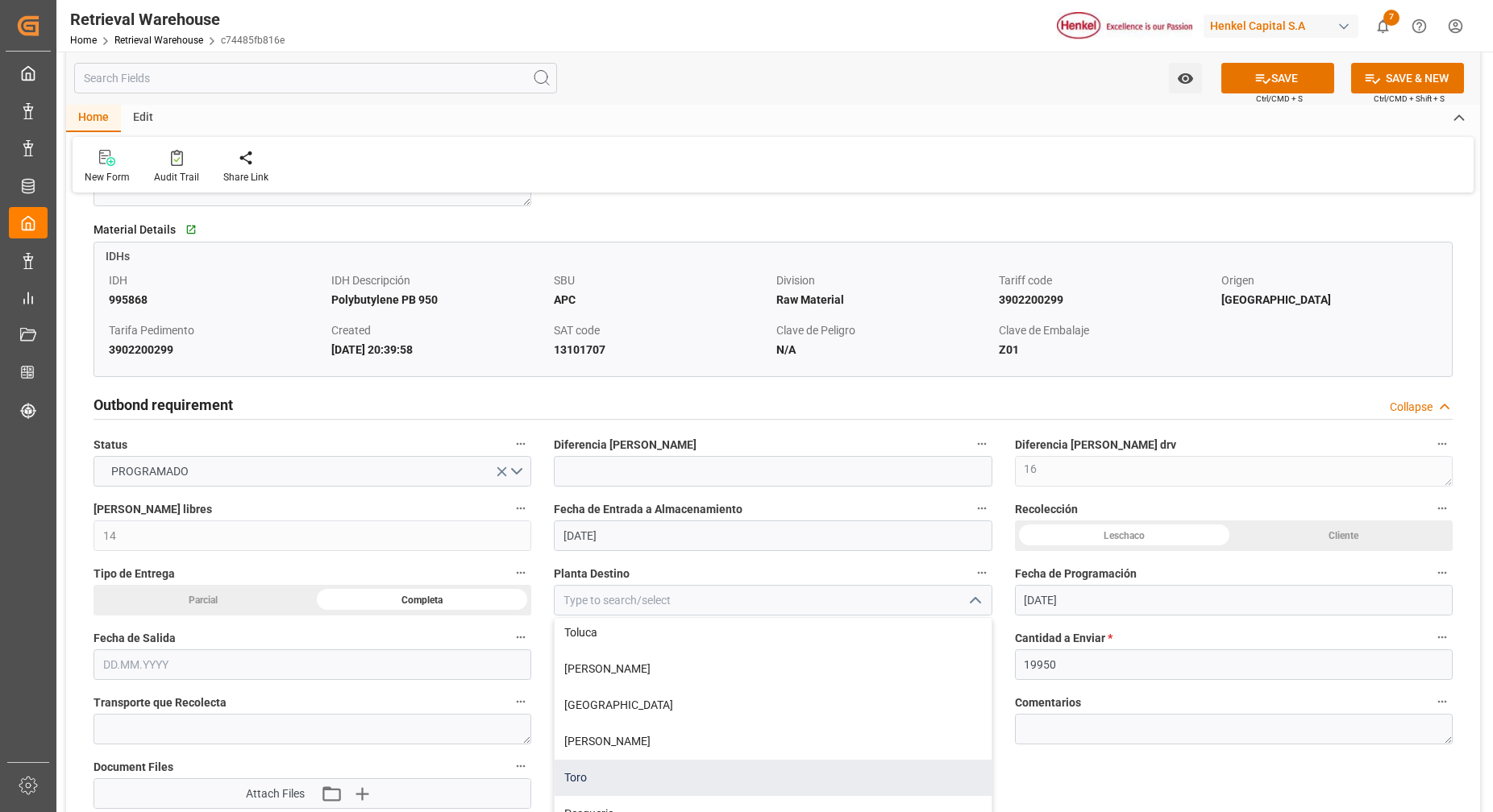
click at [611, 766] on div "Toro" at bounding box center [772, 778] width 436 height 36
type input "Toro"
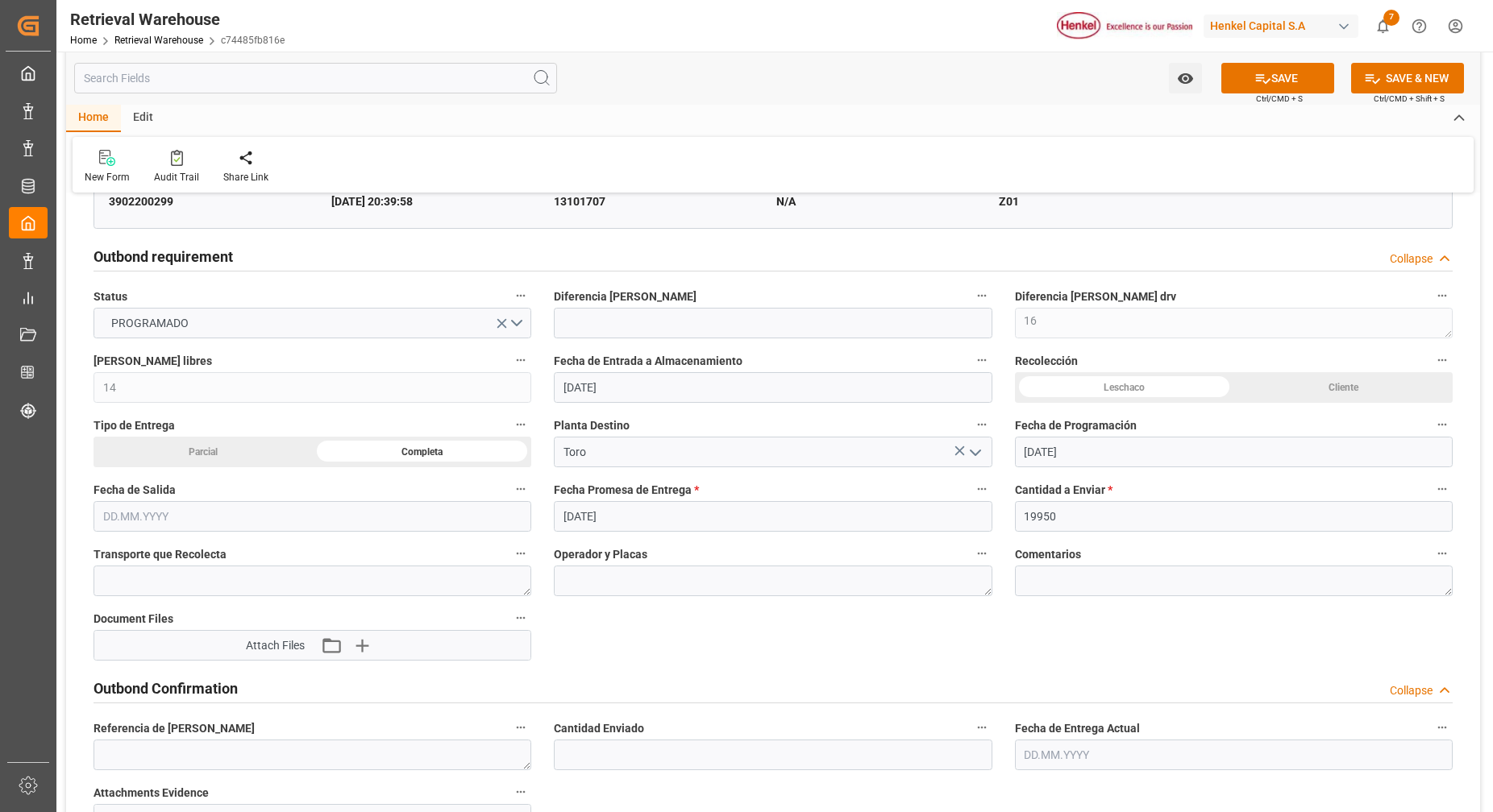
scroll to position [738, 0]
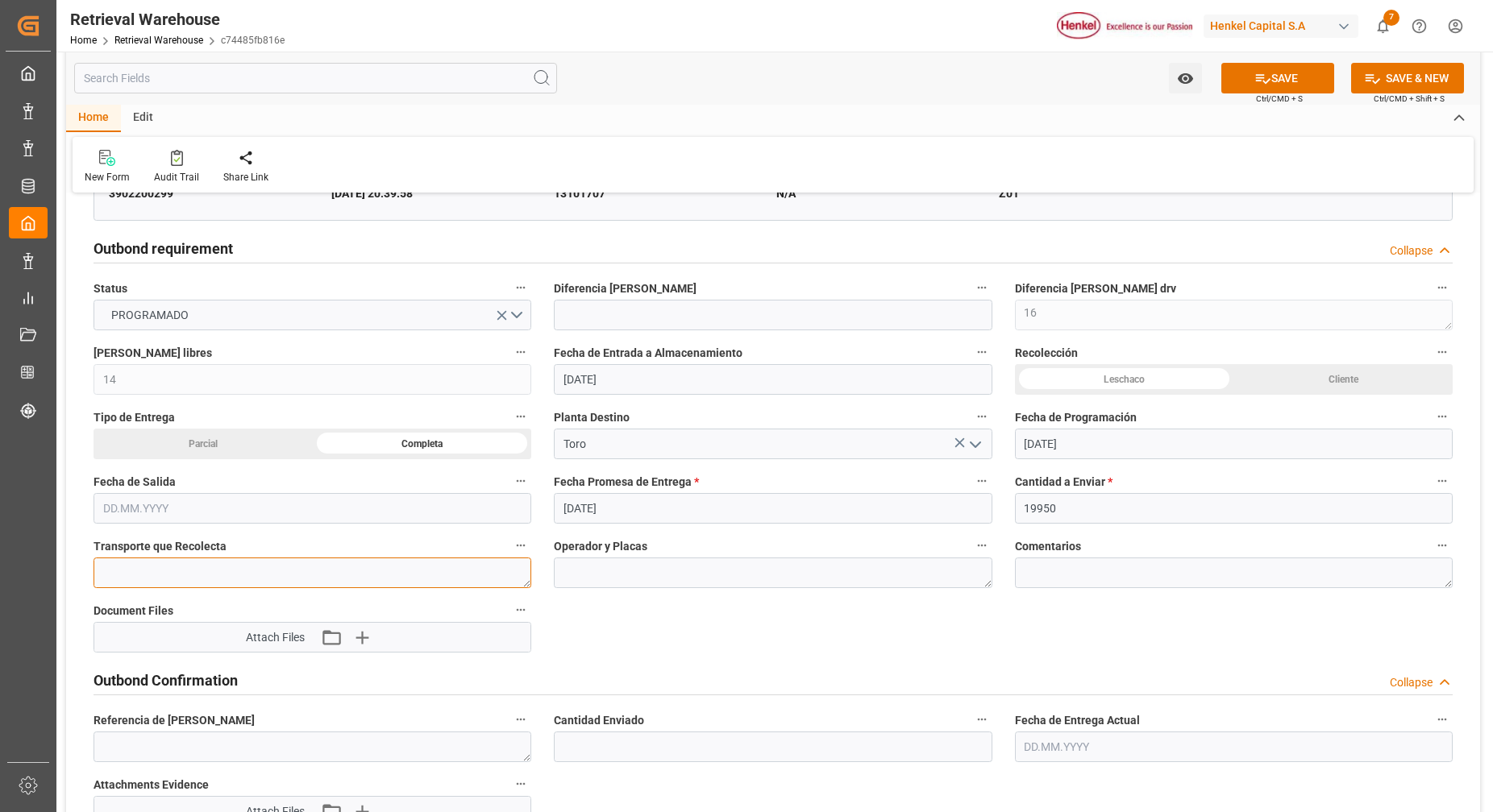
click at [294, 573] on textarea at bounding box center [312, 572] width 438 height 30
type textarea "Corpor"
click at [1289, 72] on button "SAVE" at bounding box center [1277, 77] width 113 height 30
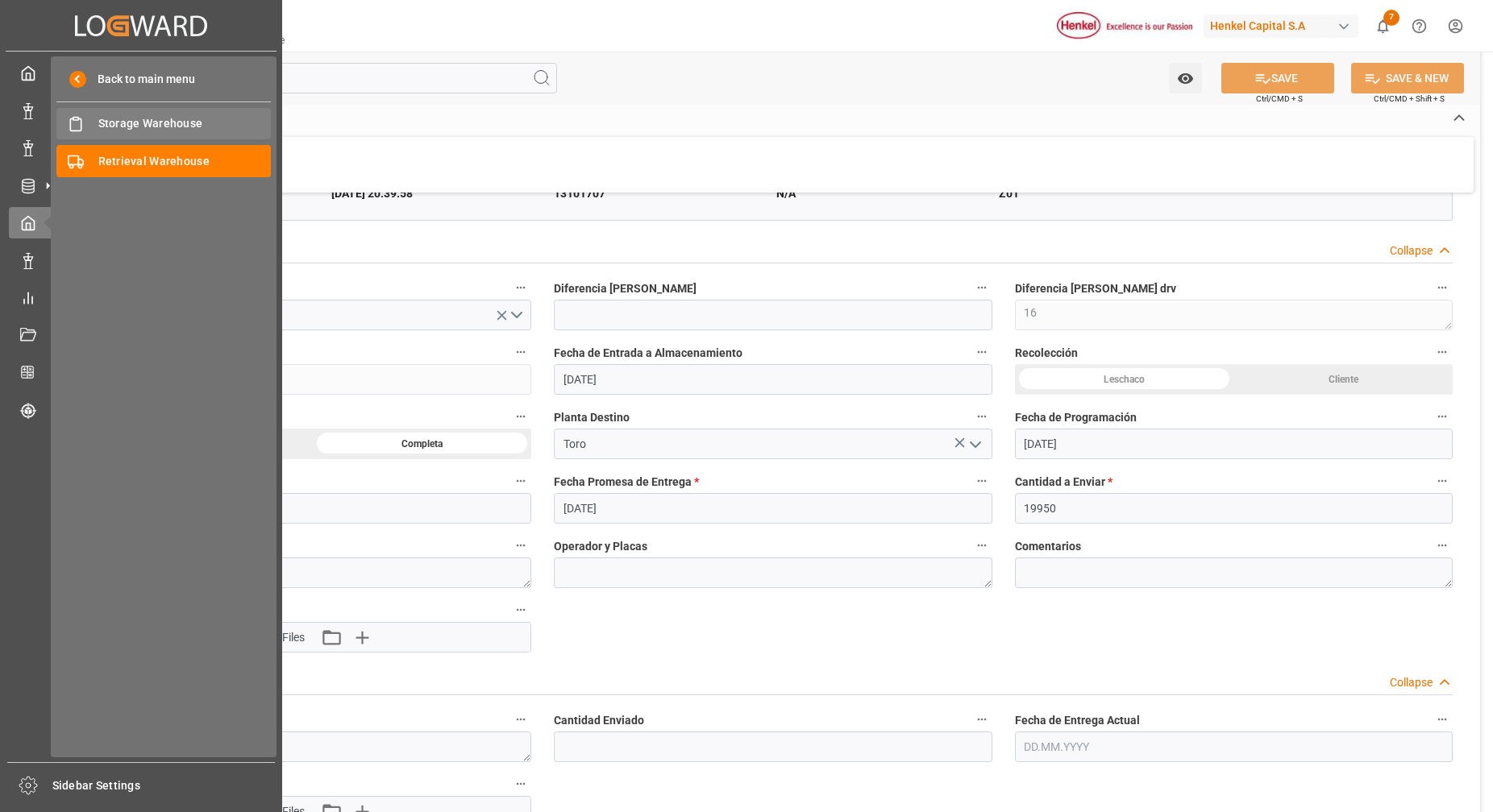
click at [153, 123] on span "Storage Warehouse" at bounding box center [184, 123] width 173 height 17
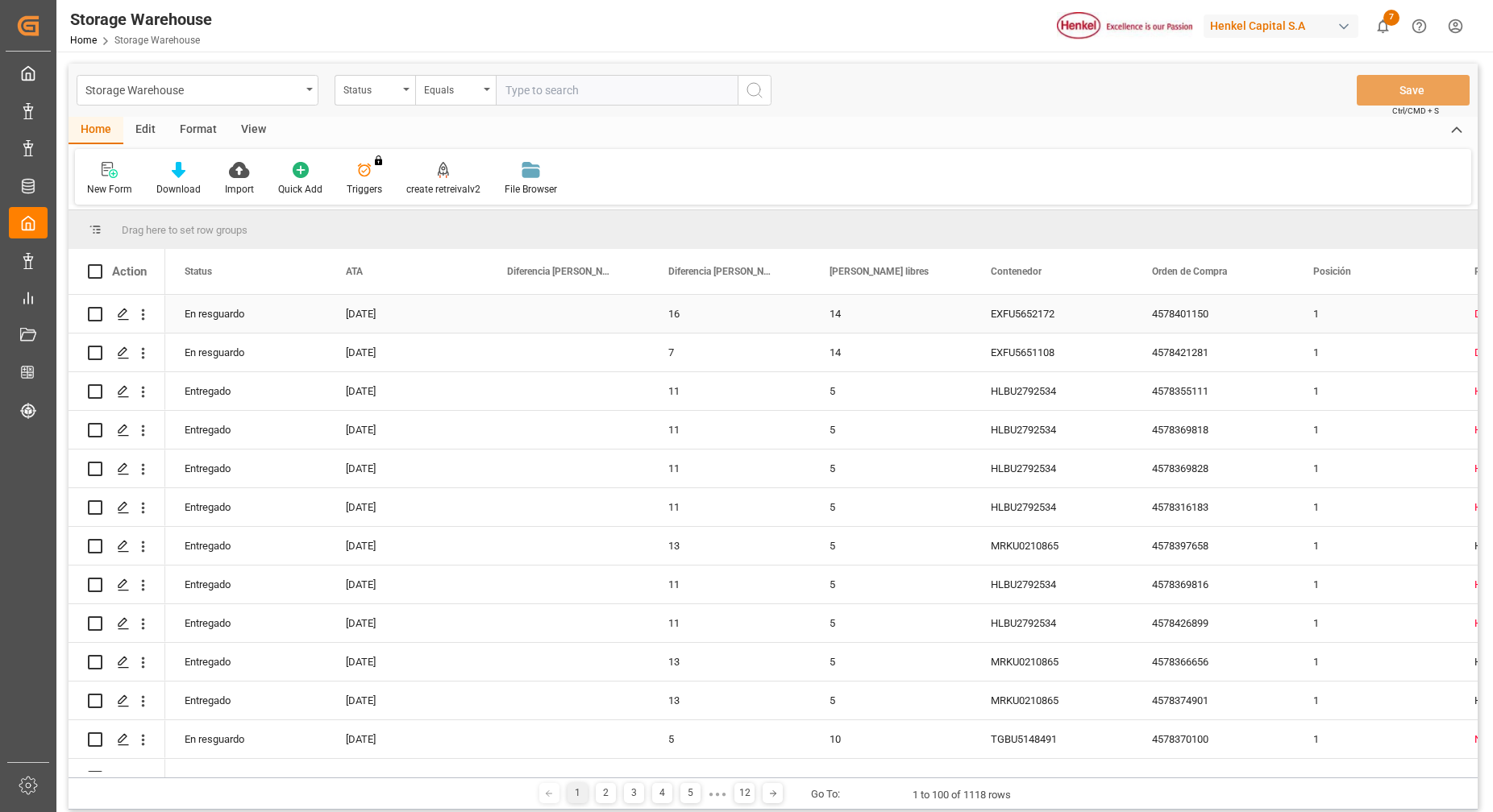
click at [489, 326] on div "Press SPACE to select this row." at bounding box center [568, 313] width 162 height 38
click at [139, 316] on icon "open menu" at bounding box center [142, 314] width 17 height 17
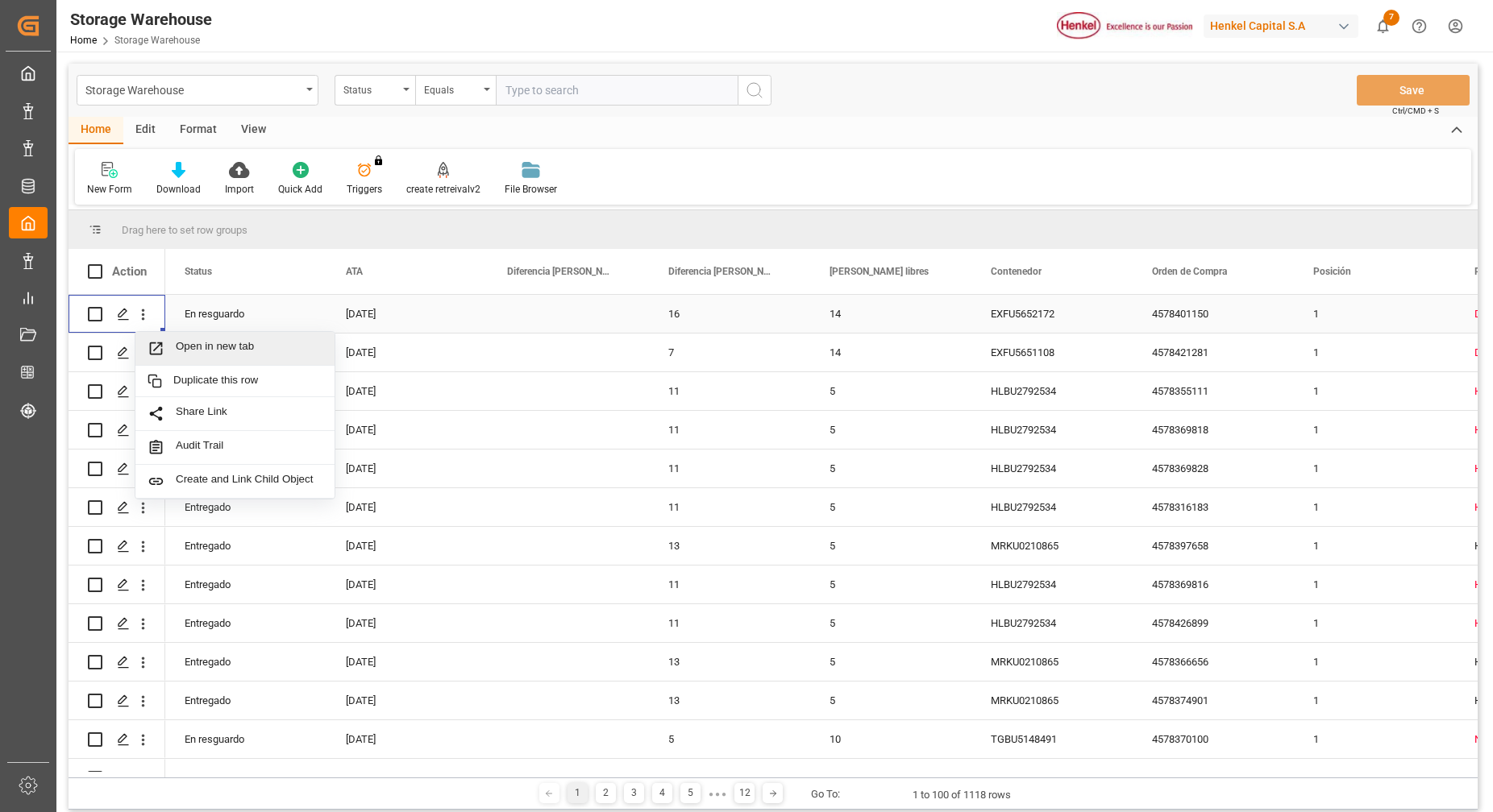
click at [185, 353] on span "Open in new tab" at bounding box center [249, 348] width 147 height 17
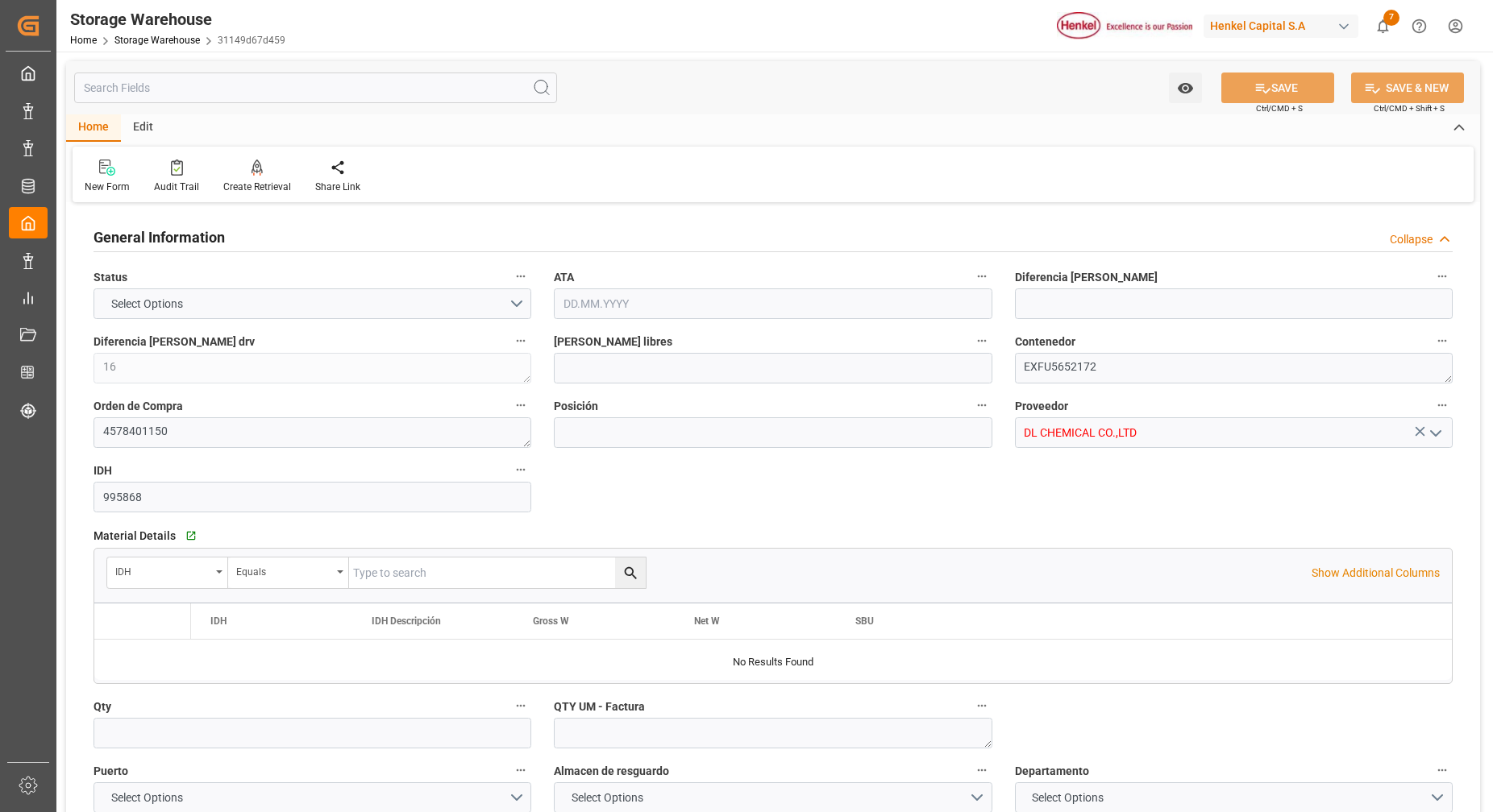
type input "14"
type input "1"
type input "19950"
type input "21"
type input "0"
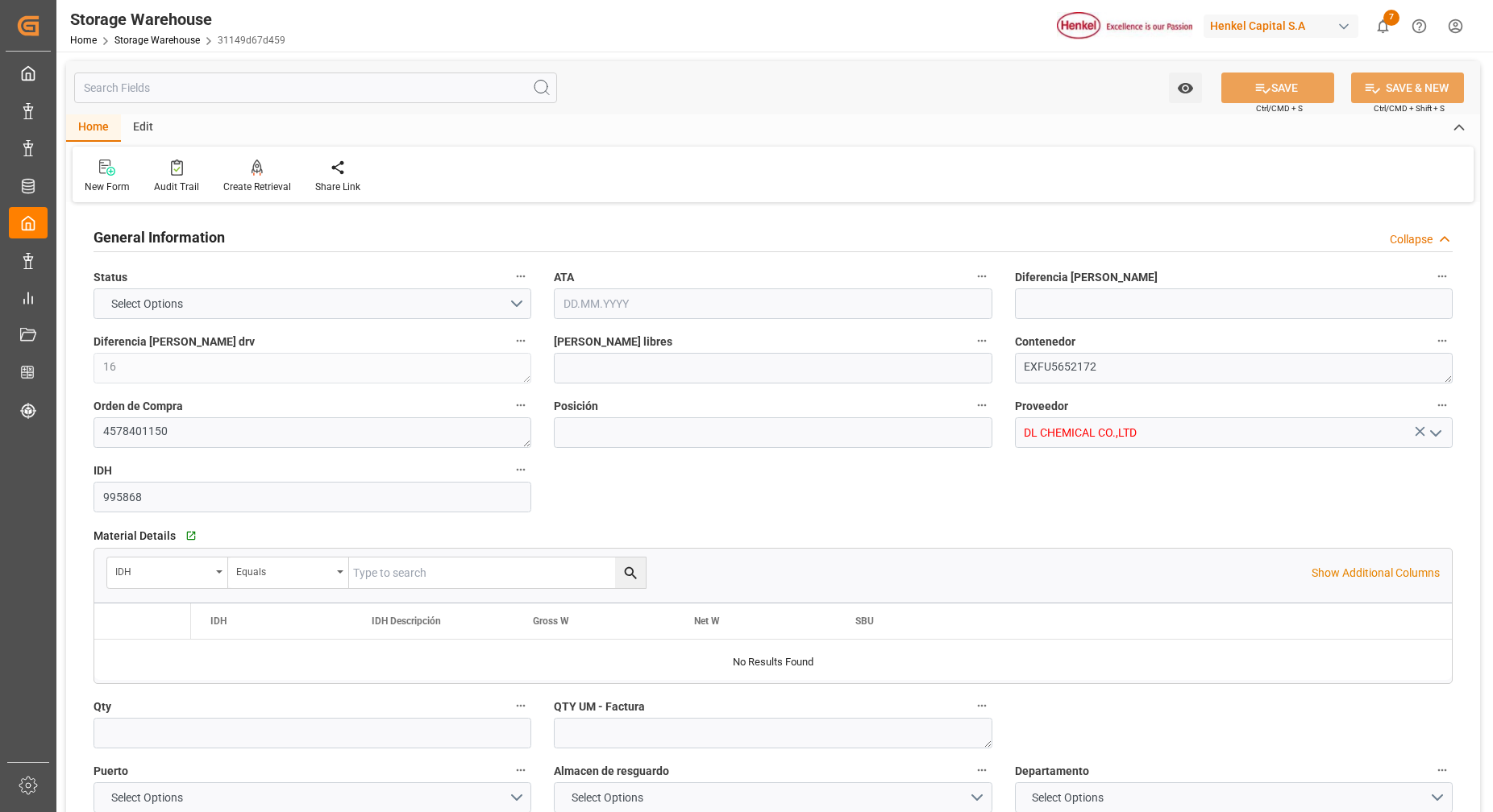
type input "19950"
type input "0"
type input "[DATE]"
type input "26.09.2025 21:05"
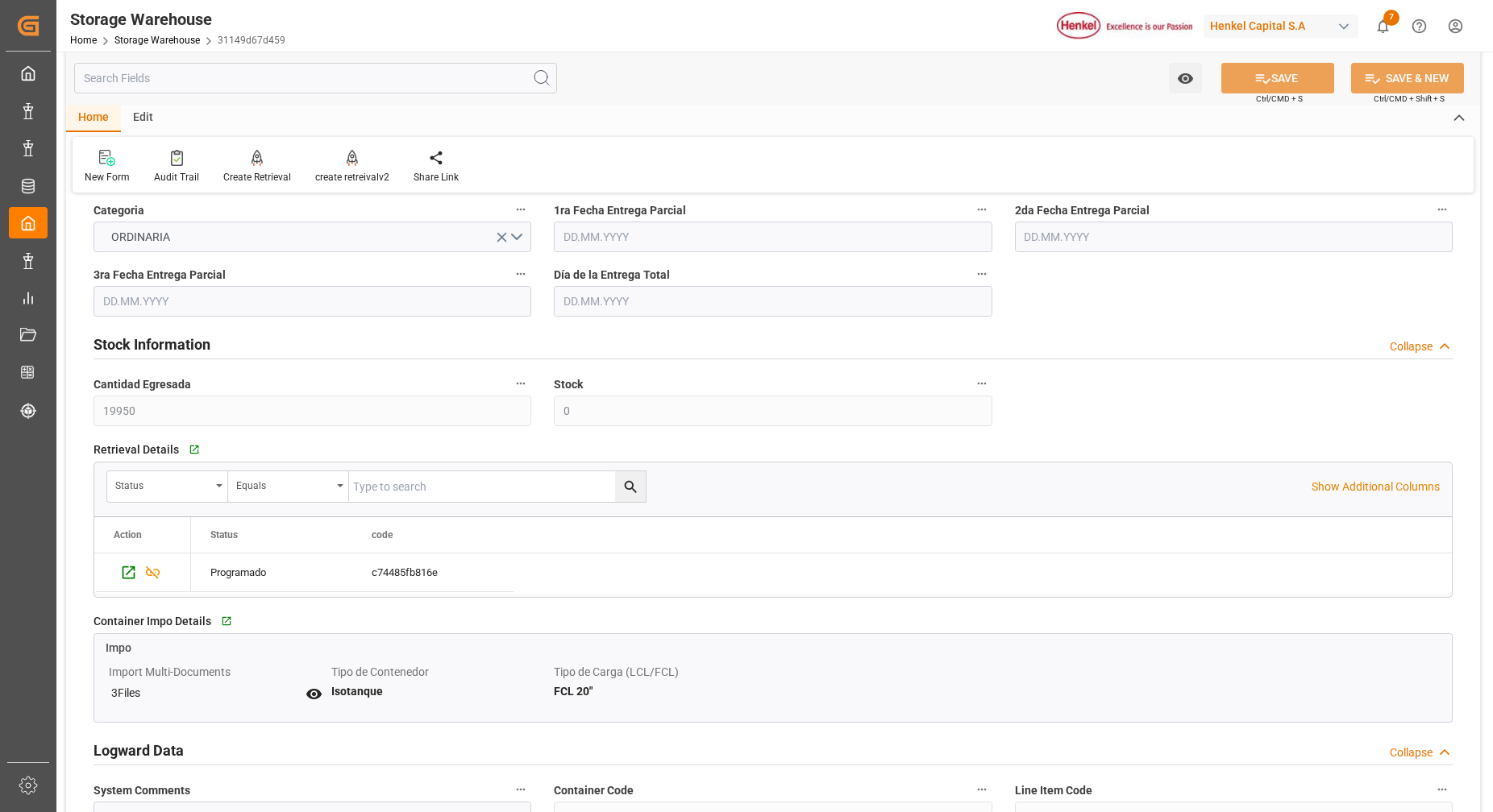
scroll to position [818, 0]
click at [199, 344] on h2 "Stock Information" at bounding box center [151, 345] width 117 height 22
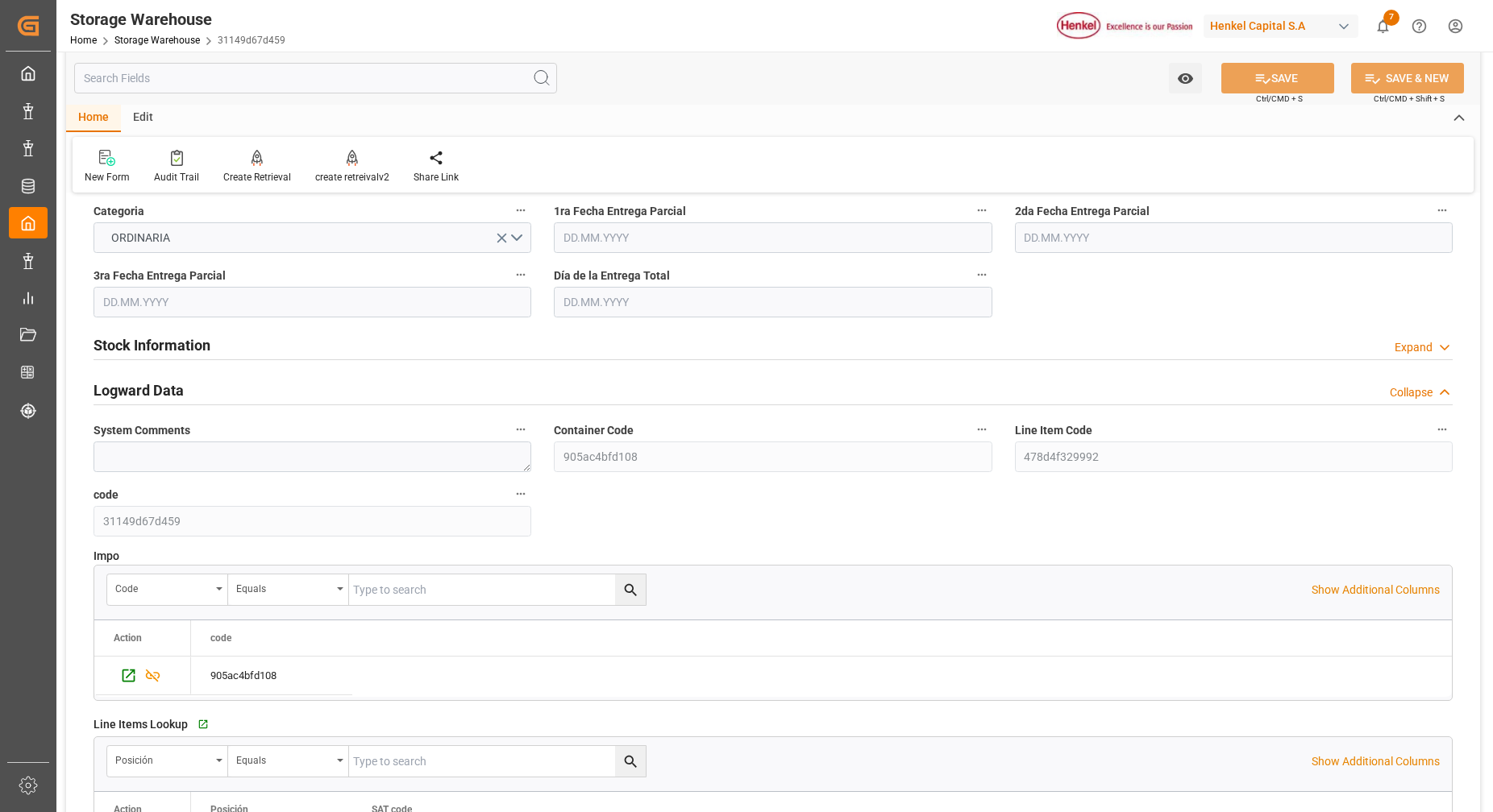
click at [165, 380] on h2 "Logward Data" at bounding box center [138, 391] width 90 height 22
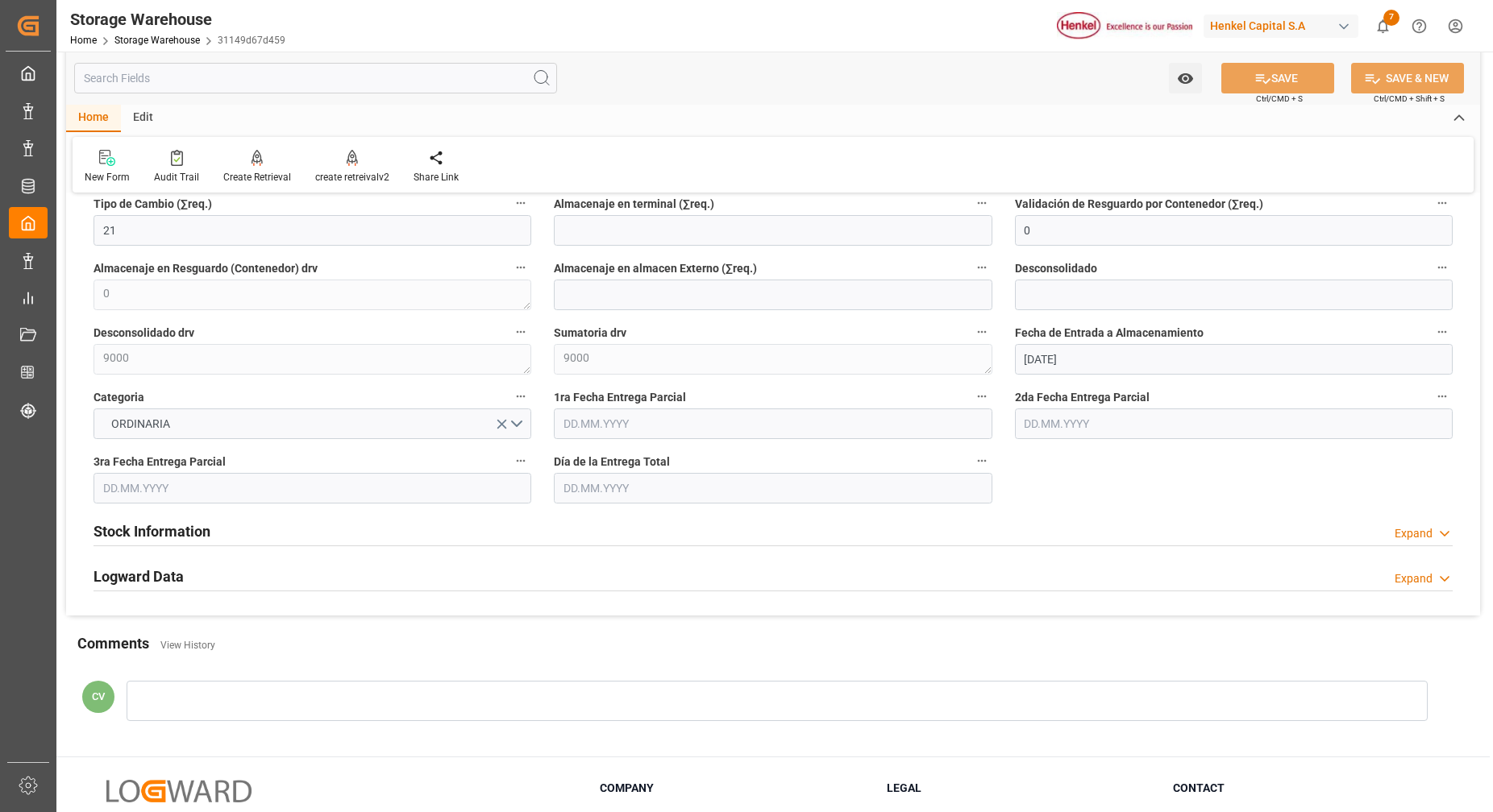
scroll to position [647, 0]
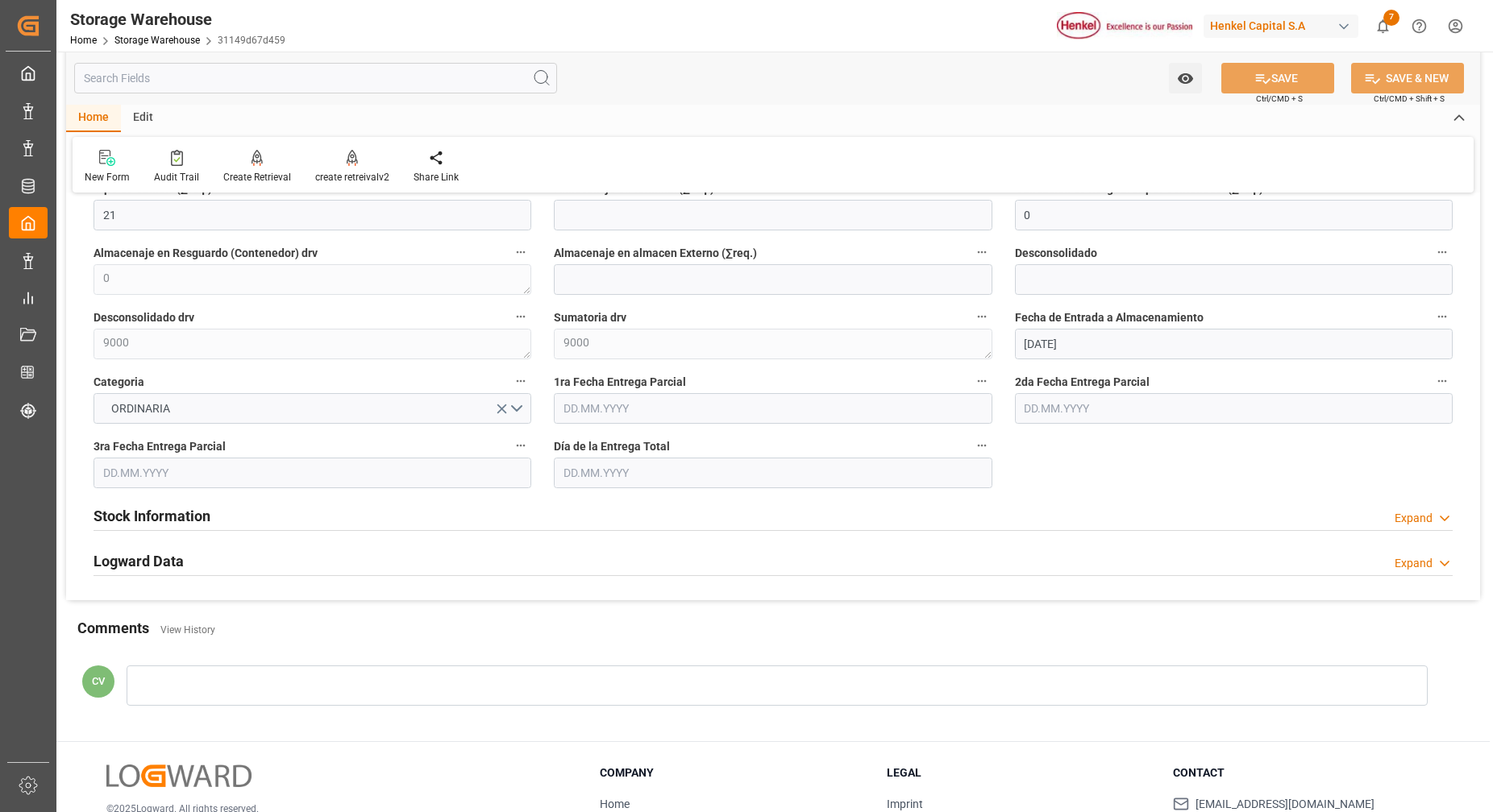
click at [150, 521] on h2 "Stock Information" at bounding box center [151, 516] width 117 height 22
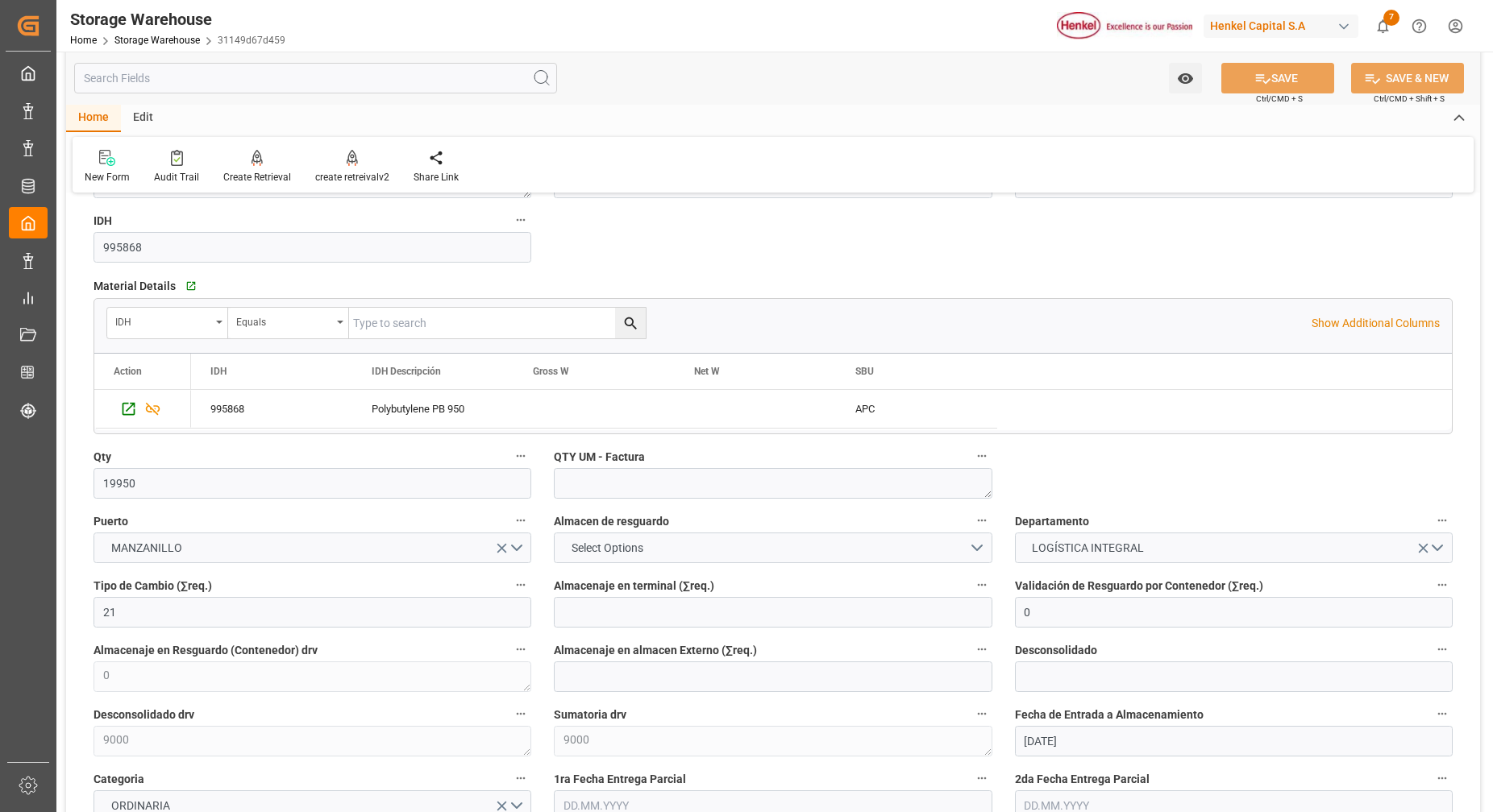
scroll to position [244, 0]
